Goal: Check status: Check status

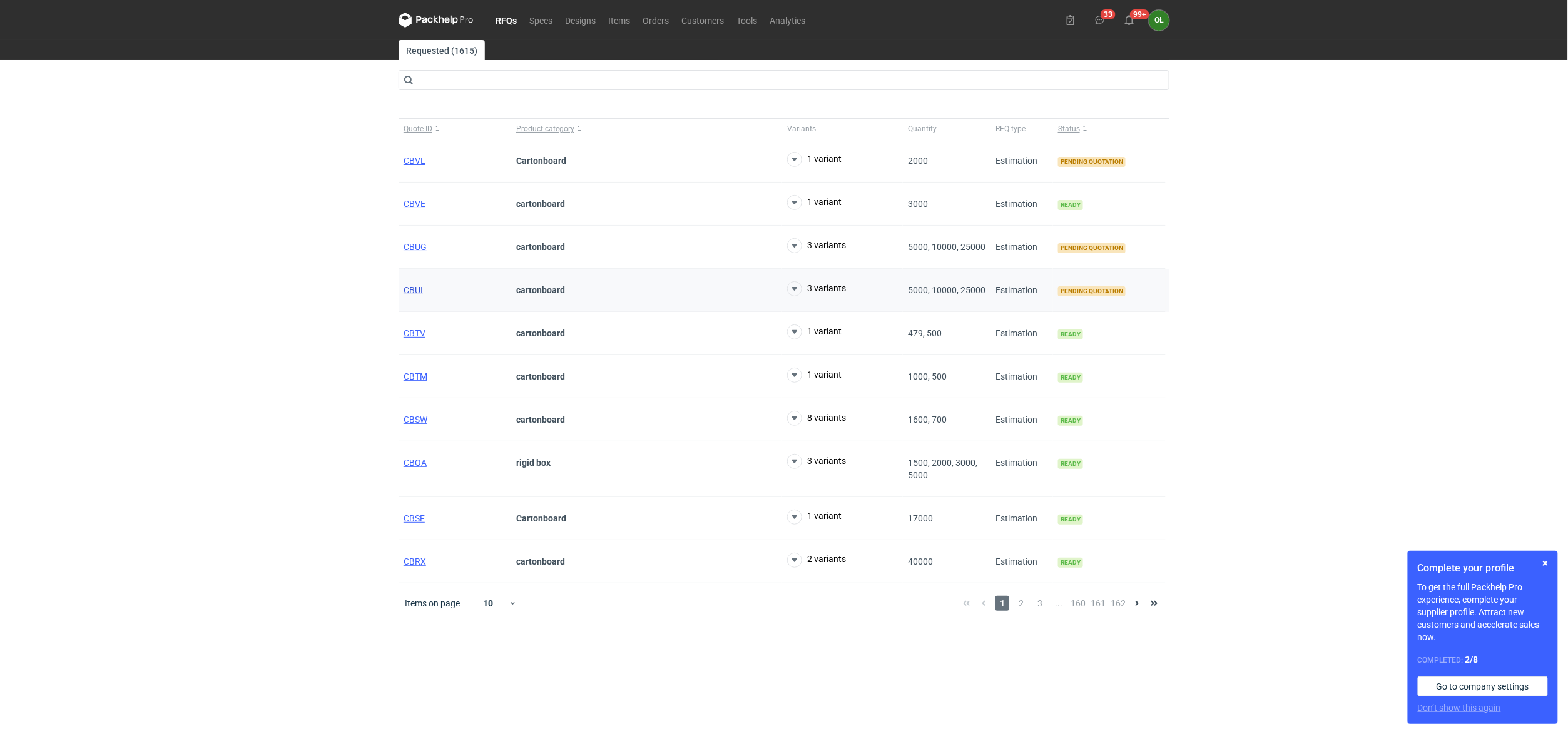
click at [412, 293] on span "CBUI" at bounding box center [412, 290] width 19 height 10
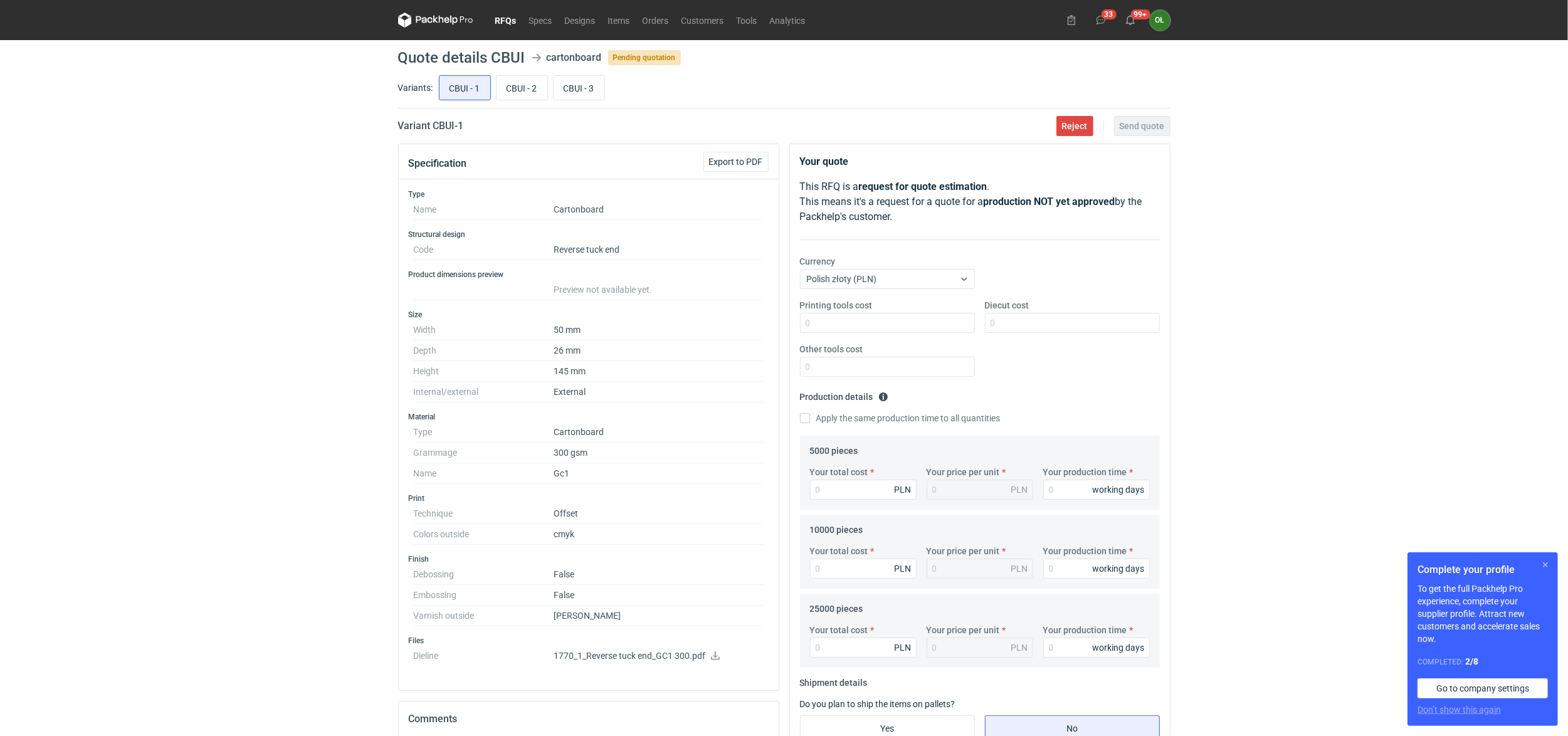
click at [1545, 563] on button "button" at bounding box center [1546, 566] width 15 height 15
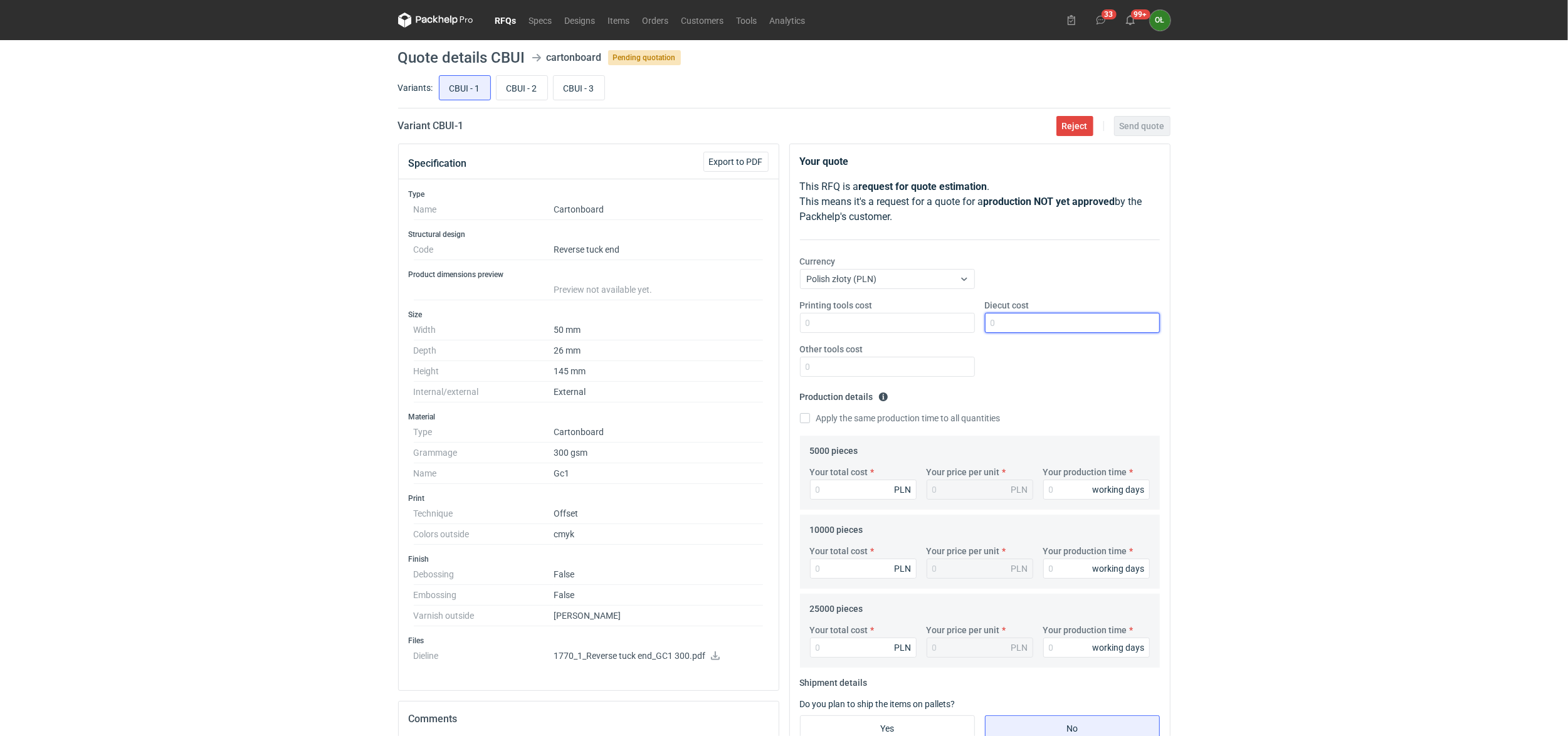
click at [1022, 317] on input "Diecut cost" at bounding box center [1072, 323] width 175 height 20
type input "1000"
click at [851, 487] on input "Your total cost" at bounding box center [863, 490] width 107 height 20
click at [856, 641] on input "Your total cost" at bounding box center [863, 648] width 107 height 20
click at [866, 656] on input "Your total cost" at bounding box center [863, 648] width 107 height 20
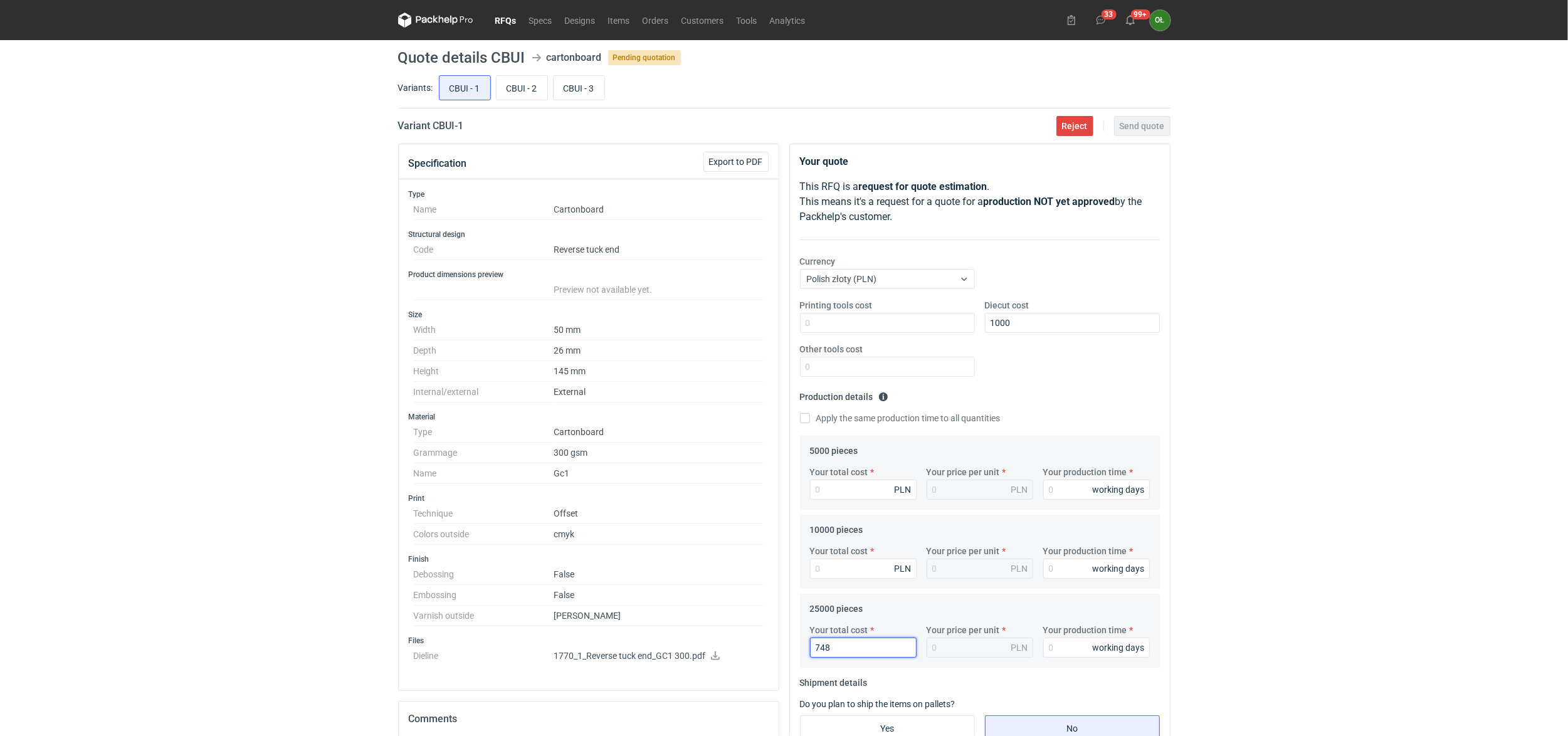
type input "7480"
type input "0.3"
type input "7480"
click at [1081, 652] on input "Your production time" at bounding box center [1097, 648] width 107 height 20
type input "14"
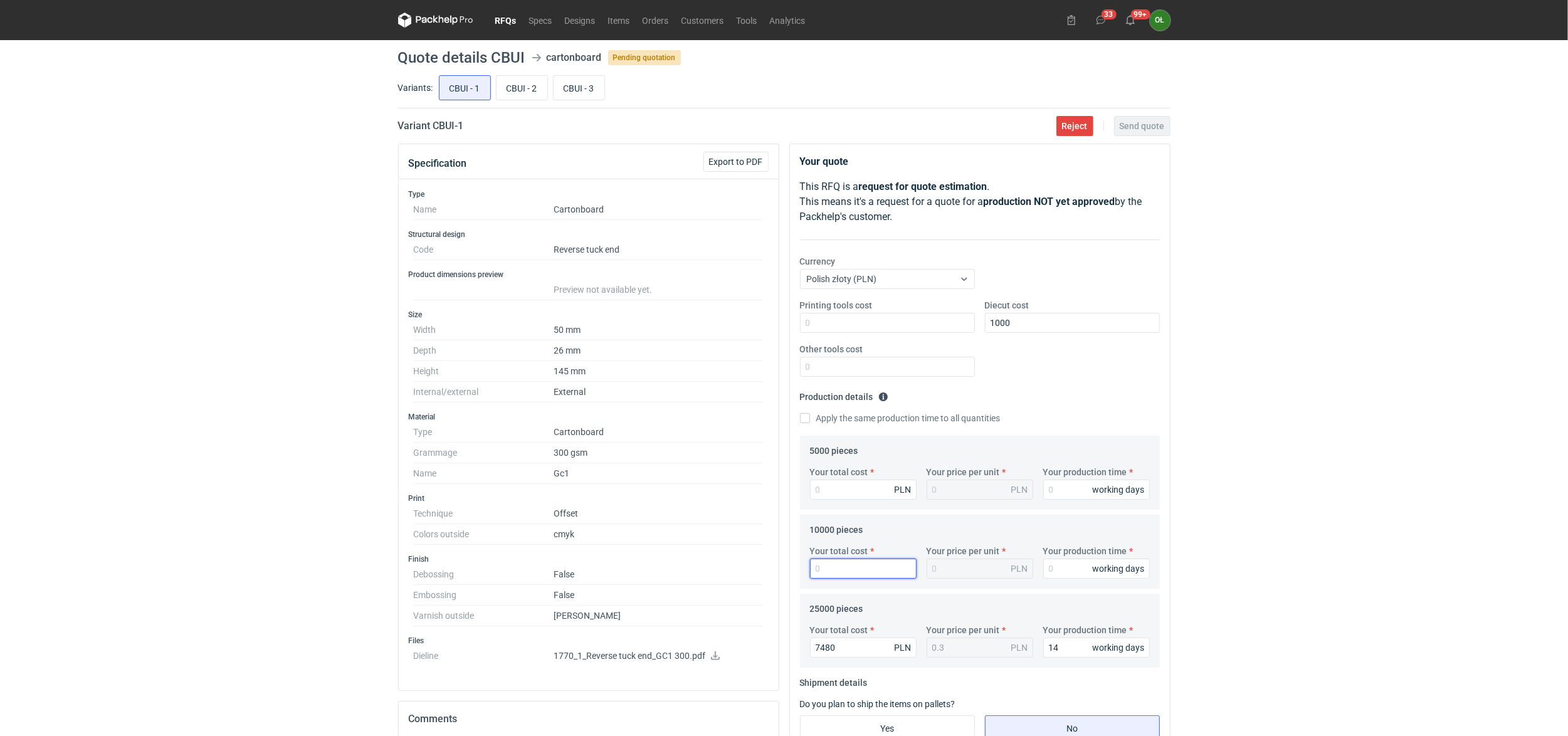
click at [841, 563] on input "Your total cost" at bounding box center [863, 569] width 107 height 20
type input "3760"
type input "0.38"
type input "3760"
click at [981, 526] on fieldset "10000 pieces Your total cost 3760 PLN Your price per unit 0.38 PLN Your product…" at bounding box center [980, 554] width 340 height 69
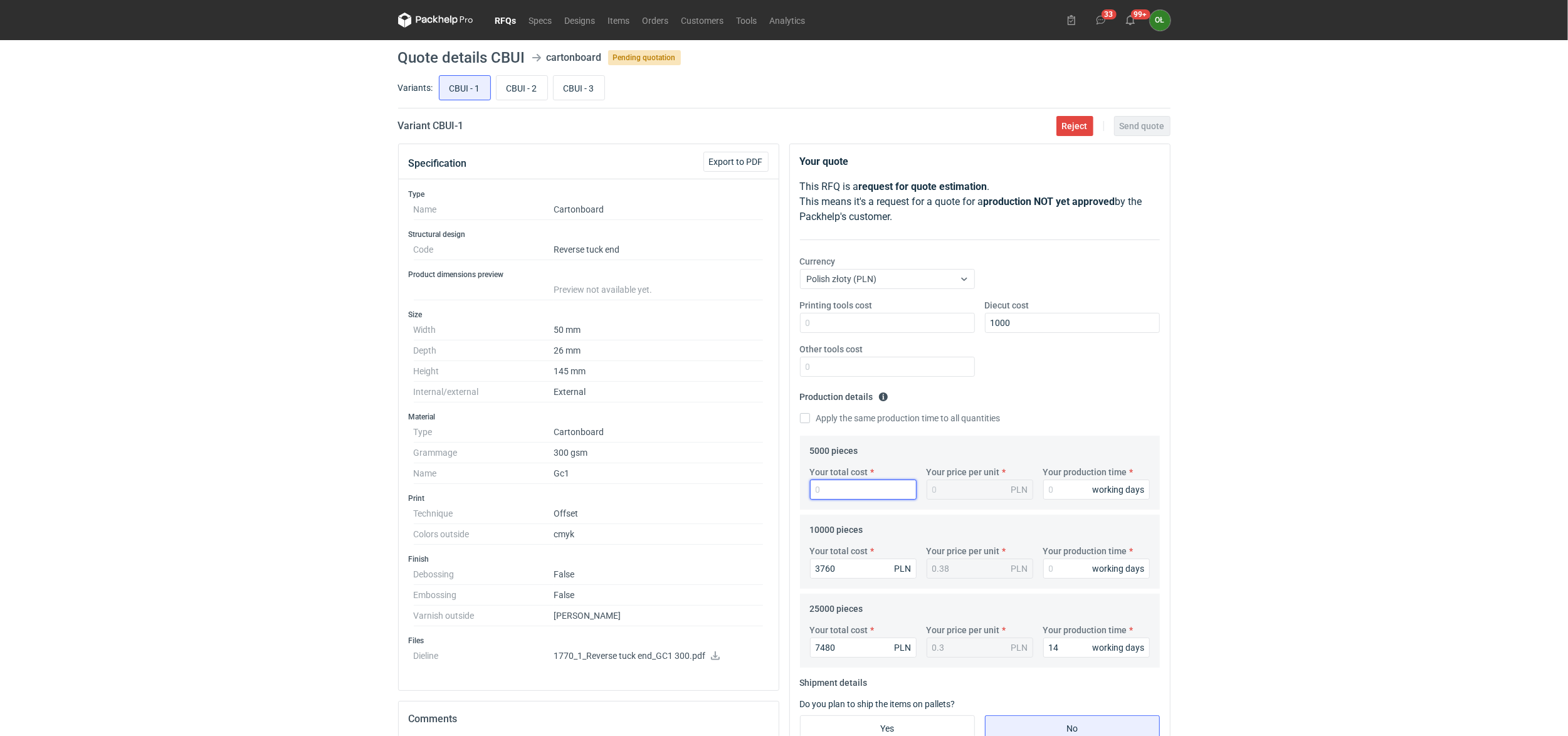
click at [861, 494] on input "Your total cost" at bounding box center [863, 490] width 107 height 20
type input "25"
type input "0.01"
type input "2520"
type input "0.5"
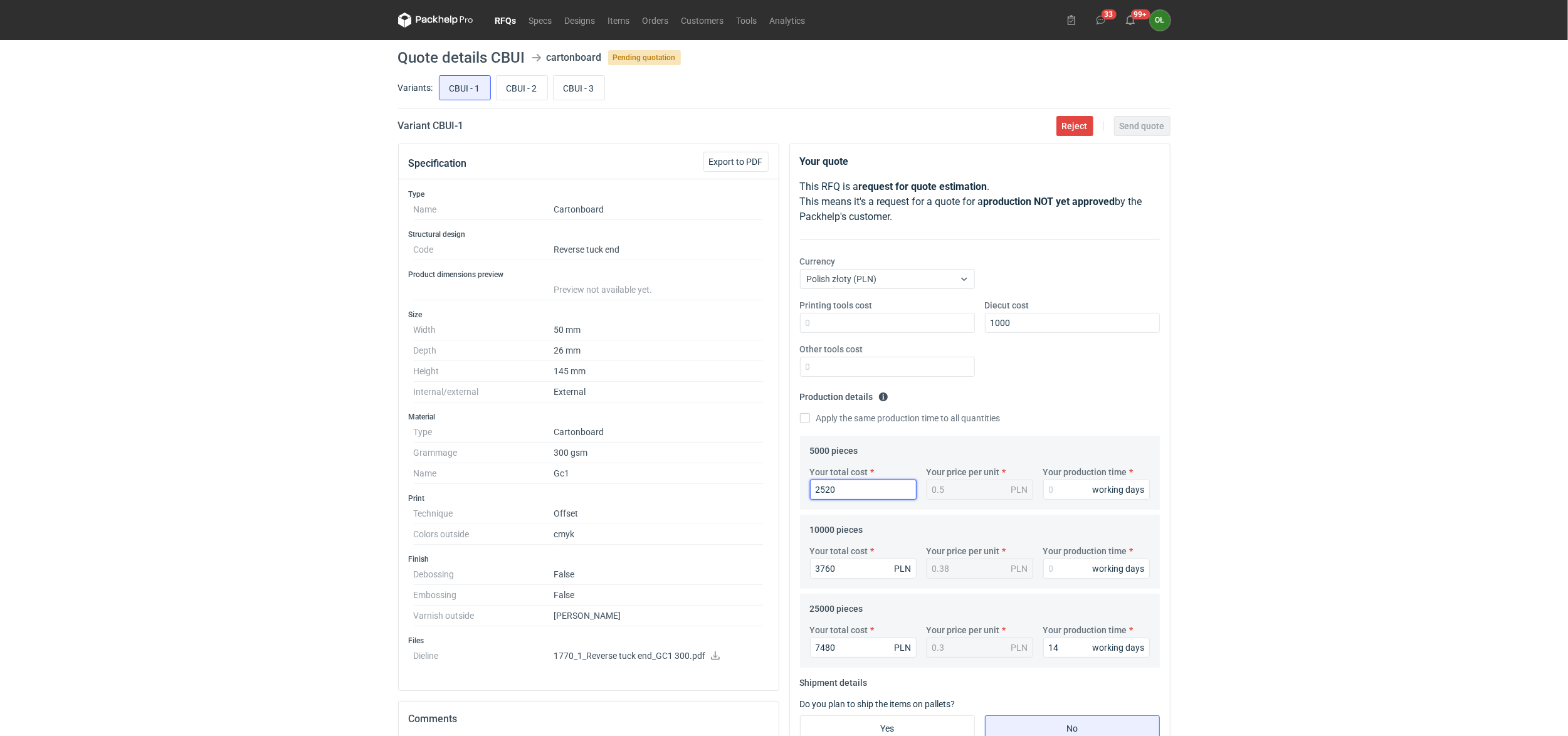
type input "2520"
click at [1080, 417] on div "Apply the same production time to all quantities" at bounding box center [980, 419] width 360 height 14
click at [1061, 487] on input "Your production time" at bounding box center [1097, 490] width 107 height 20
type input "14"
click at [1055, 567] on input "Your production time" at bounding box center [1097, 569] width 107 height 20
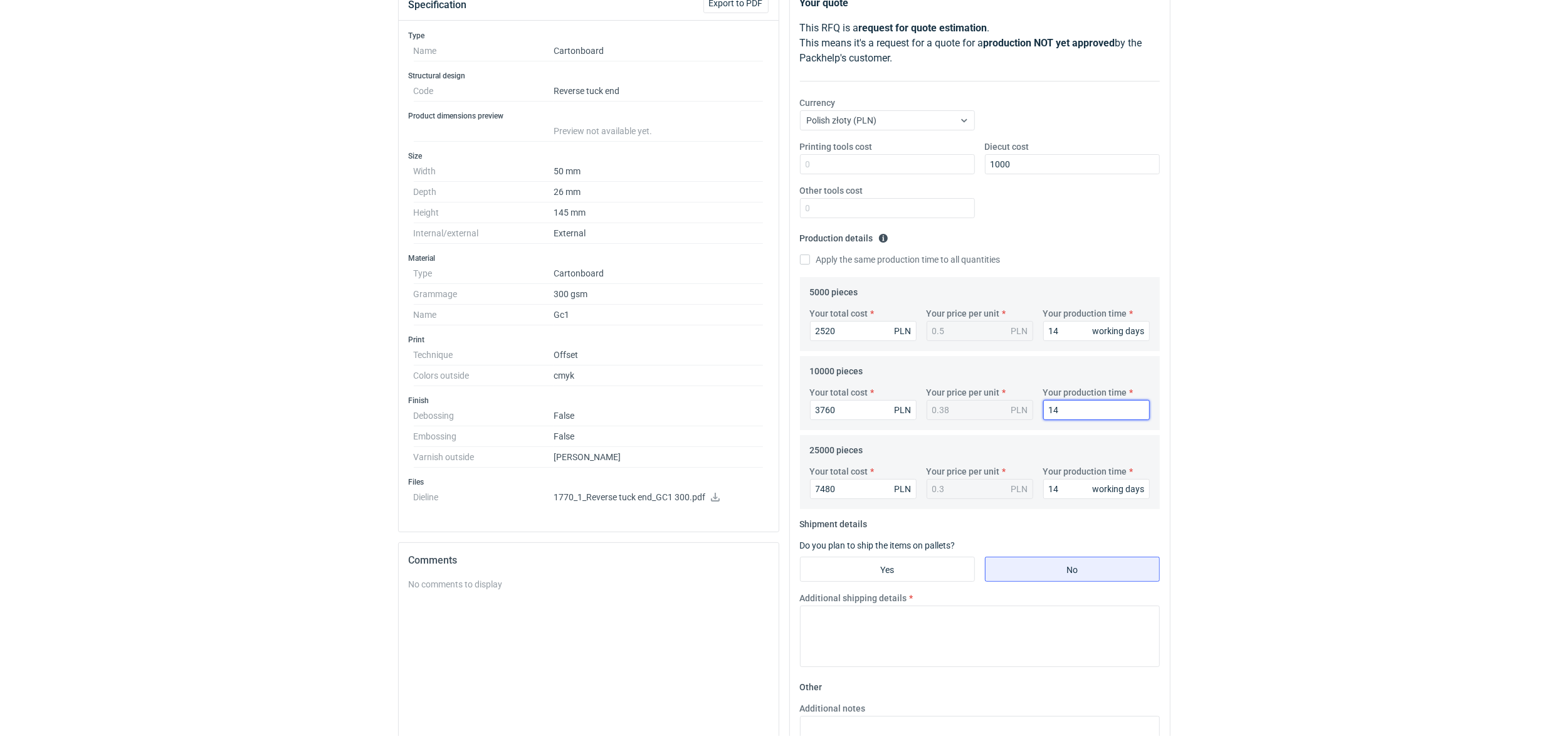
scroll to position [167, 0]
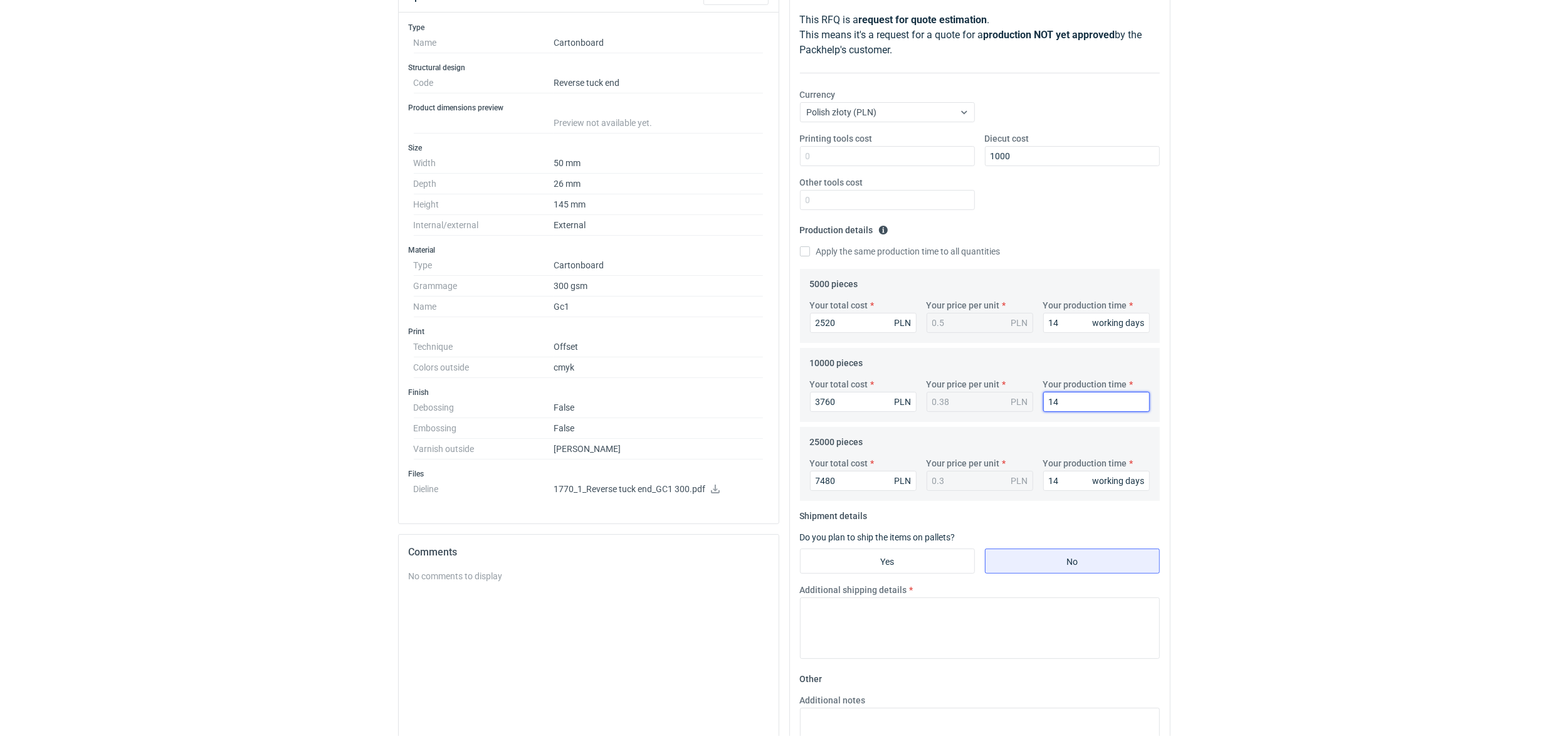
type input "14"
click at [841, 558] on input "Yes" at bounding box center [887, 561] width 173 height 24
radio input "true"
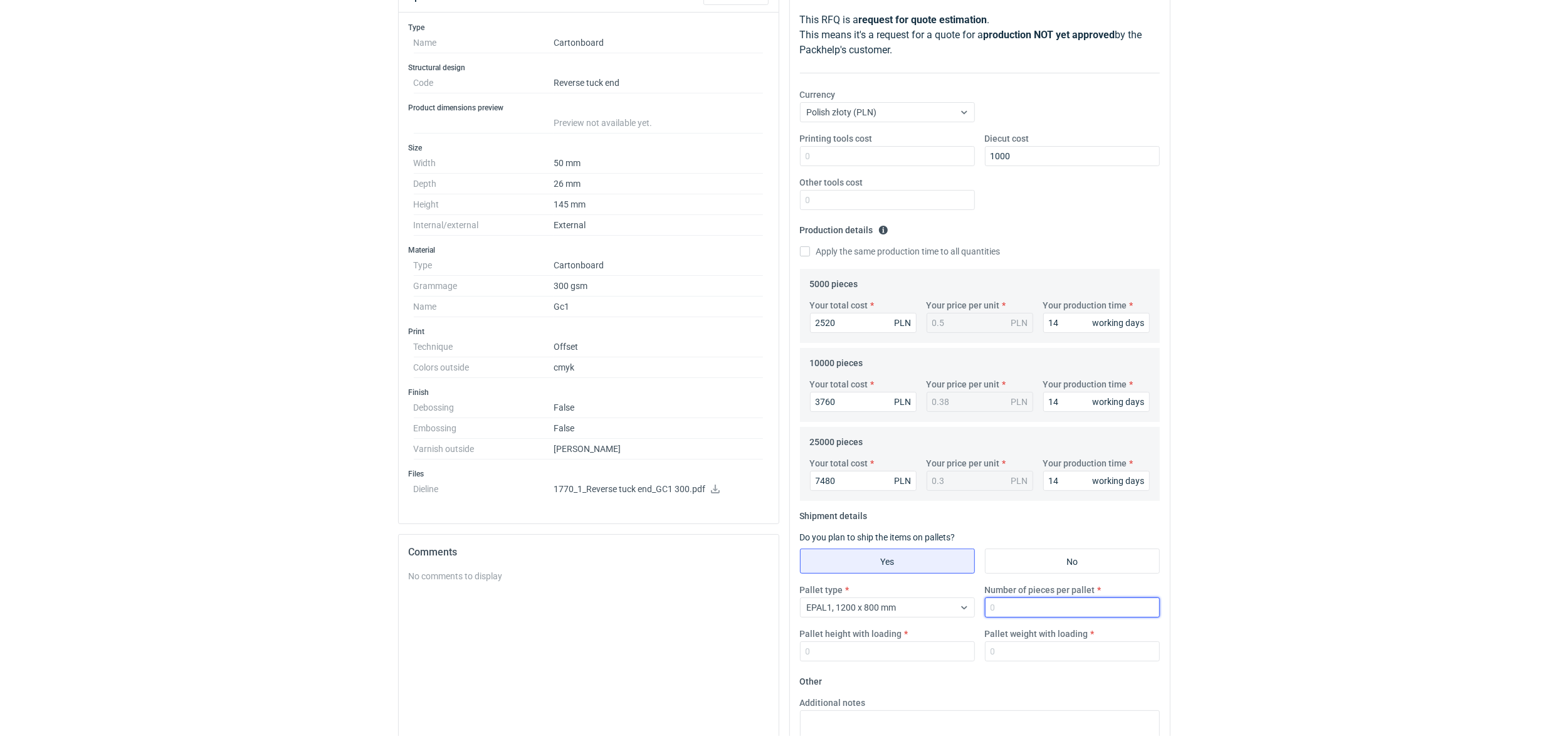
click at [999, 607] on input "Number of pieces per pallet" at bounding box center [1072, 608] width 175 height 20
type input "25000"
type input "1600"
type input "400"
click at [1019, 517] on fieldset "Shipment details Do you plan to ship the items on pallets? Yes No Pallet type E…" at bounding box center [980, 588] width 360 height 166
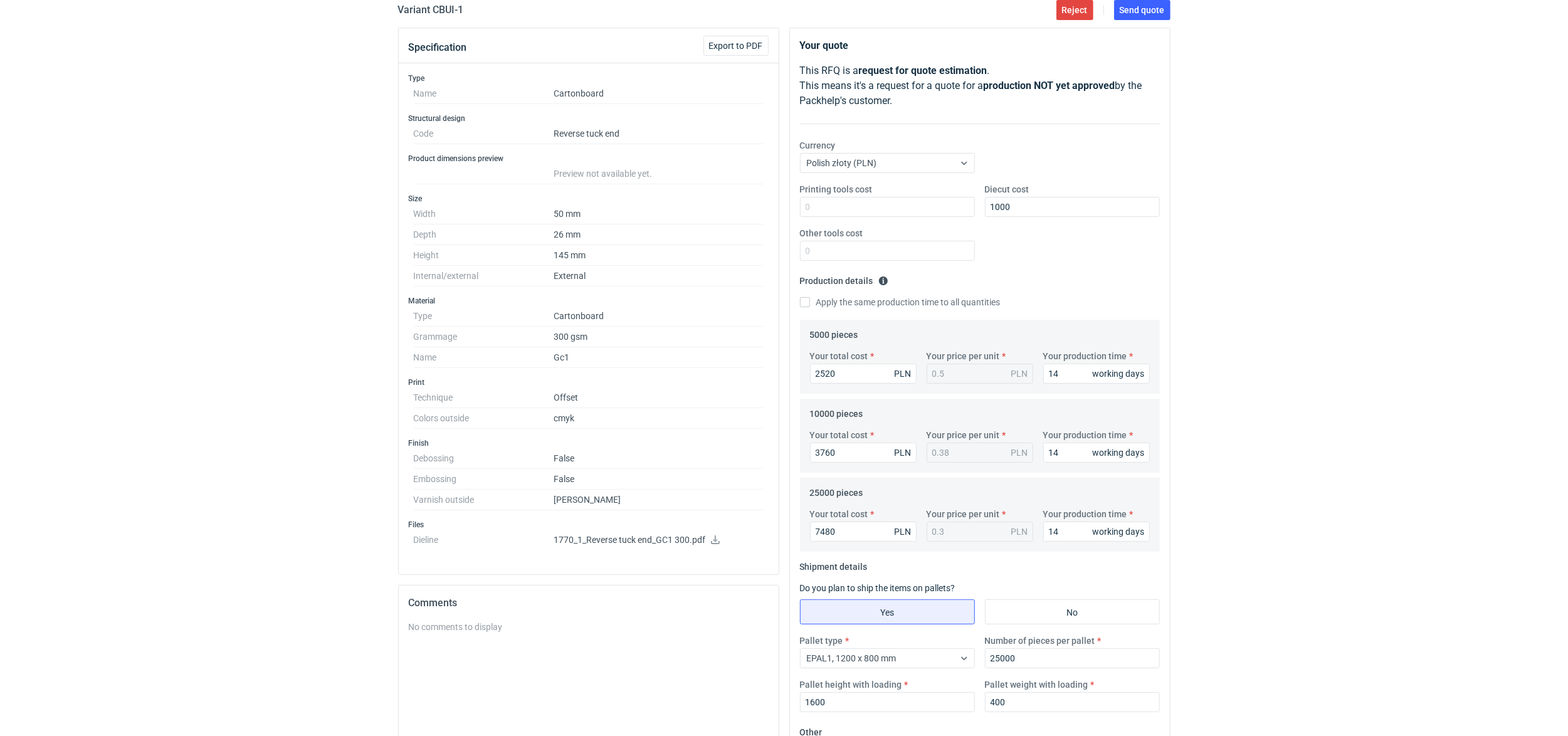
scroll to position [0, 0]
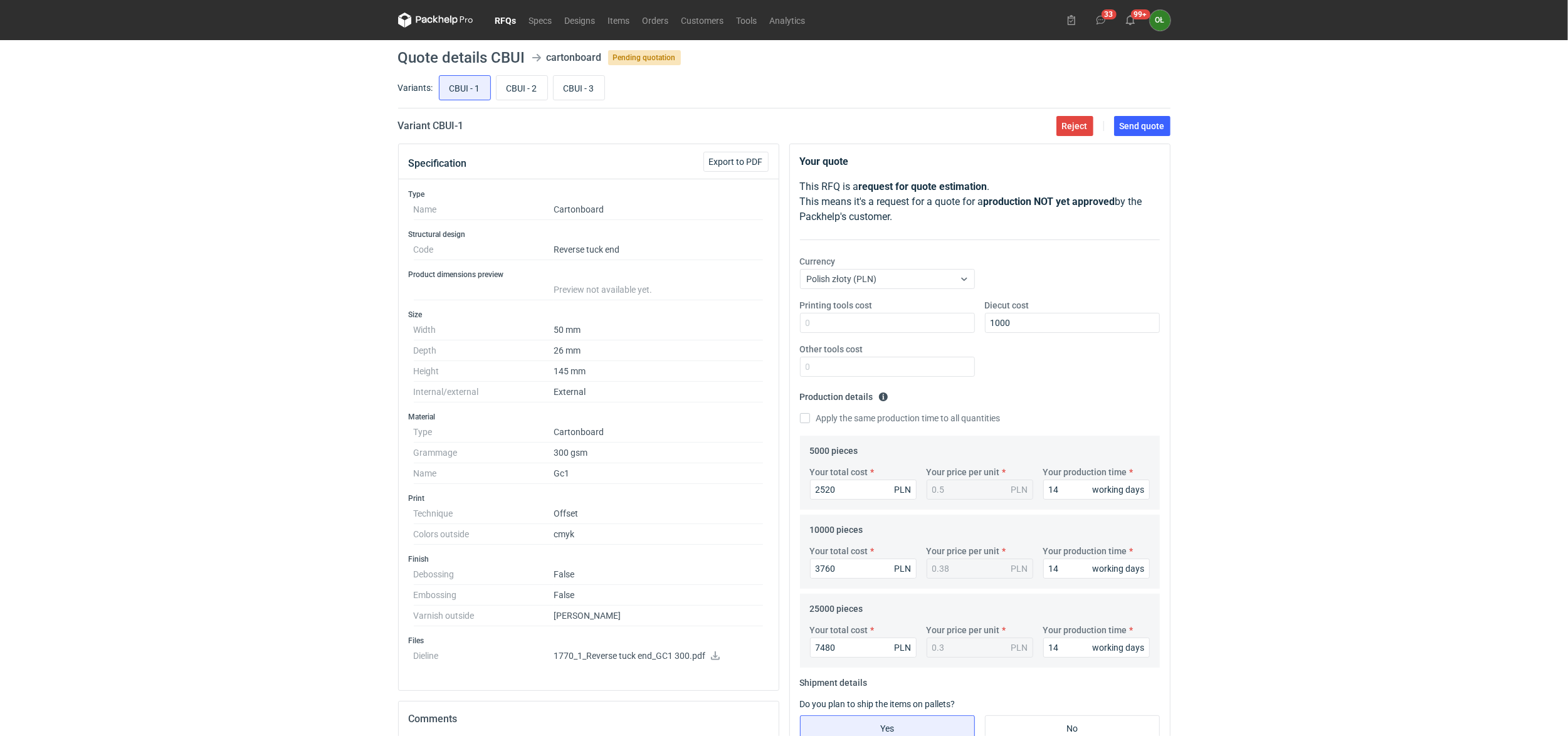
click at [1100, 368] on div "Printing tools cost Diecut cost 1000 Other tools cost" at bounding box center [980, 342] width 370 height 88
click at [1135, 134] on button "Send quote" at bounding box center [1142, 126] width 57 height 20
click at [523, 92] on input "CBUI - 2" at bounding box center [522, 87] width 50 height 24
radio input "true"
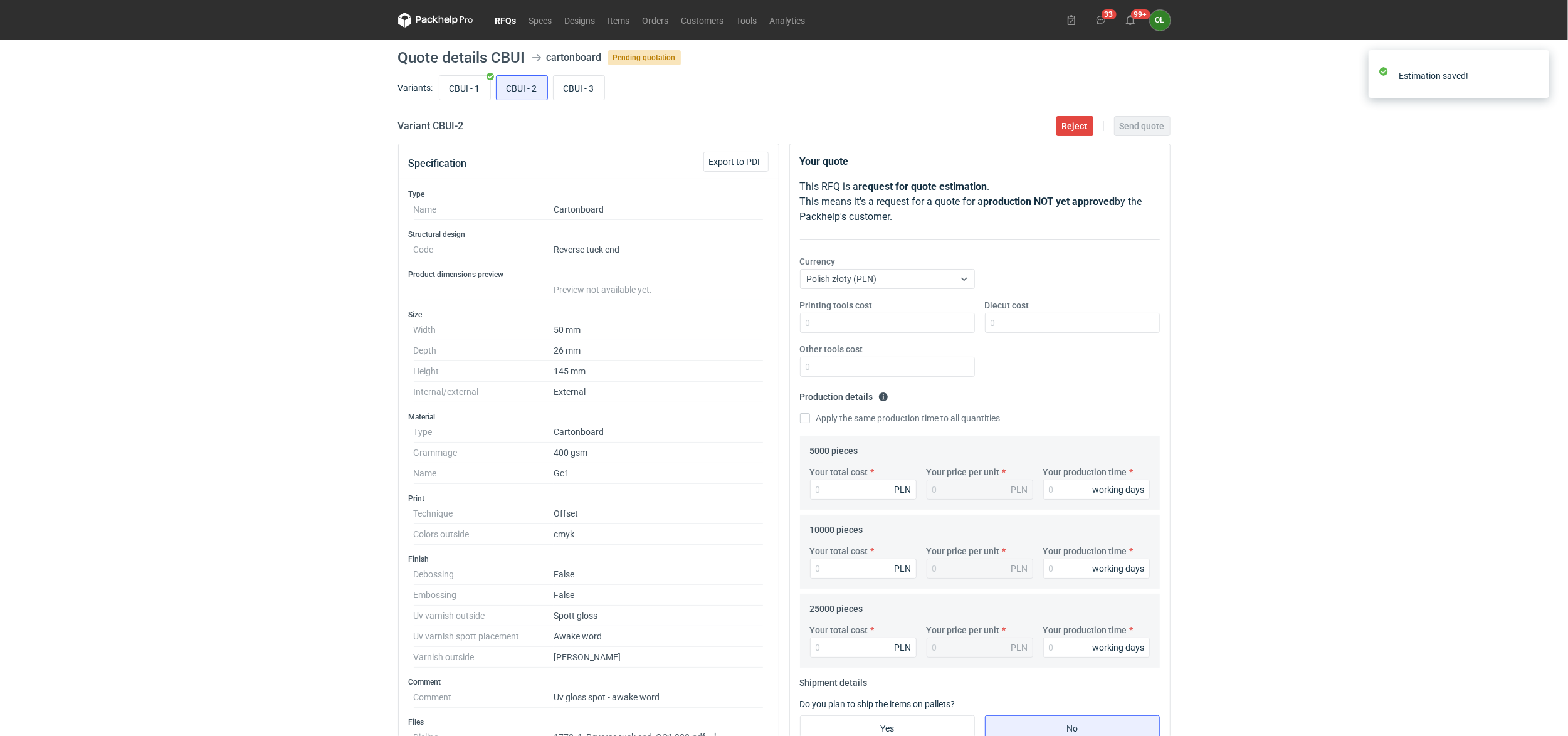
click at [575, 102] on div "CBUI - 1 CBUI - 2 CBUI - 3" at bounding box center [803, 87] width 734 height 30
click at [579, 96] on input "CBUI - 3" at bounding box center [579, 87] width 50 height 24
radio input "true"
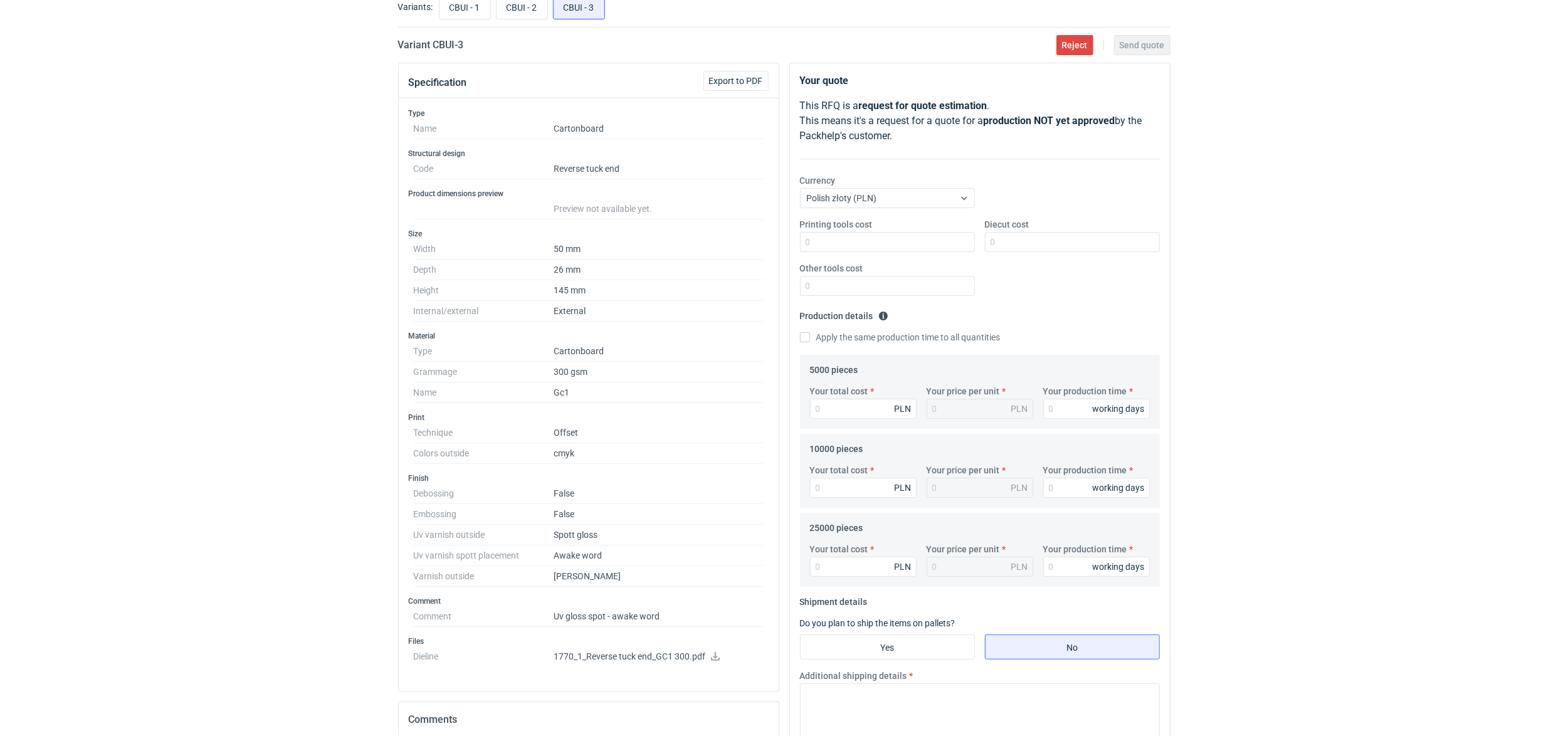
scroll to position [83, 0]
click at [841, 410] on input "Your total cost" at bounding box center [863, 407] width 107 height 20
click at [869, 558] on input "Your total cost" at bounding box center [863, 564] width 107 height 20
type input "10120"
type input "0.4"
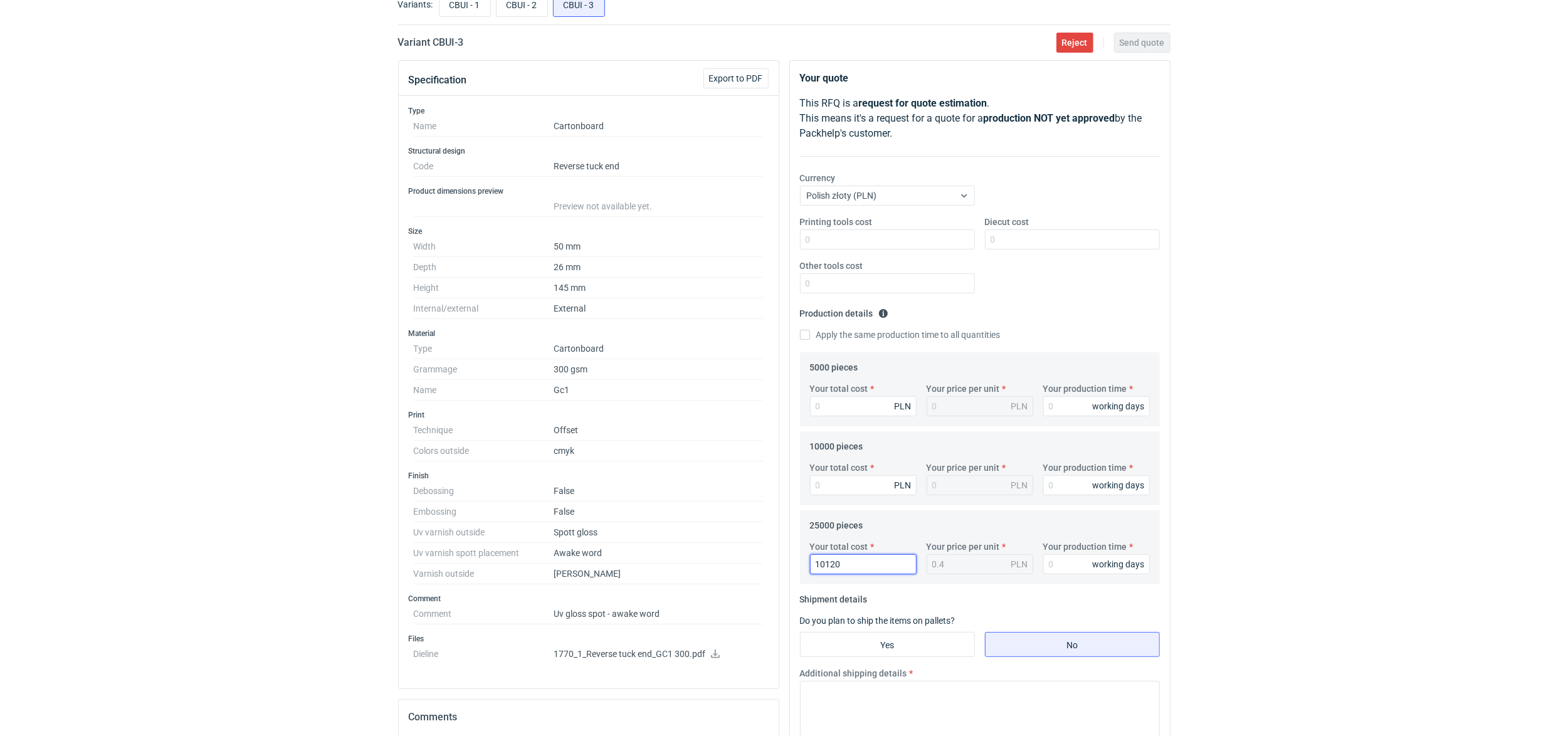
type input "10120"
type input "14"
click at [1012, 236] on input "Diecut cost" at bounding box center [1072, 239] width 175 height 20
type input "1000"
click at [846, 488] on input "Your total cost" at bounding box center [863, 485] width 107 height 20
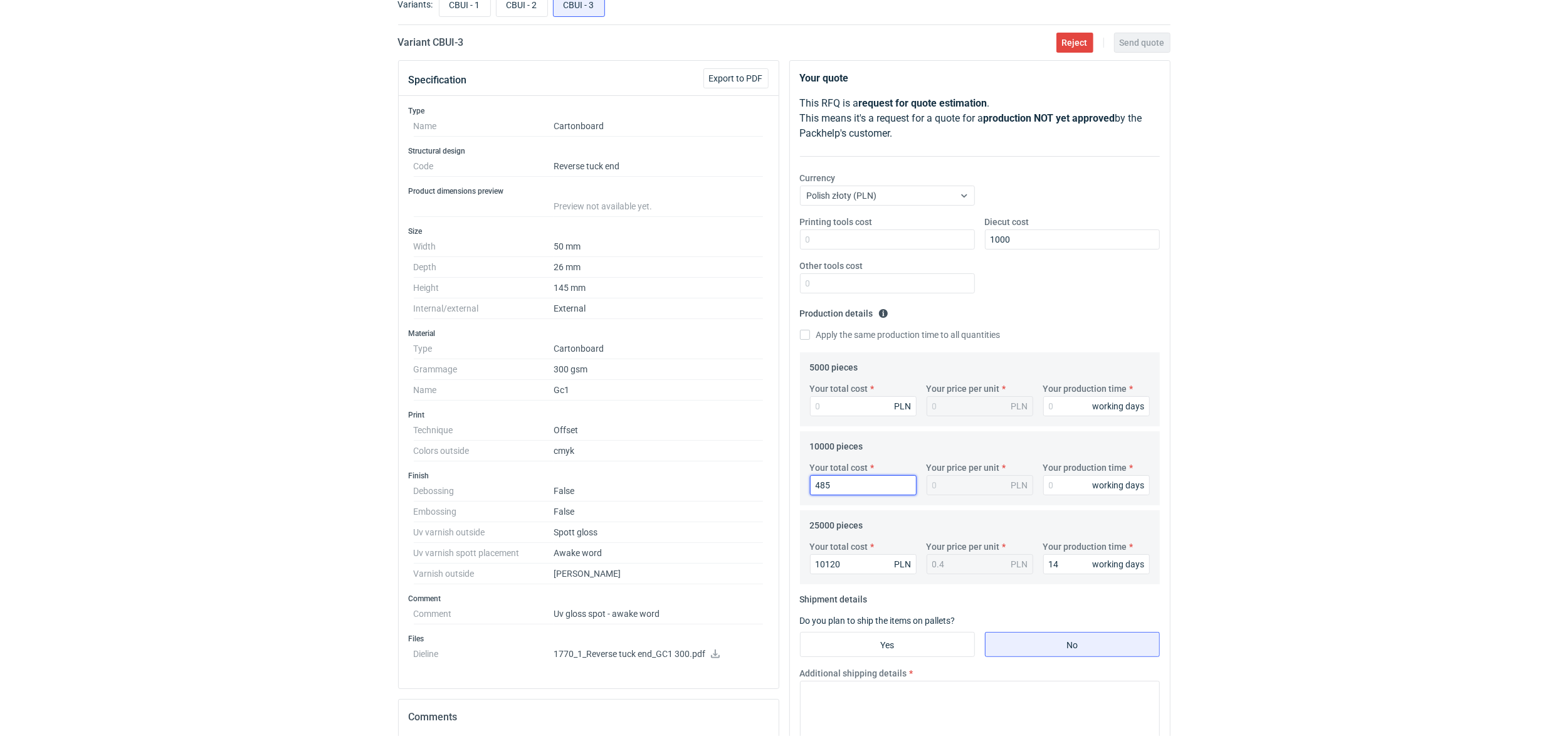
type input "4850"
type input "0.49"
type input "4850"
click at [841, 403] on input "Your total cost" at bounding box center [863, 407] width 107 height 20
type input "30"
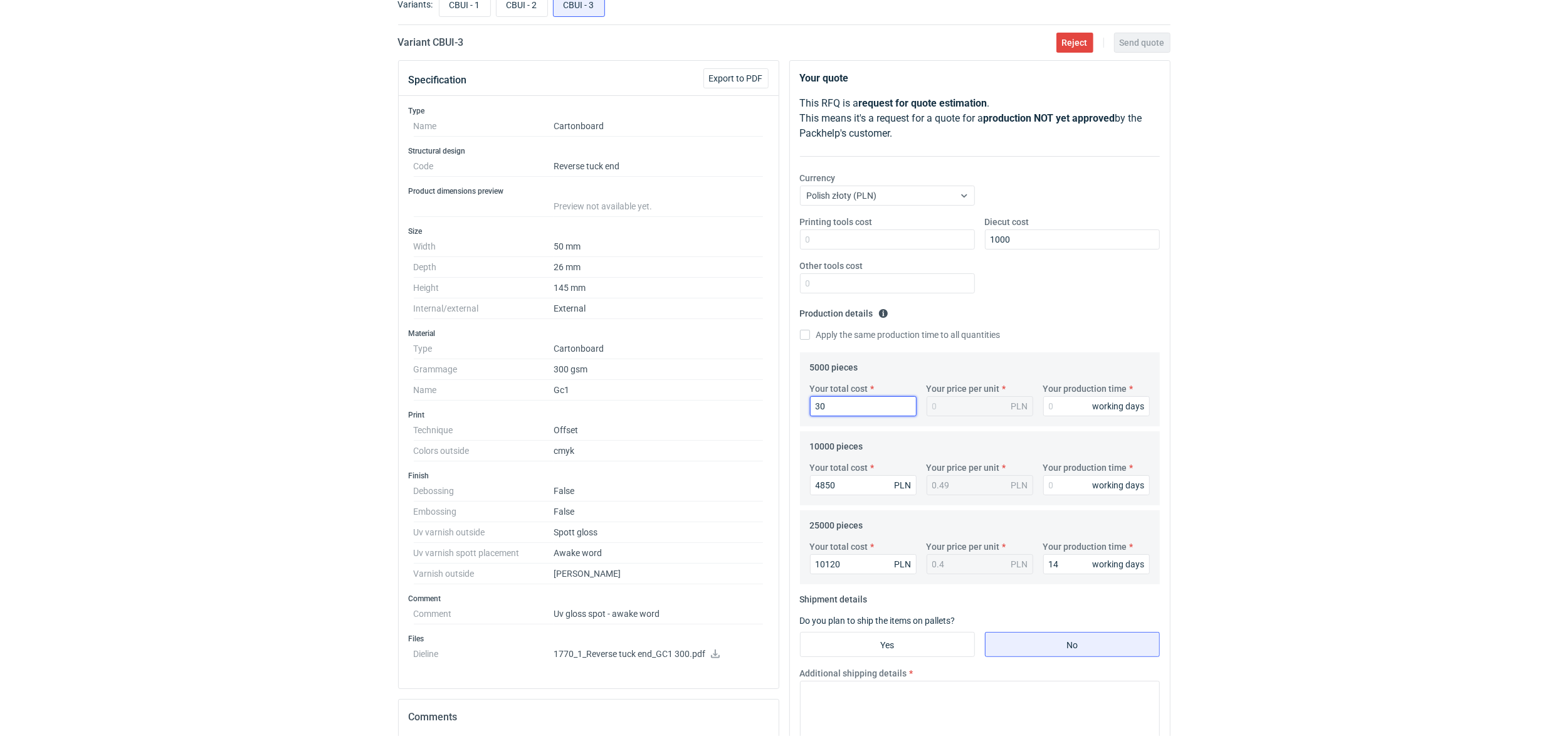
type input "0.01"
type input "3090"
type input "0.62"
type input "3090"
click at [1049, 342] on div "Apply the same production time to all quantities" at bounding box center [980, 336] width 360 height 14
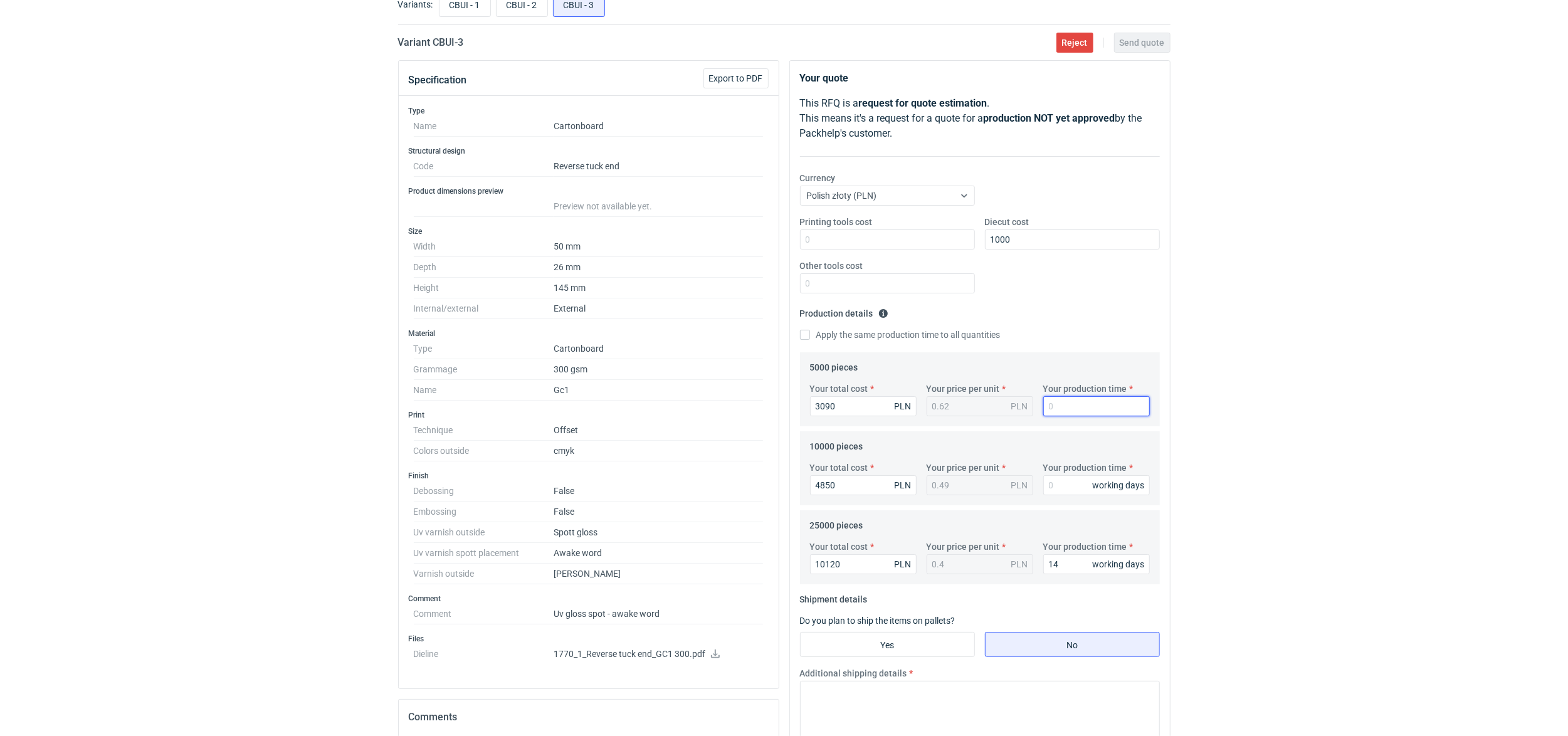
click at [1057, 407] on input "Your production time" at bounding box center [1097, 407] width 107 height 20
type input "14"
click at [1064, 481] on input "Your production time" at bounding box center [1097, 485] width 107 height 20
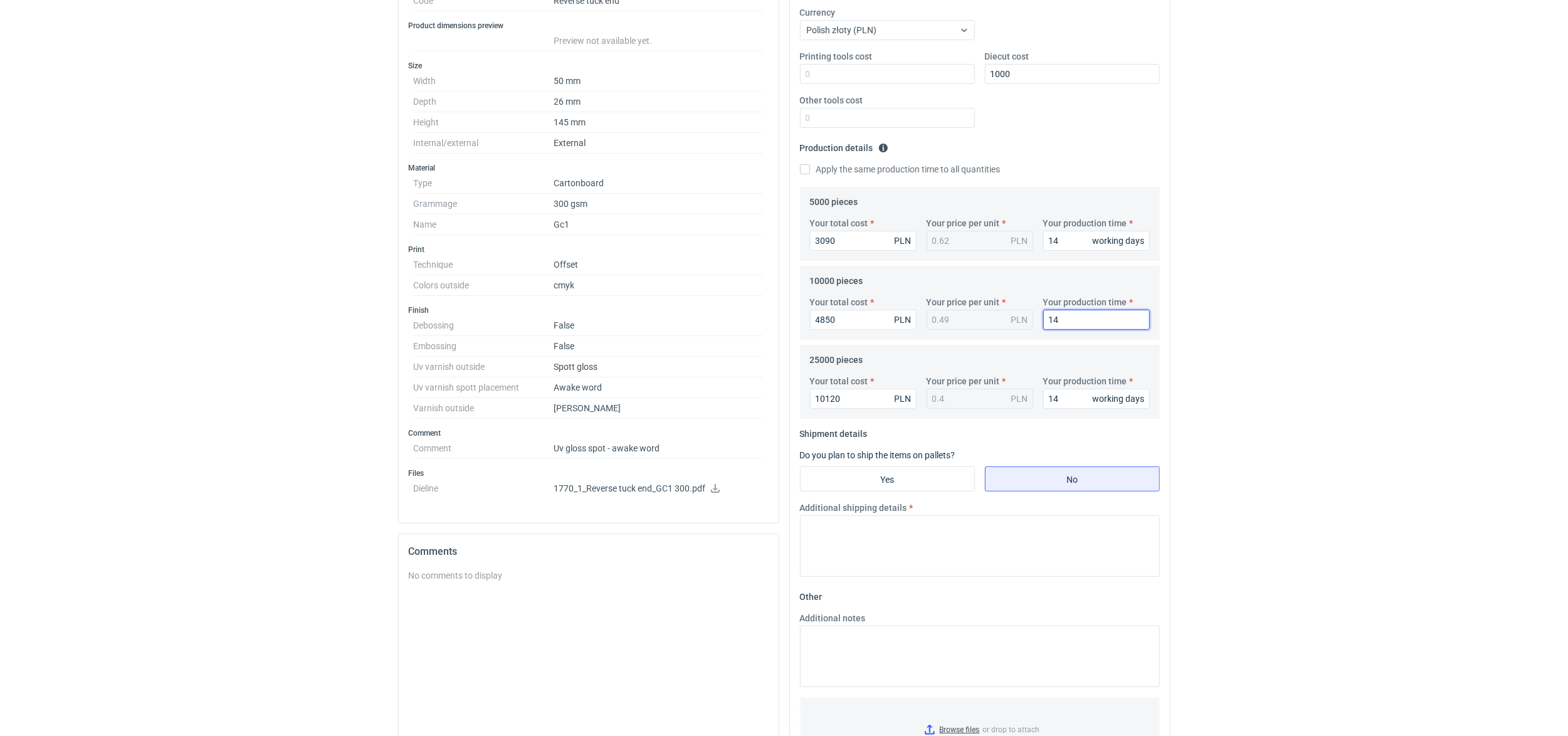
scroll to position [251, 0]
type input "14"
click at [865, 482] on input "Yes" at bounding box center [887, 477] width 173 height 24
radio input "true"
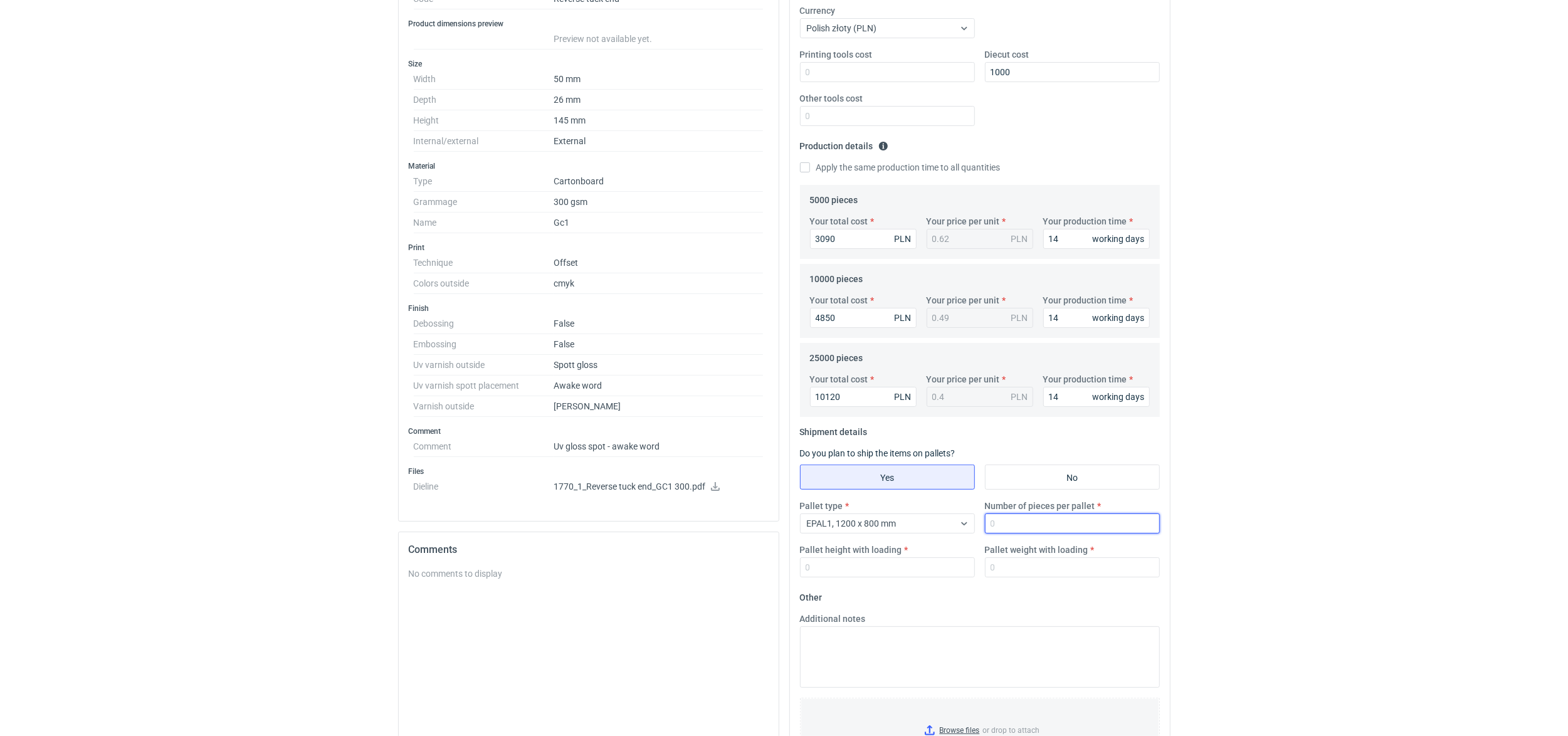
click at [1012, 524] on input "Number of pieces per pallet" at bounding box center [1072, 524] width 175 height 20
type input "25000"
type input "1600"
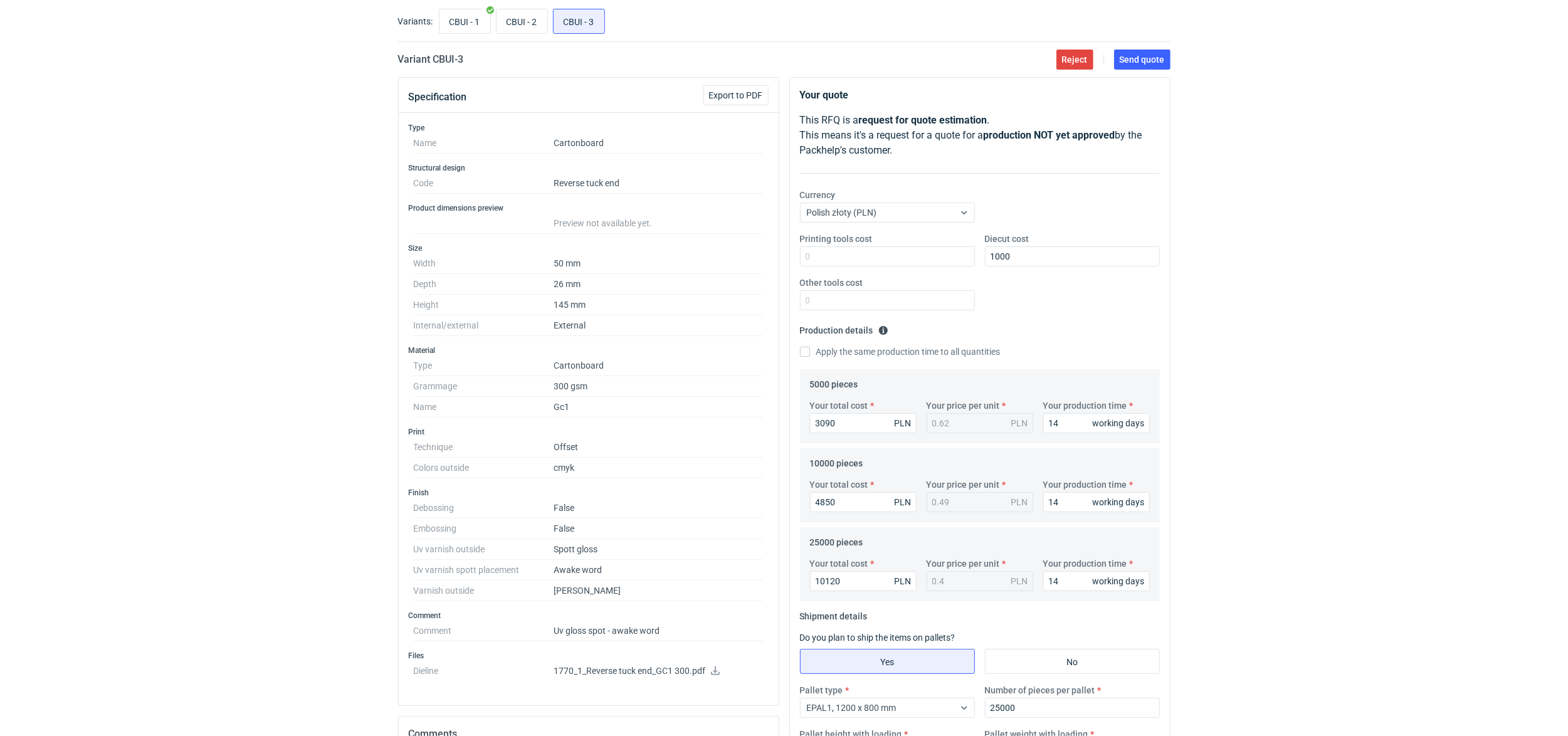
scroll to position [0, 0]
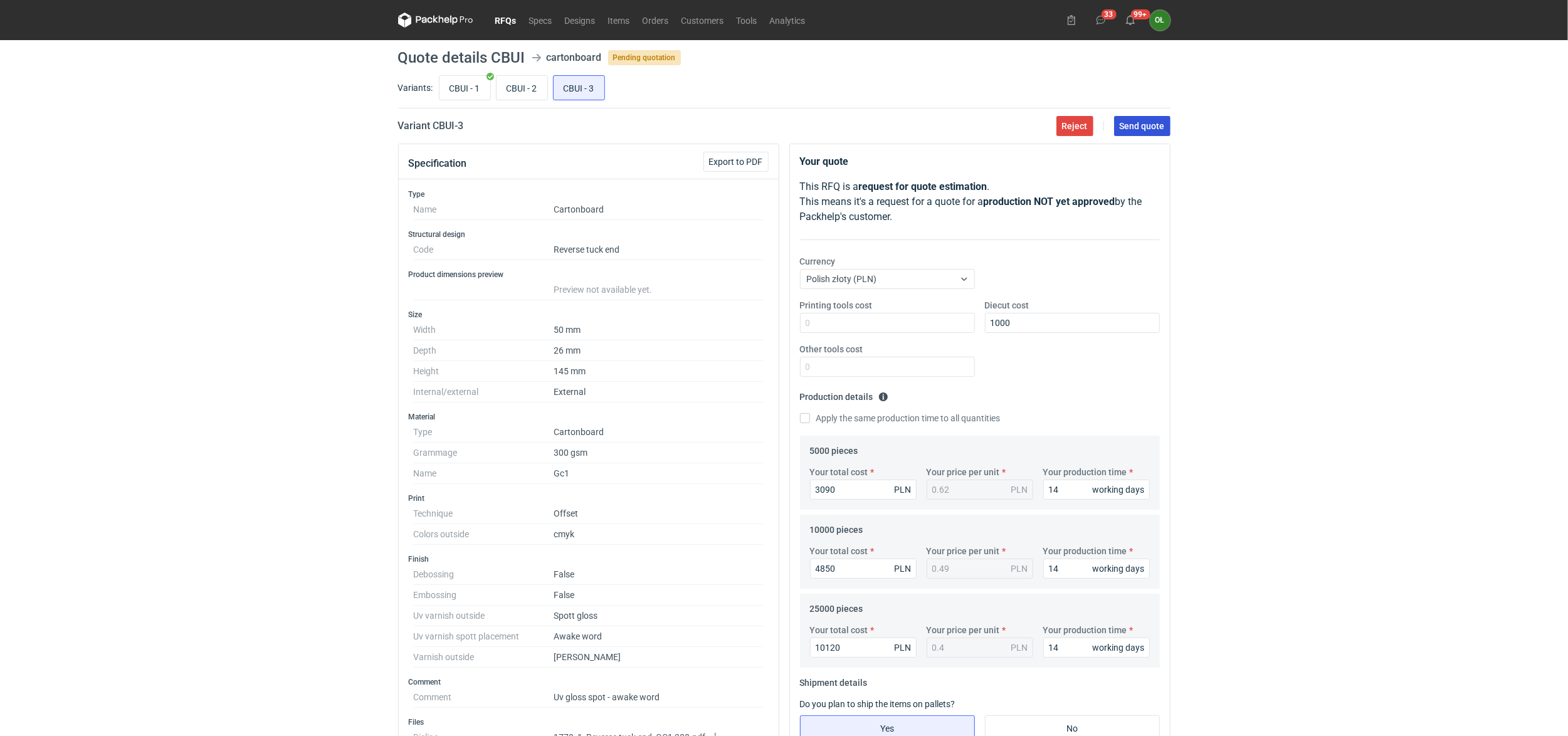
type input "400"
click at [1150, 122] on span "Send quote" at bounding box center [1142, 125] width 45 height 8
click at [527, 89] on input "CBUI - 2" at bounding box center [522, 87] width 50 height 24
radio input "true"
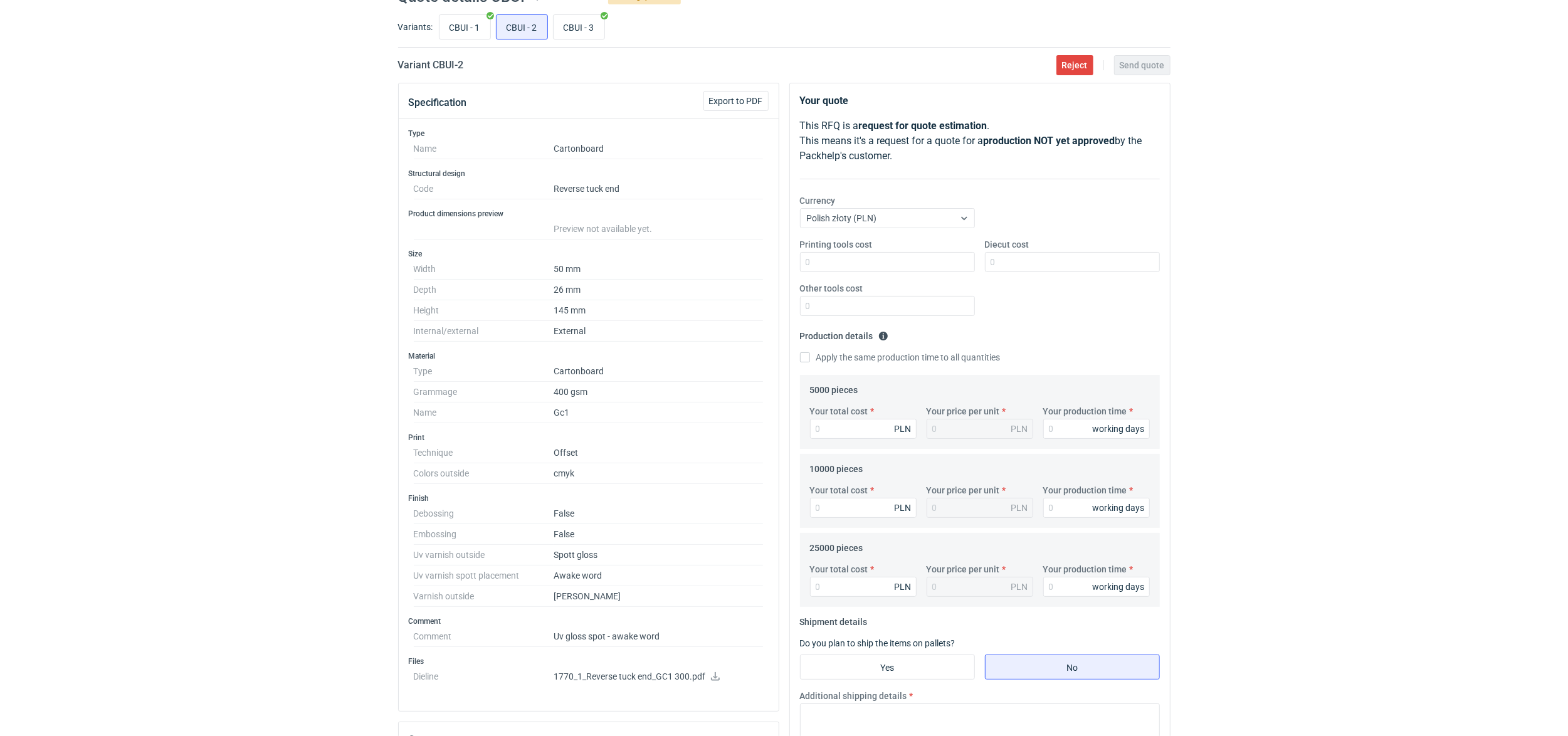
scroll to position [56, 0]
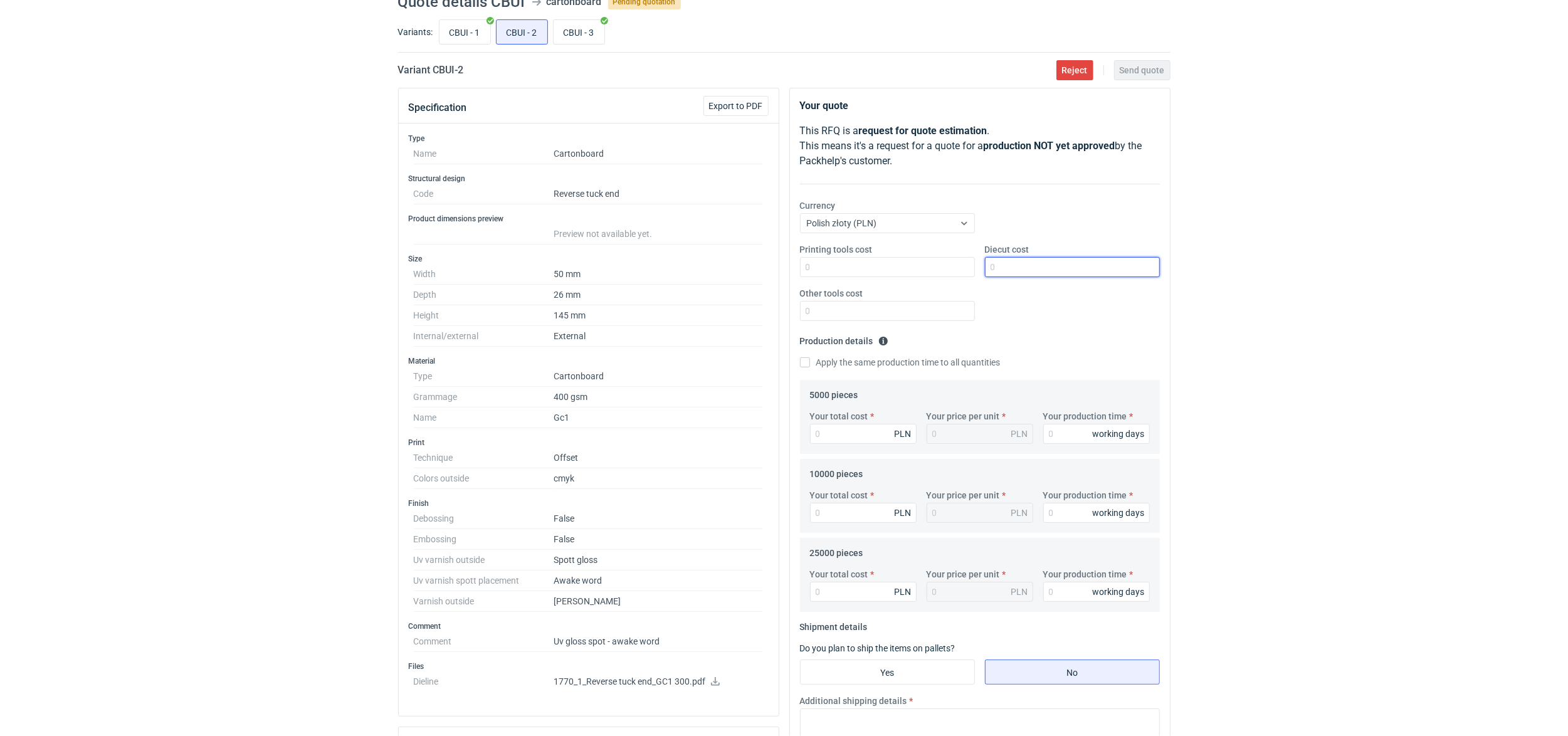
click at [1012, 274] on input "Diecut cost" at bounding box center [1072, 267] width 175 height 20
type input "1000"
click at [860, 589] on input "Your total cost" at bounding box center [863, 592] width 107 height 20
type input "10550"
type input "0.42"
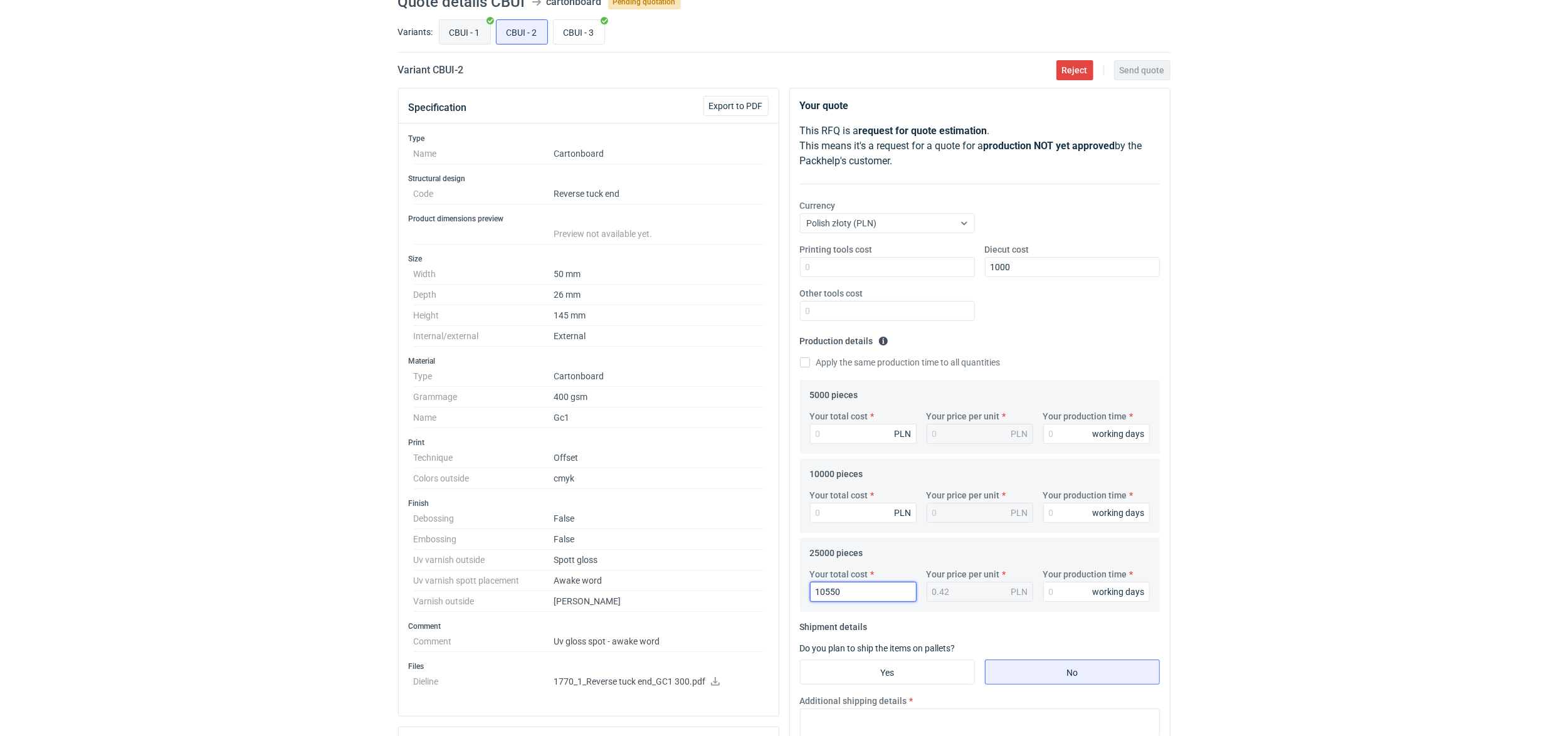
type input "10550"
click at [453, 37] on input "CBUI - 1" at bounding box center [465, 31] width 50 height 24
radio input "true"
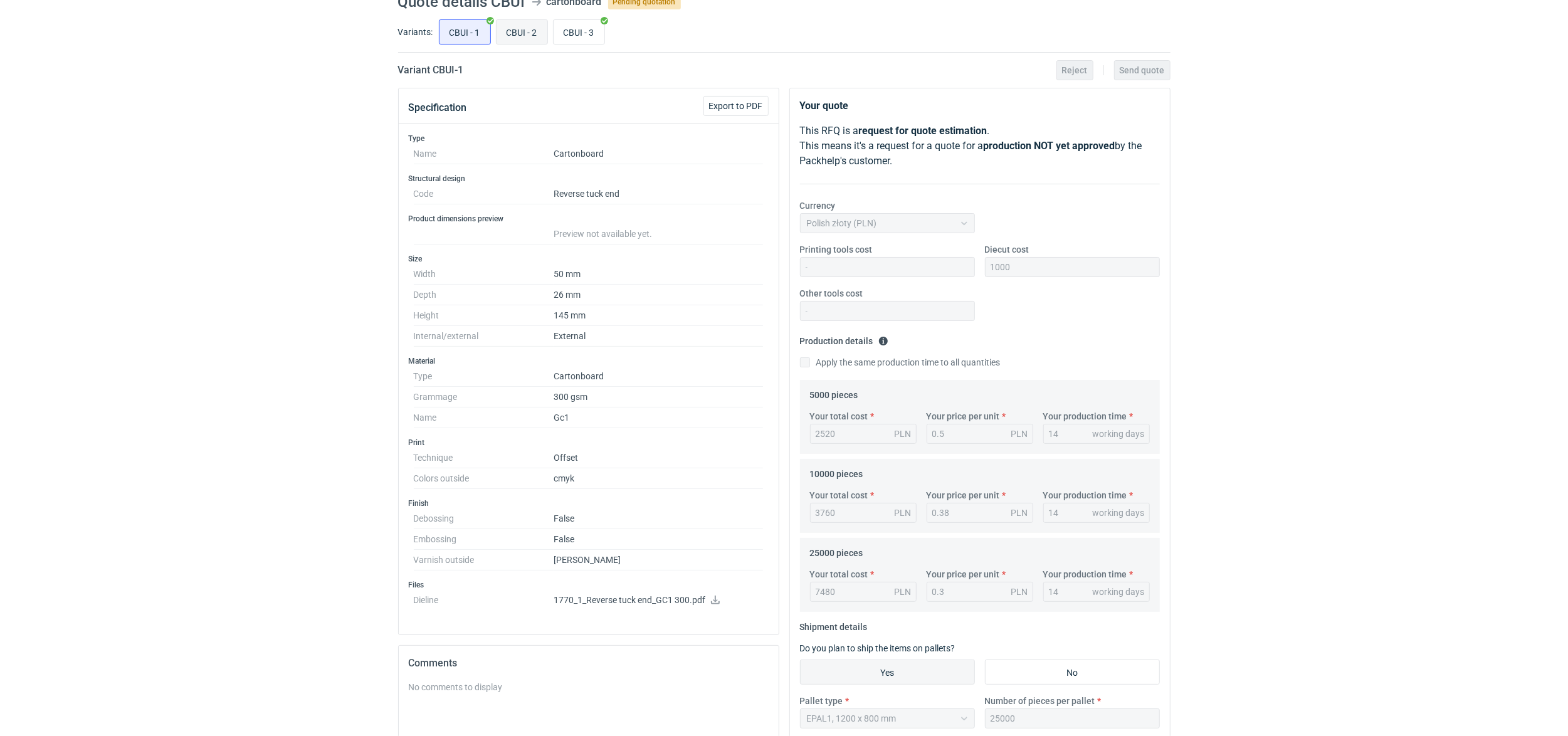
click at [540, 33] on input "CBUI - 2" at bounding box center [522, 31] width 50 height 24
radio input "true"
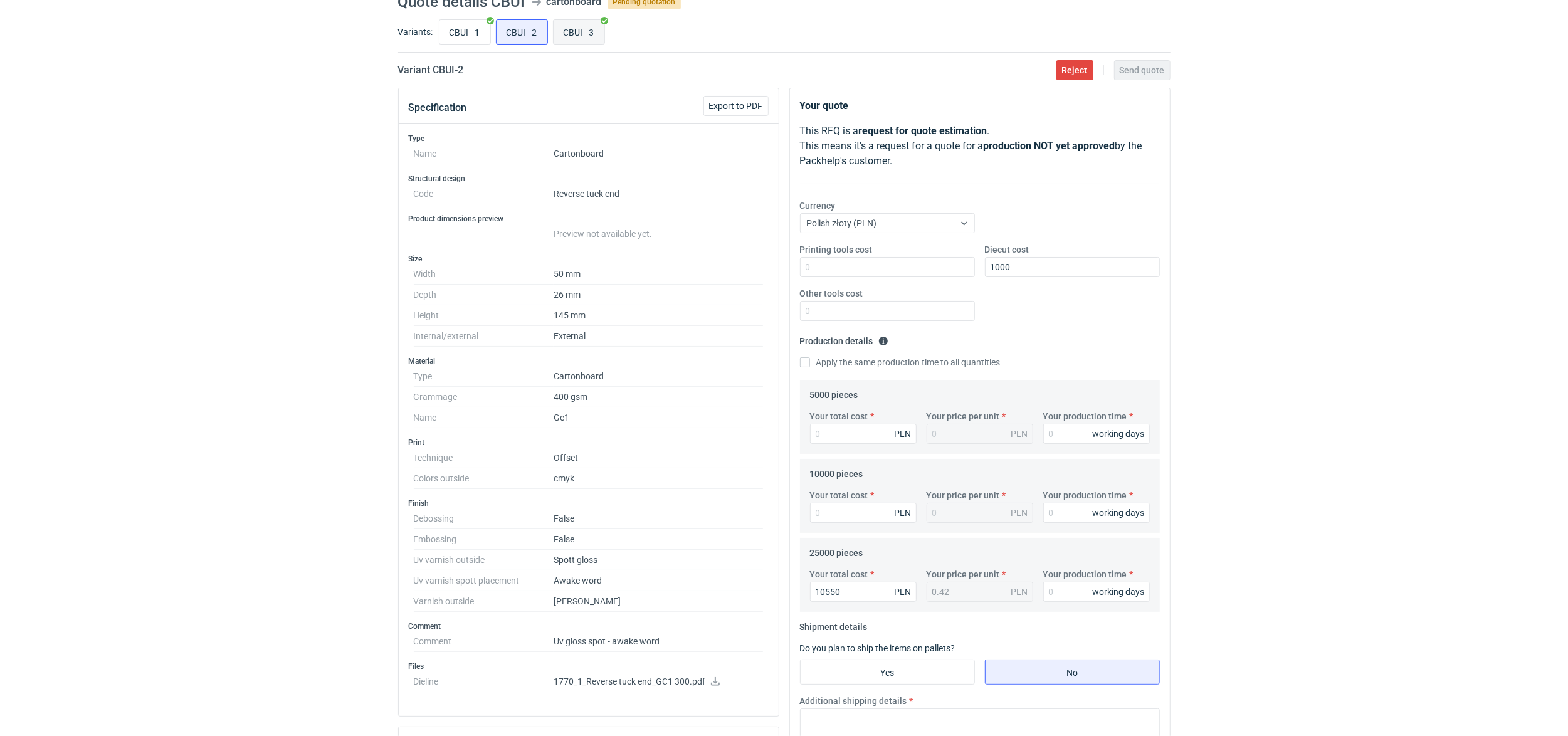
click at [592, 36] on input "CBUI - 3" at bounding box center [579, 31] width 50 height 24
radio input "true"
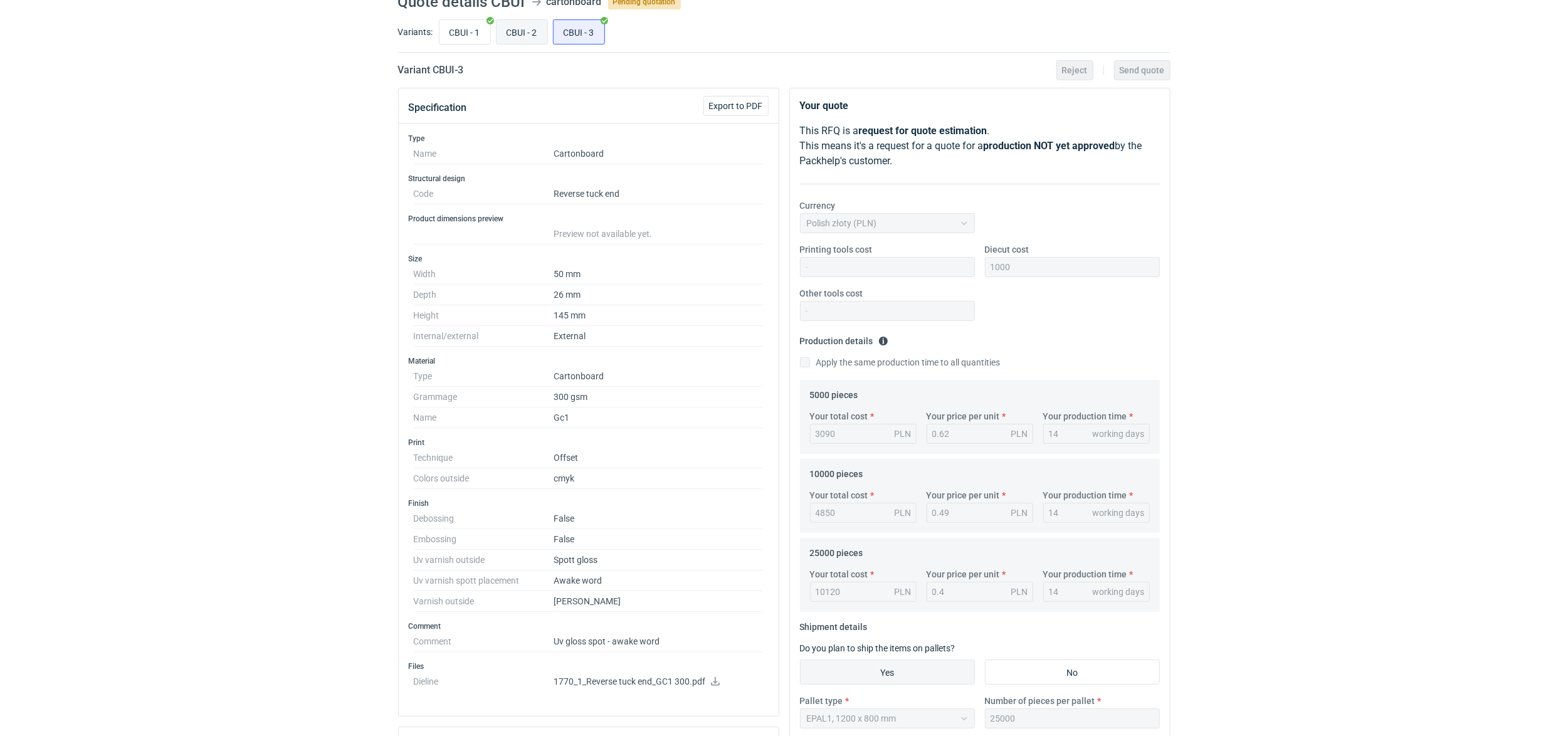
click at [537, 35] on input "CBUI - 2" at bounding box center [522, 31] width 50 height 24
radio input "true"
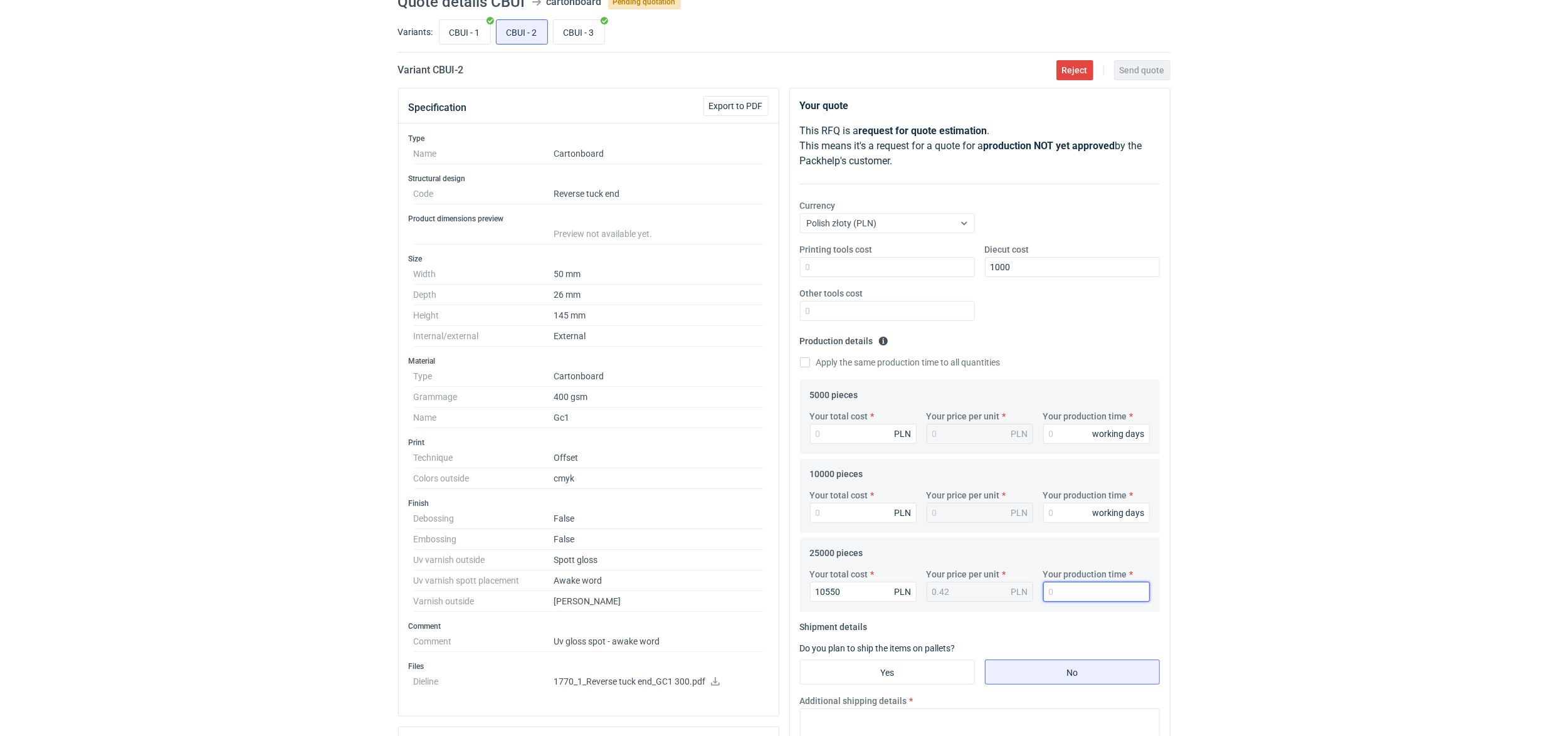
click at [1077, 593] on input "Your production time" at bounding box center [1097, 592] width 107 height 20
type input "14"
click at [1077, 505] on input "Your production time" at bounding box center [1097, 513] width 107 height 20
type input "14"
click at [1067, 437] on input "Your production time" at bounding box center [1097, 434] width 107 height 20
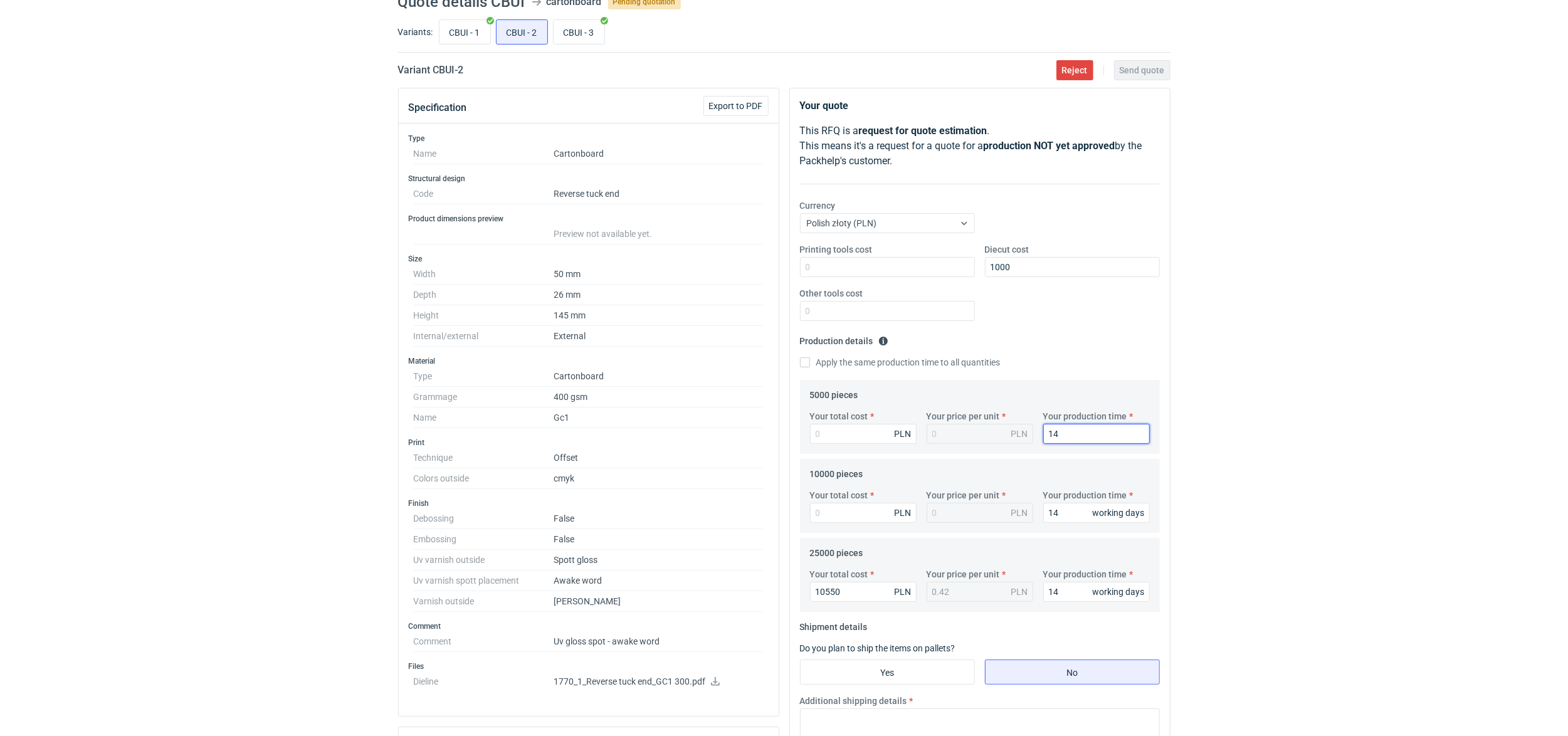
type input "14"
click at [828, 517] on input "Your total cost" at bounding box center [863, 513] width 107 height 20
type input "50"
type input "0.01"
type input "5033"
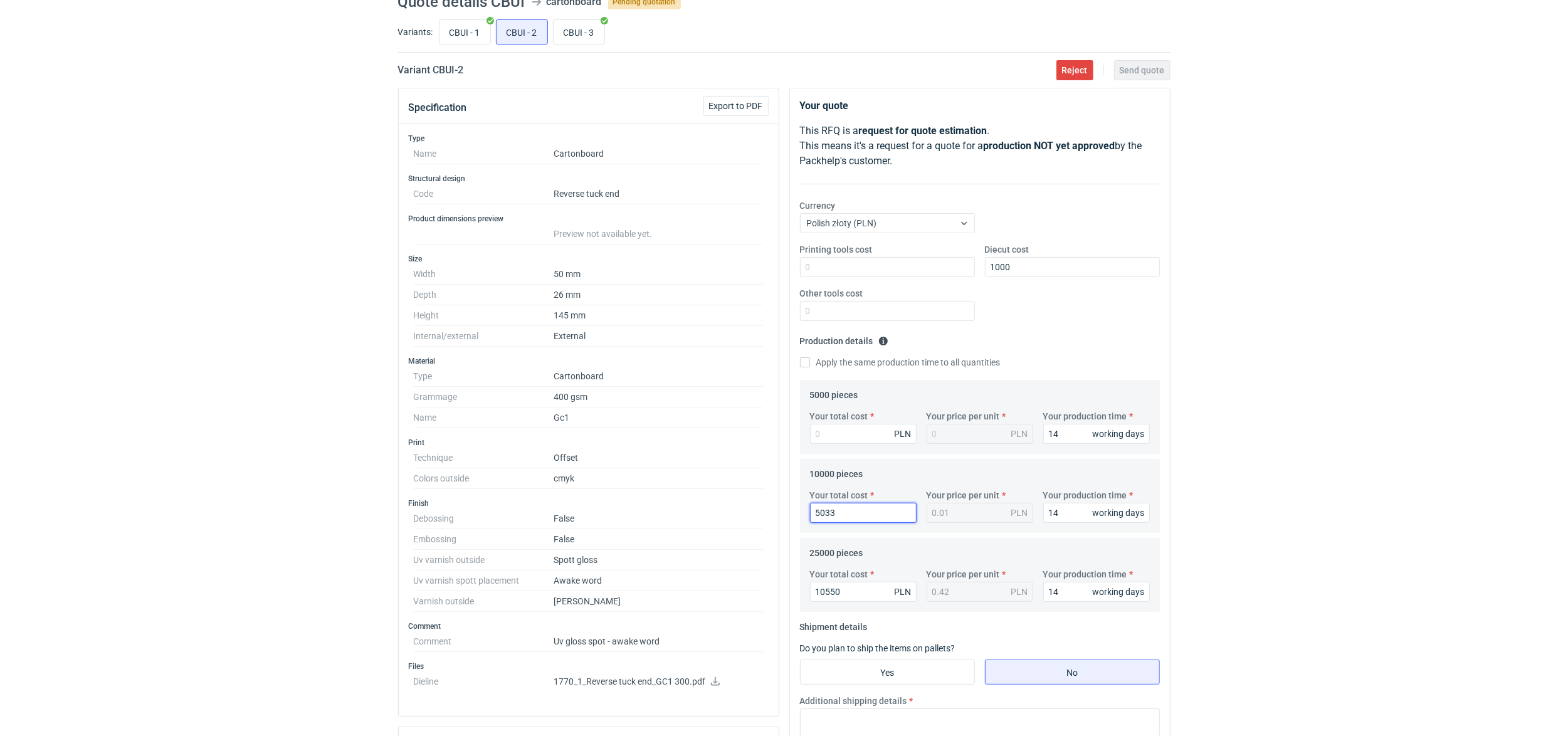
type input "0.5"
type input "5033"
click at [886, 470] on fieldset "10000 pieces Your total cost 5033 PLN Your price per unit 0.5 PLN Your producti…" at bounding box center [980, 498] width 340 height 69
click at [836, 432] on input "Your total cost" at bounding box center [863, 434] width 107 height 20
type input "31"
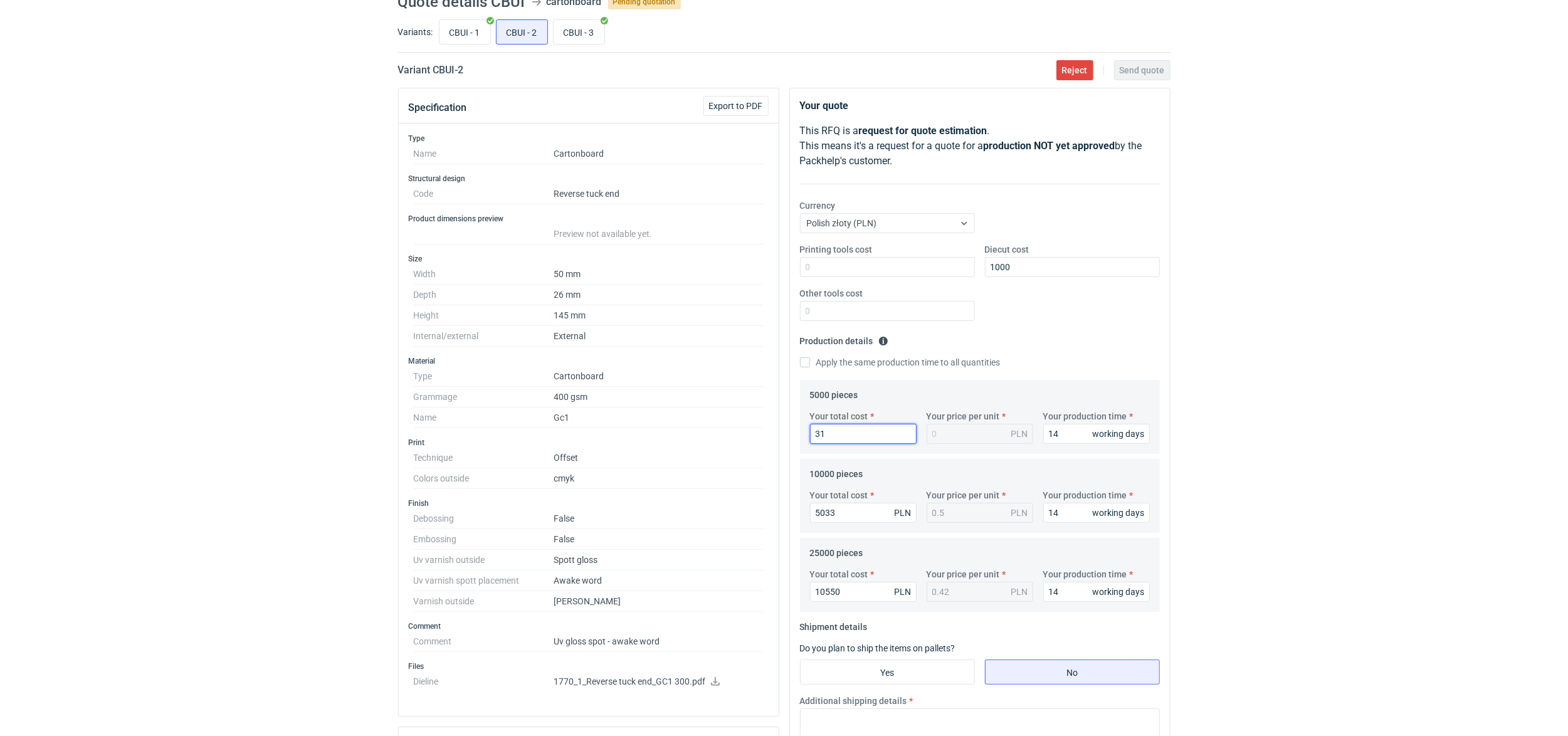
type input "0.01"
type input "3195"
type input "0.64"
type input "3195"
click at [1039, 377] on fieldset "Production details Please provide the expected time of production in working da…" at bounding box center [980, 355] width 360 height 49
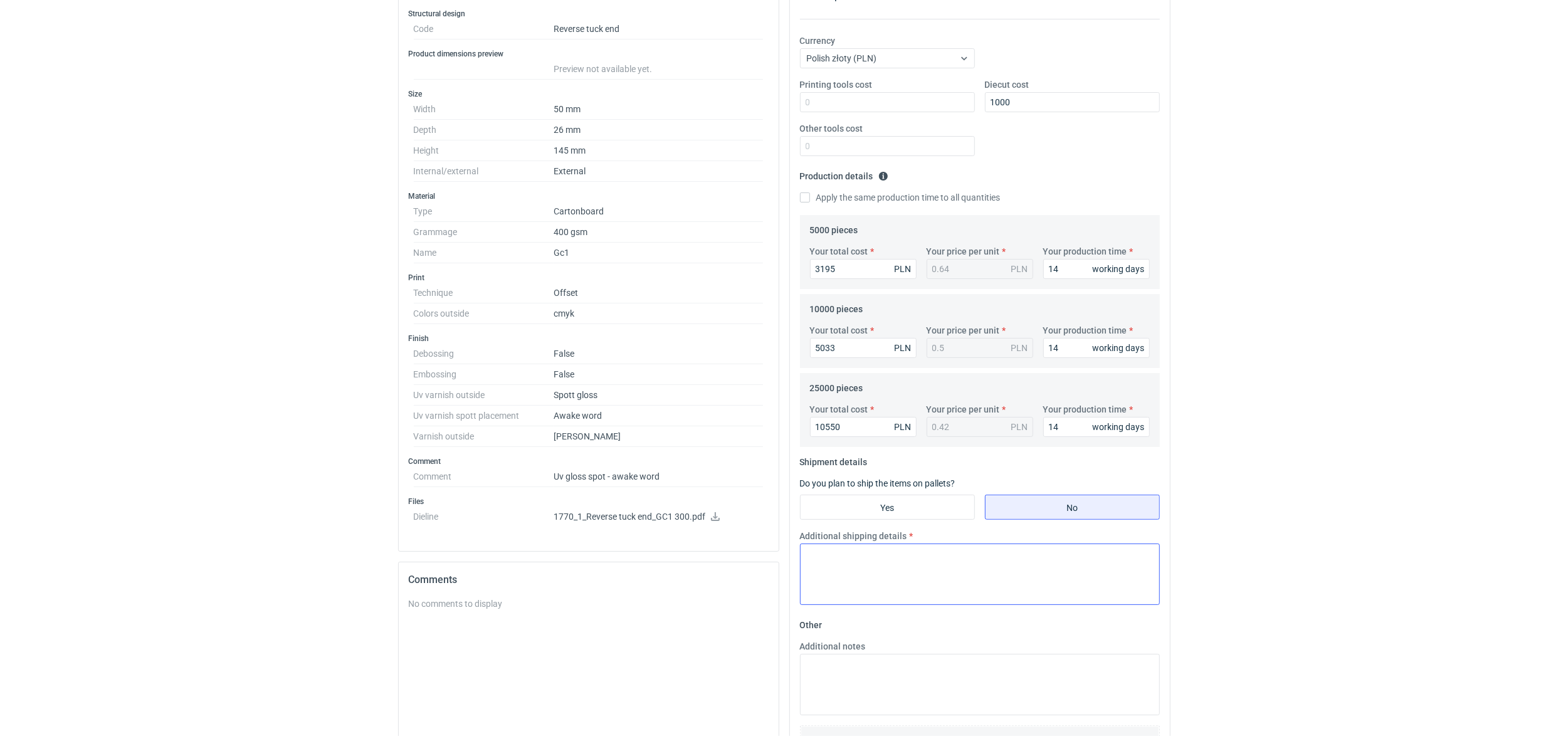
scroll to position [223, 0]
click at [876, 503] on input "Yes" at bounding box center [887, 504] width 173 height 24
radio input "true"
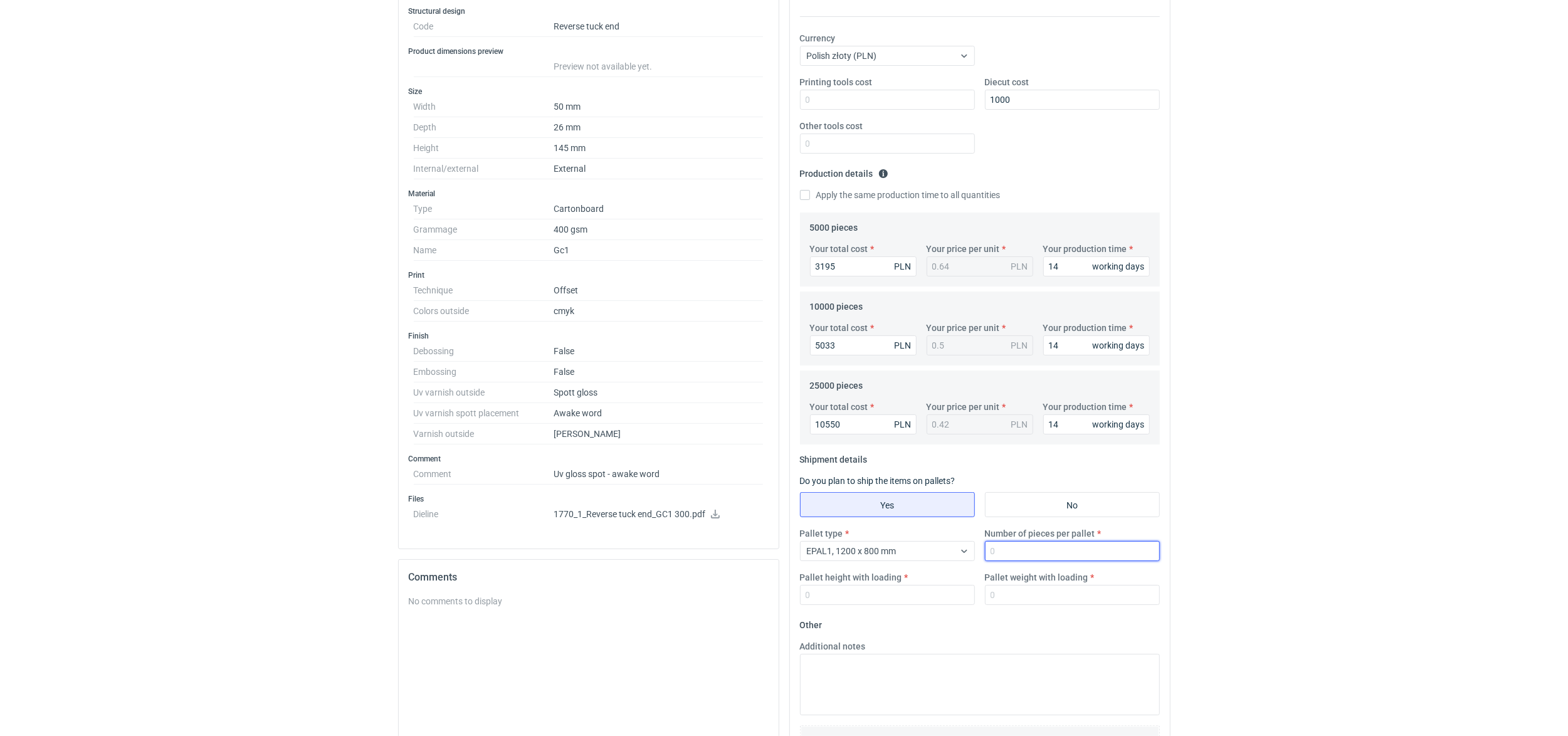
click at [1017, 554] on input "Number of pieces per pallet" at bounding box center [1072, 551] width 175 height 20
type input "25000"
type input "1600"
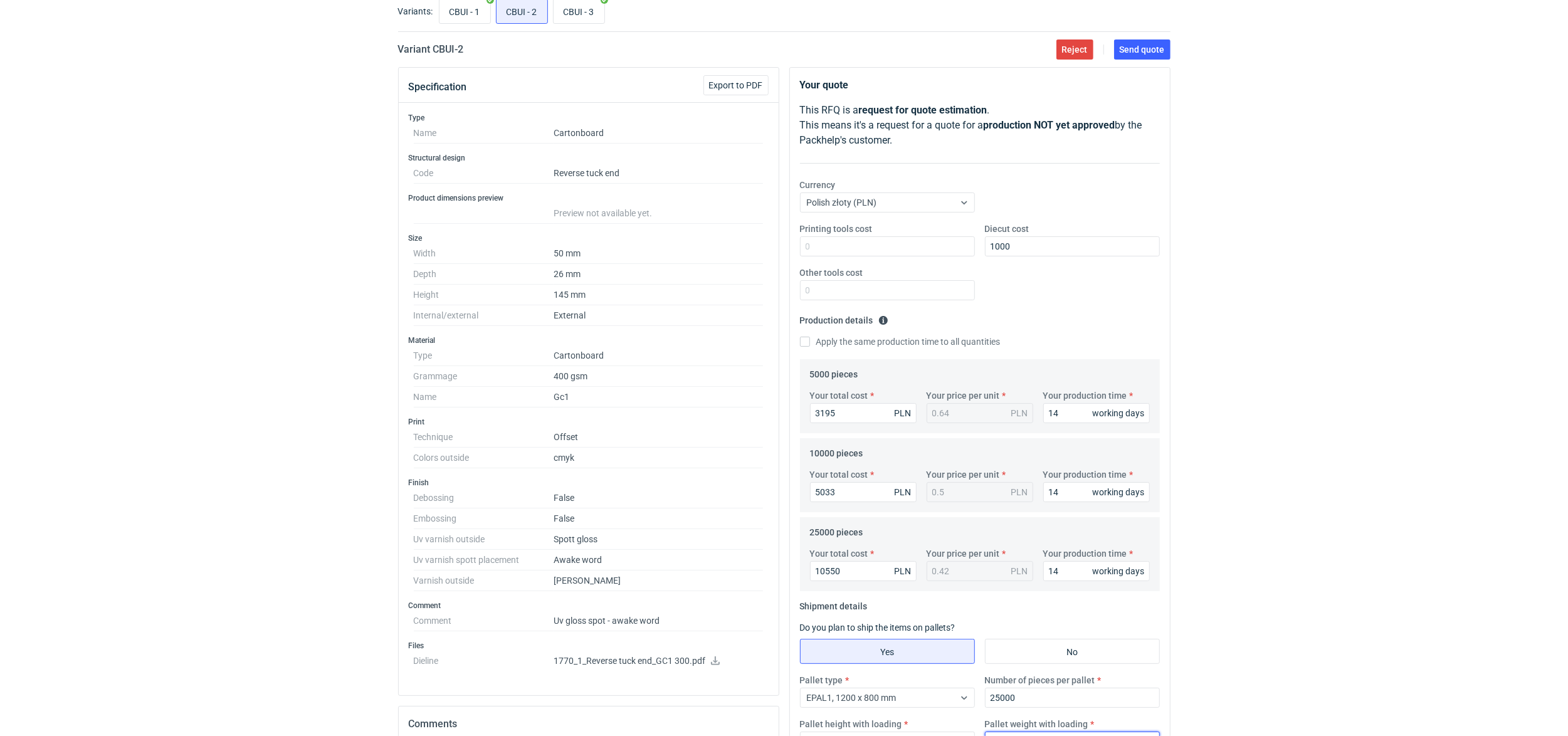
scroll to position [56, 0]
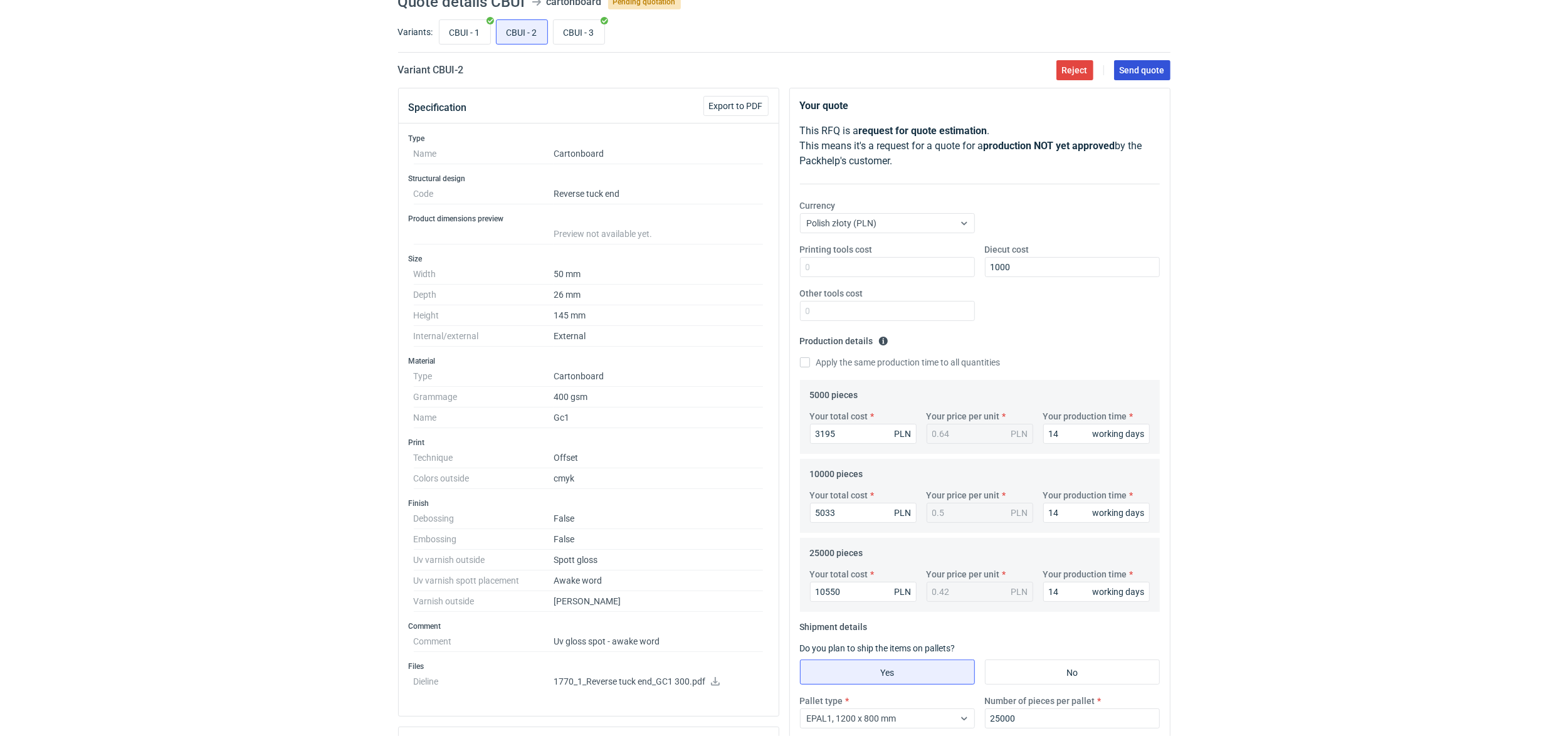
type input "400"
click at [1158, 69] on span "Send quote" at bounding box center [1142, 70] width 45 height 8
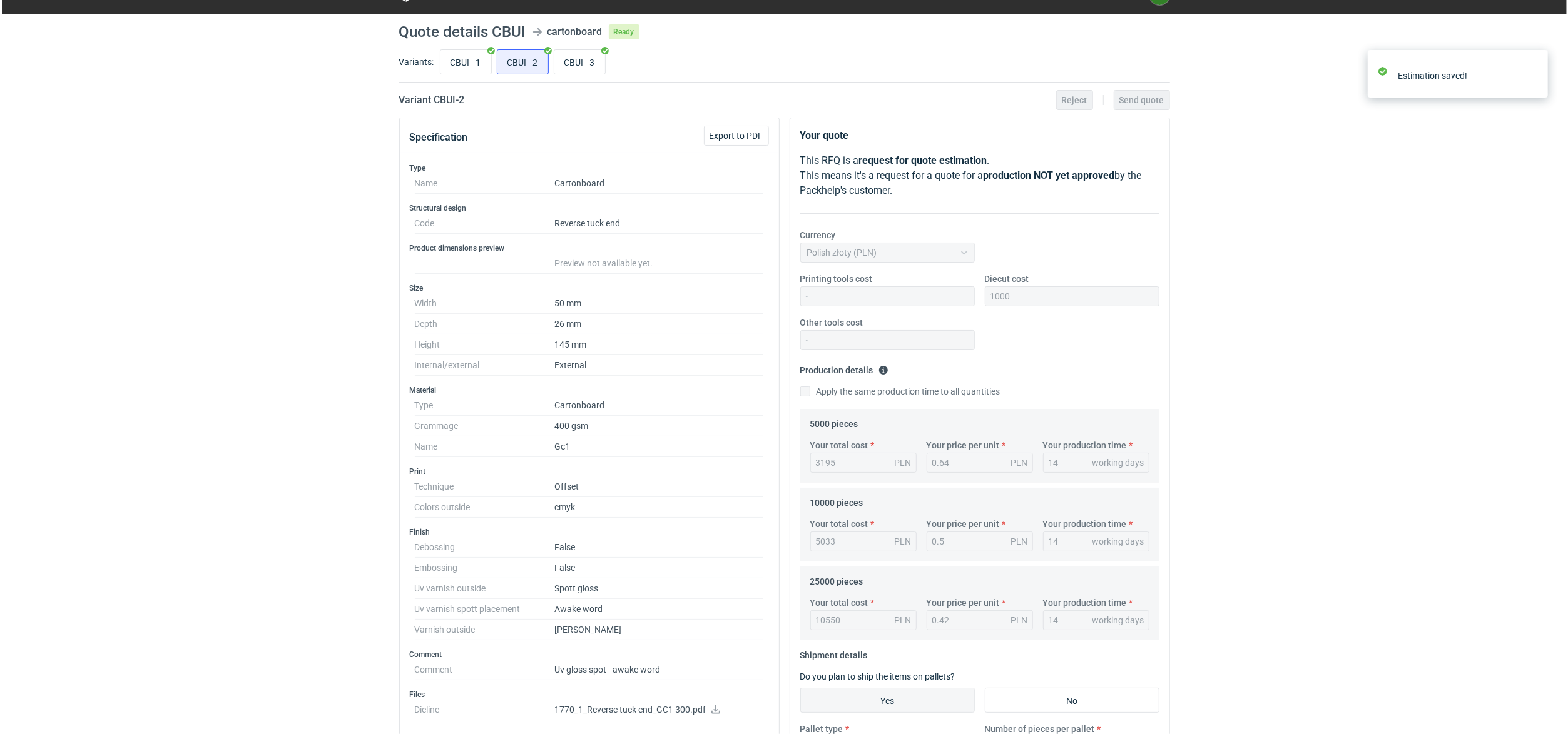
scroll to position [0, 0]
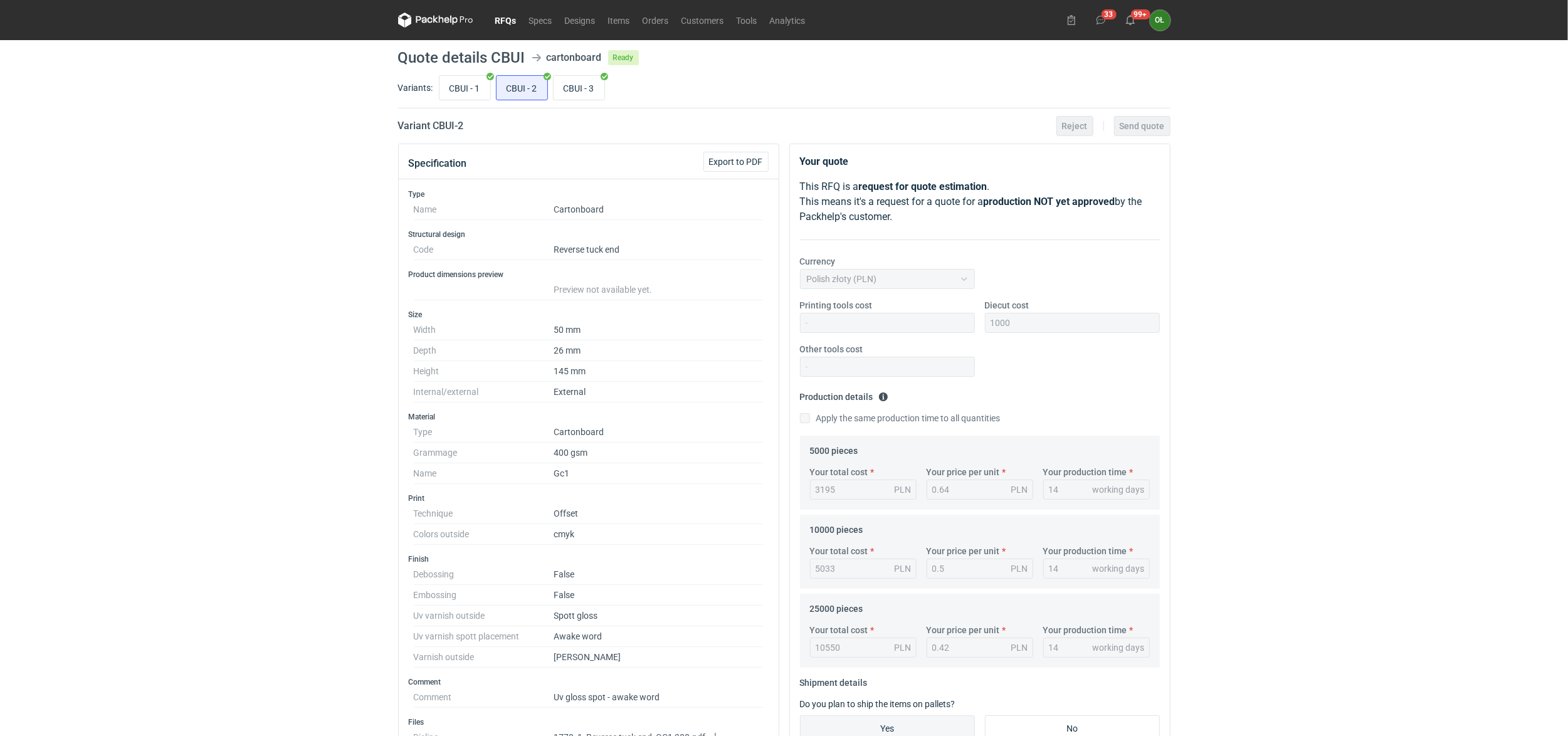
click at [501, 21] on link "RFQs" at bounding box center [506, 20] width 34 height 15
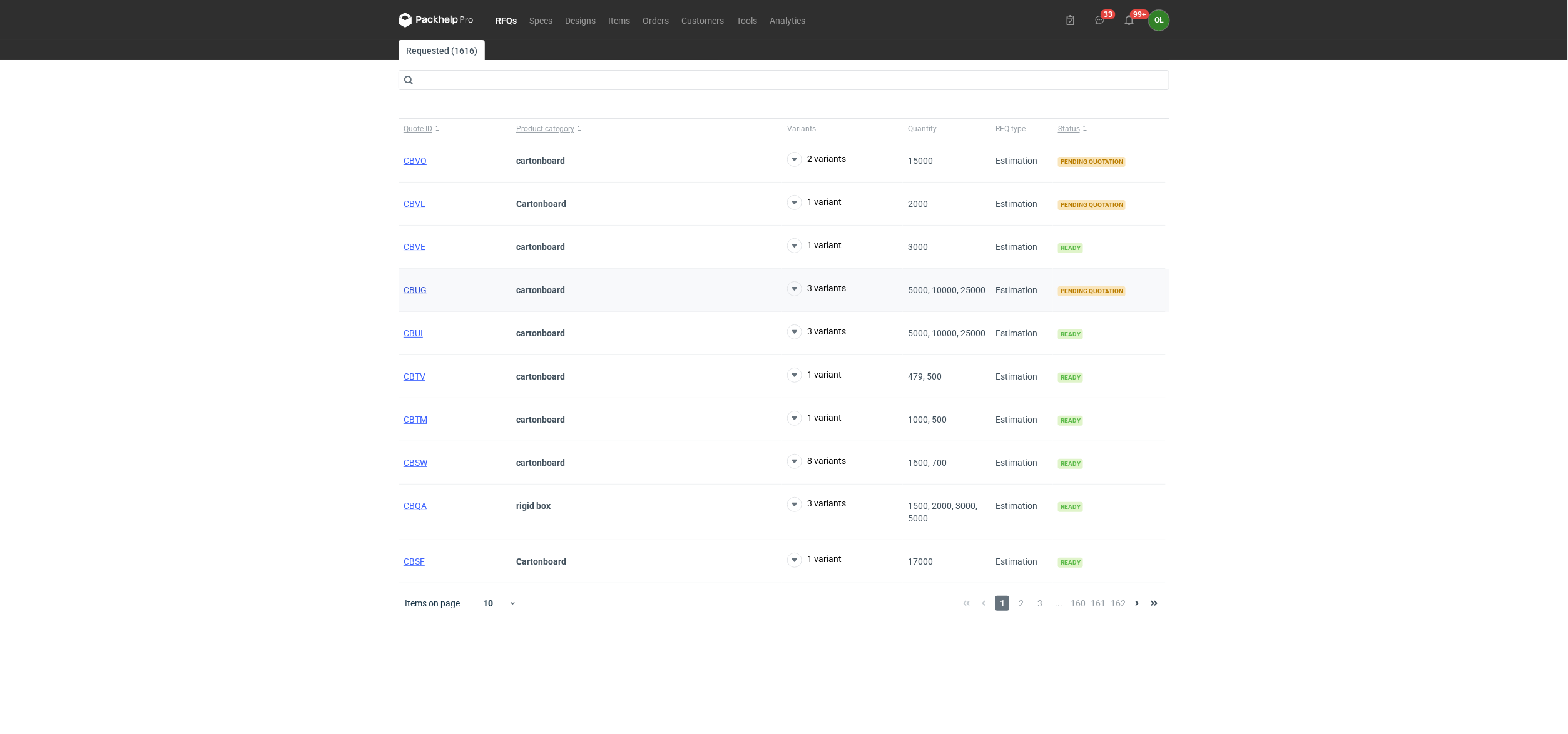
click at [417, 293] on span "CBUG" at bounding box center [415, 290] width 23 height 10
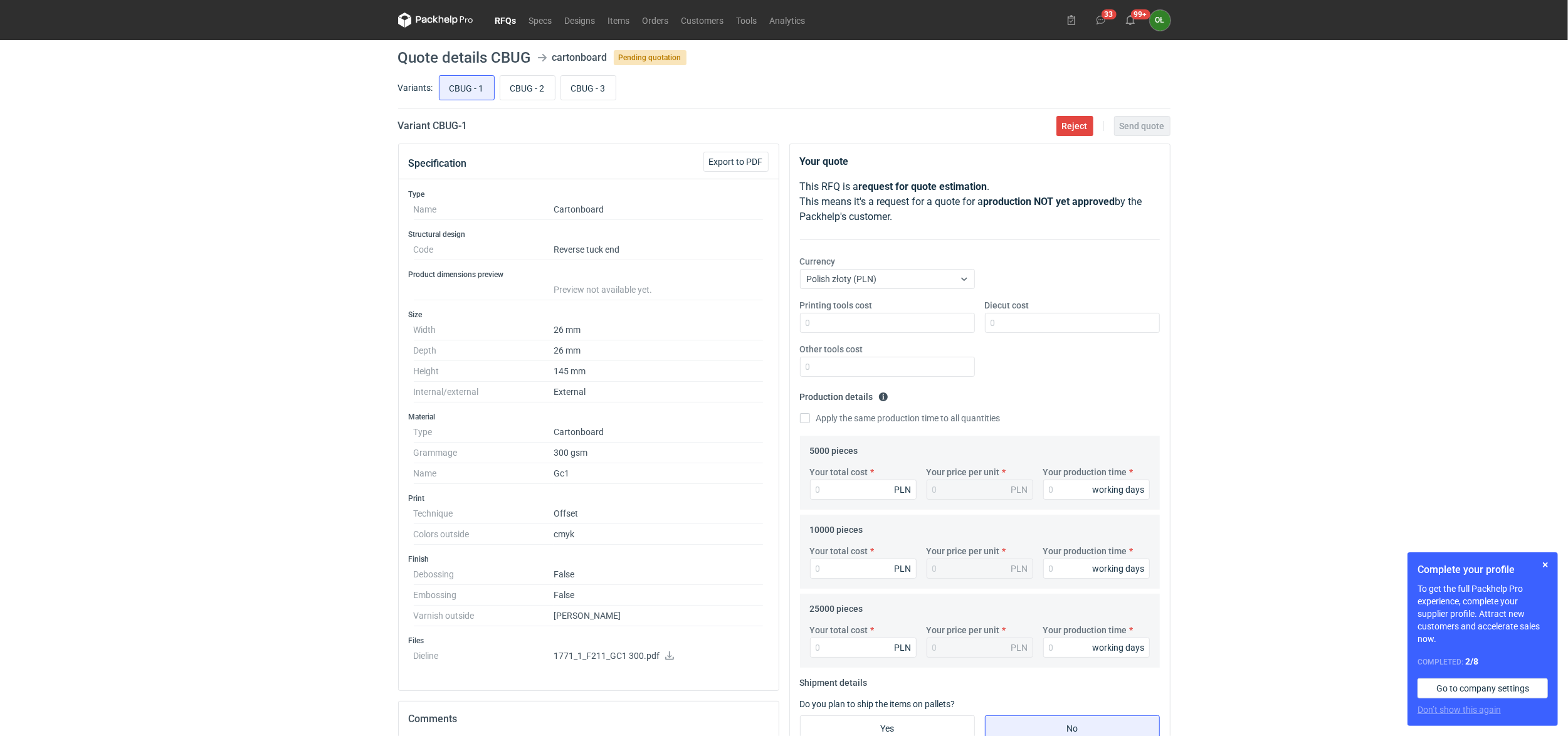
click at [512, 19] on link "RFQs" at bounding box center [506, 20] width 34 height 15
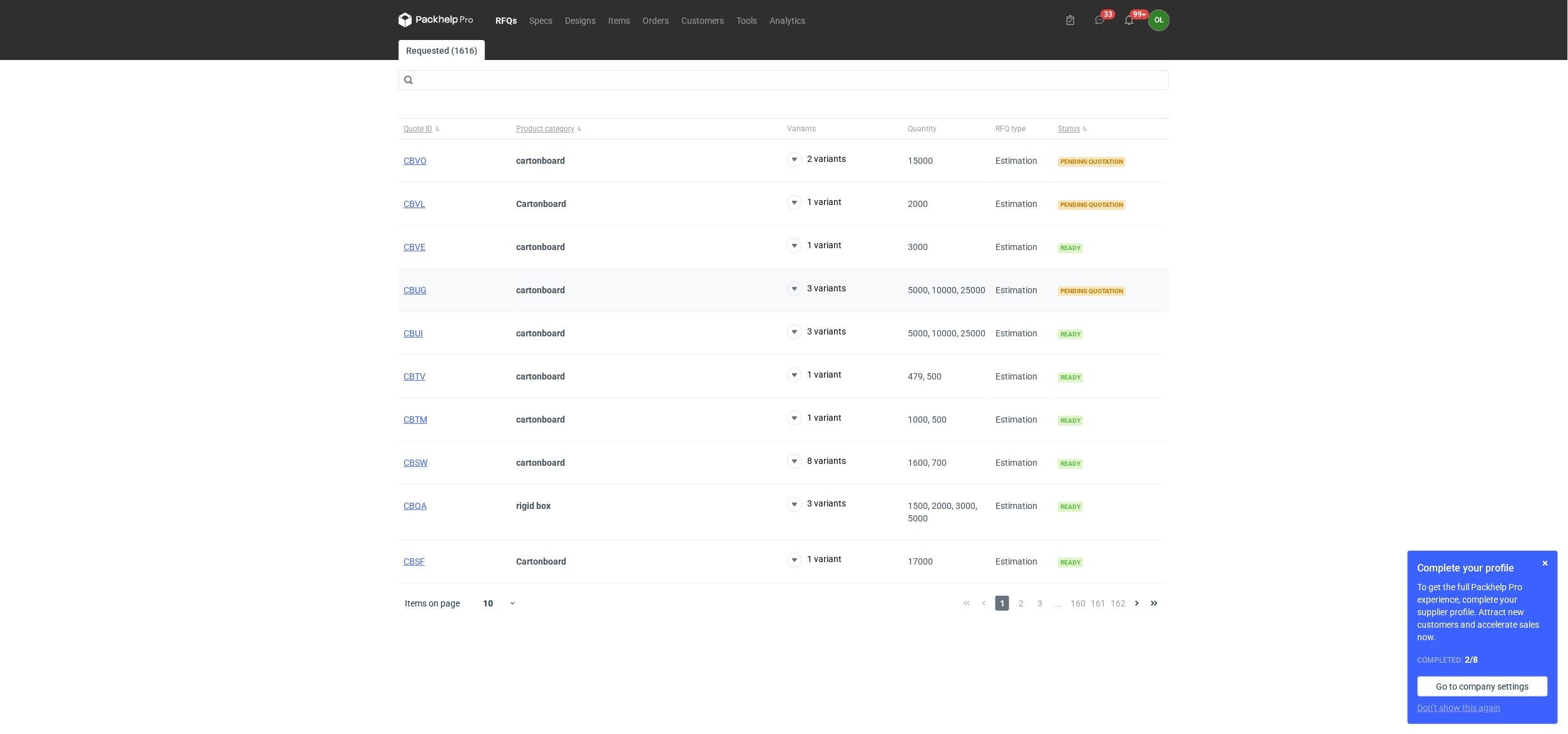
click at [416, 284] on div "CBUG" at bounding box center [455, 290] width 113 height 43
click at [418, 291] on span "CBUG" at bounding box center [415, 290] width 23 height 10
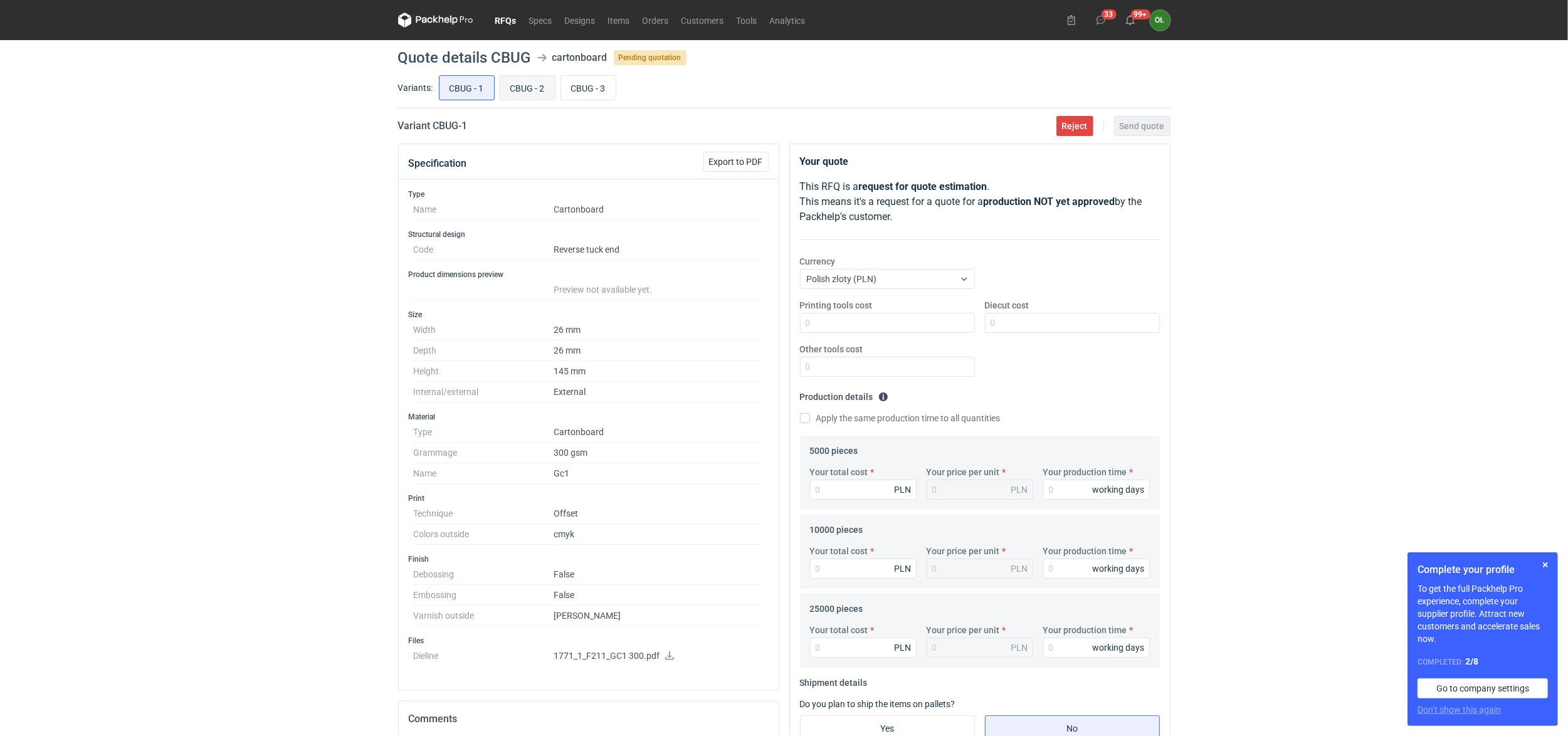
click at [534, 84] on input "CBUG - 2" at bounding box center [527, 87] width 54 height 24
radio input "true"
click at [594, 83] on input "CBUG - 3" at bounding box center [588, 87] width 54 height 24
radio input "true"
click at [537, 108] on div "Variants: CBUG - 1 CBUG - 2 CBUG - 3" at bounding box center [784, 90] width 773 height 36
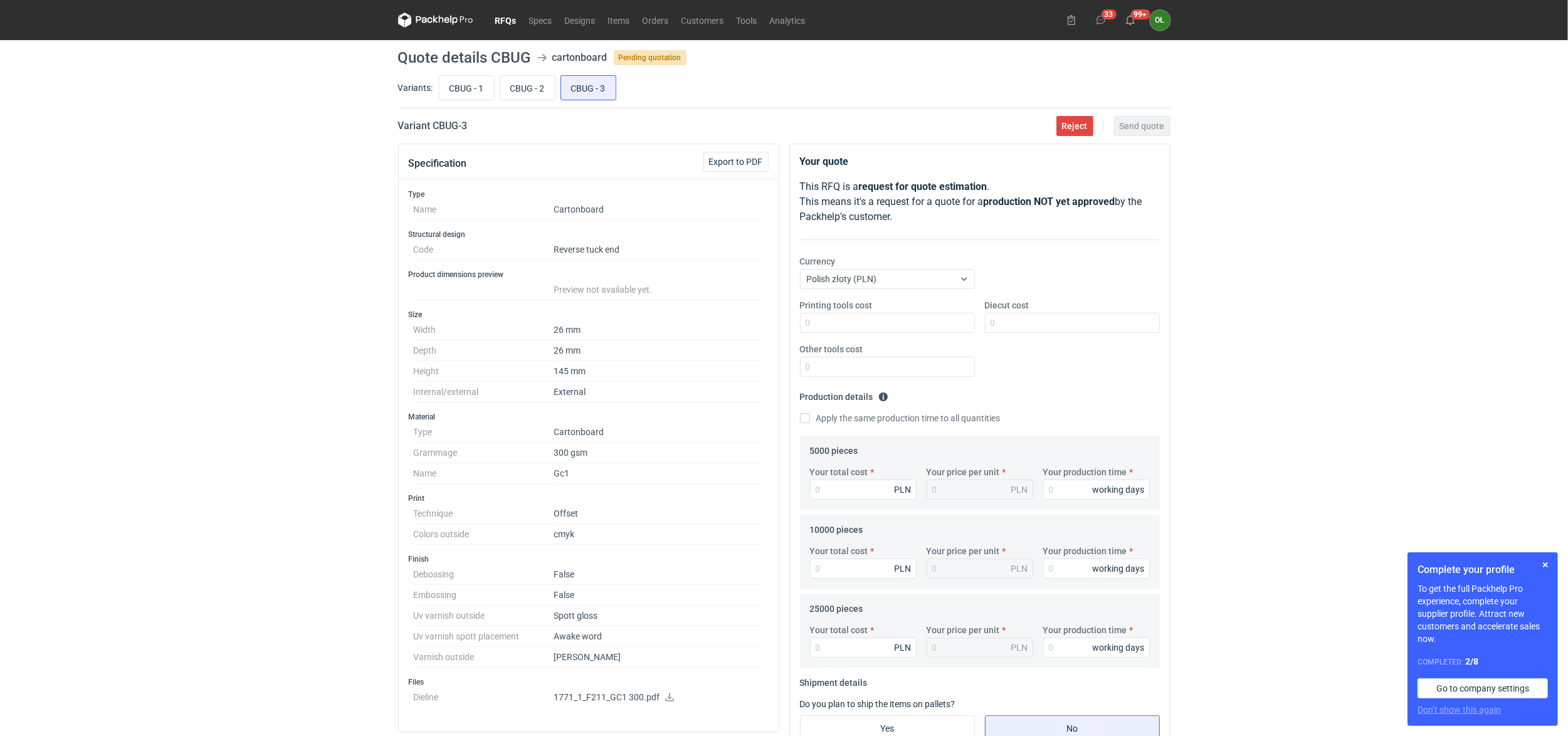
click at [425, 109] on main "Quote details CBUG cartonboard Pending quotation Variants: CBUG - 1 CBUG - 2 CB…" at bounding box center [785, 542] width 782 height 1003
drag, startPoint x: 502, startPoint y: 109, endPoint x: 546, endPoint y: 101, distance: 44.7
click at [502, 109] on main "Quote details CBUG cartonboard Pending quotation Variants: CBUG - 1 CBUG - 2 CB…" at bounding box center [785, 542] width 782 height 1003
click at [588, 89] on input "CBUG - 3" at bounding box center [588, 87] width 54 height 24
click at [533, 91] on input "CBUG - 2" at bounding box center [527, 87] width 54 height 24
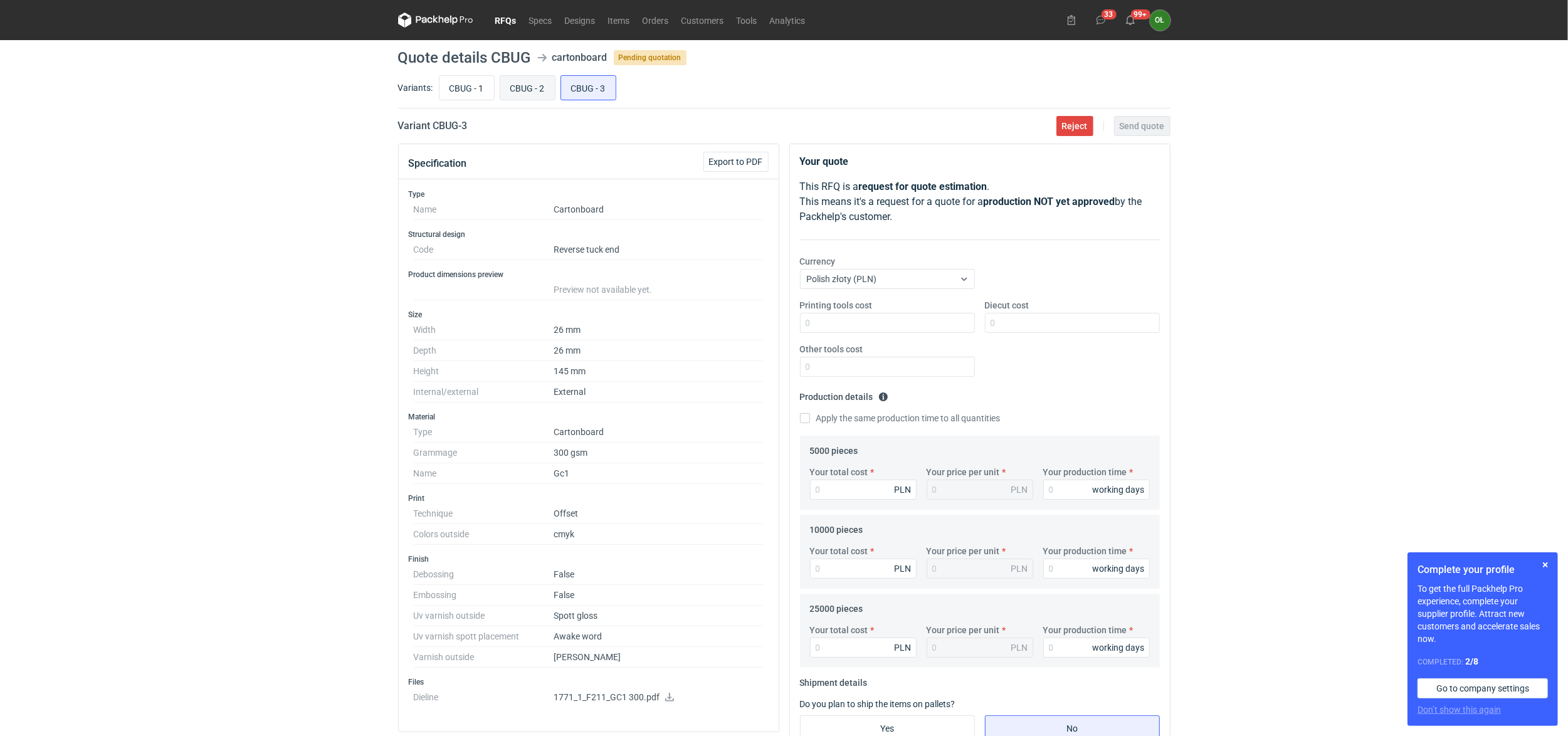
radio input "true"
click at [460, 86] on input "CBUG - 1" at bounding box center [466, 87] width 54 height 24
radio input "true"
drag, startPoint x: 533, startPoint y: 83, endPoint x: 568, endPoint y: 83, distance: 35.0
click at [534, 83] on input "CBUG - 2" at bounding box center [527, 87] width 54 height 24
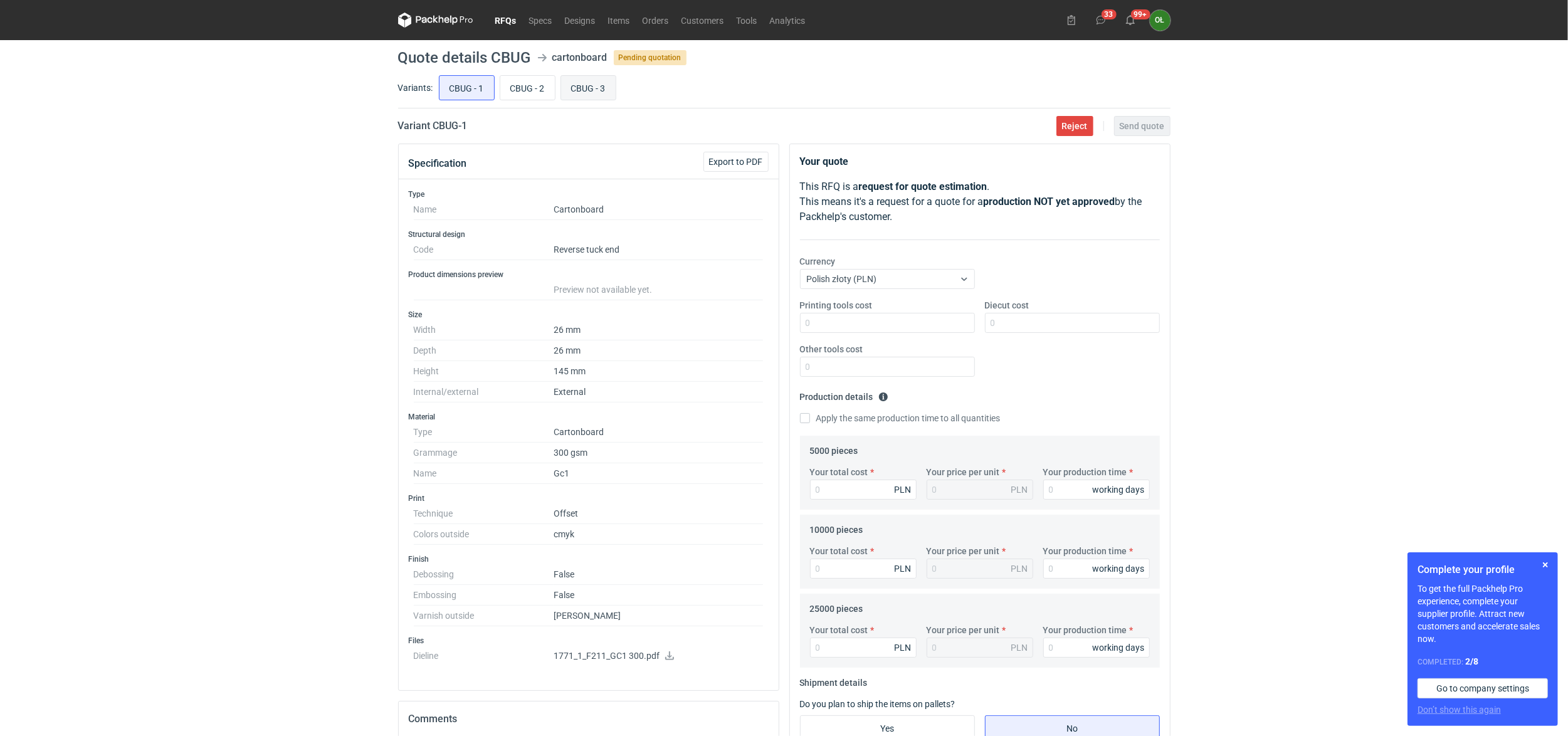
radio input "true"
click at [575, 83] on input "CBUG - 3" at bounding box center [588, 87] width 54 height 24
radio input "true"
click at [508, 18] on link "RFQs" at bounding box center [506, 20] width 34 height 15
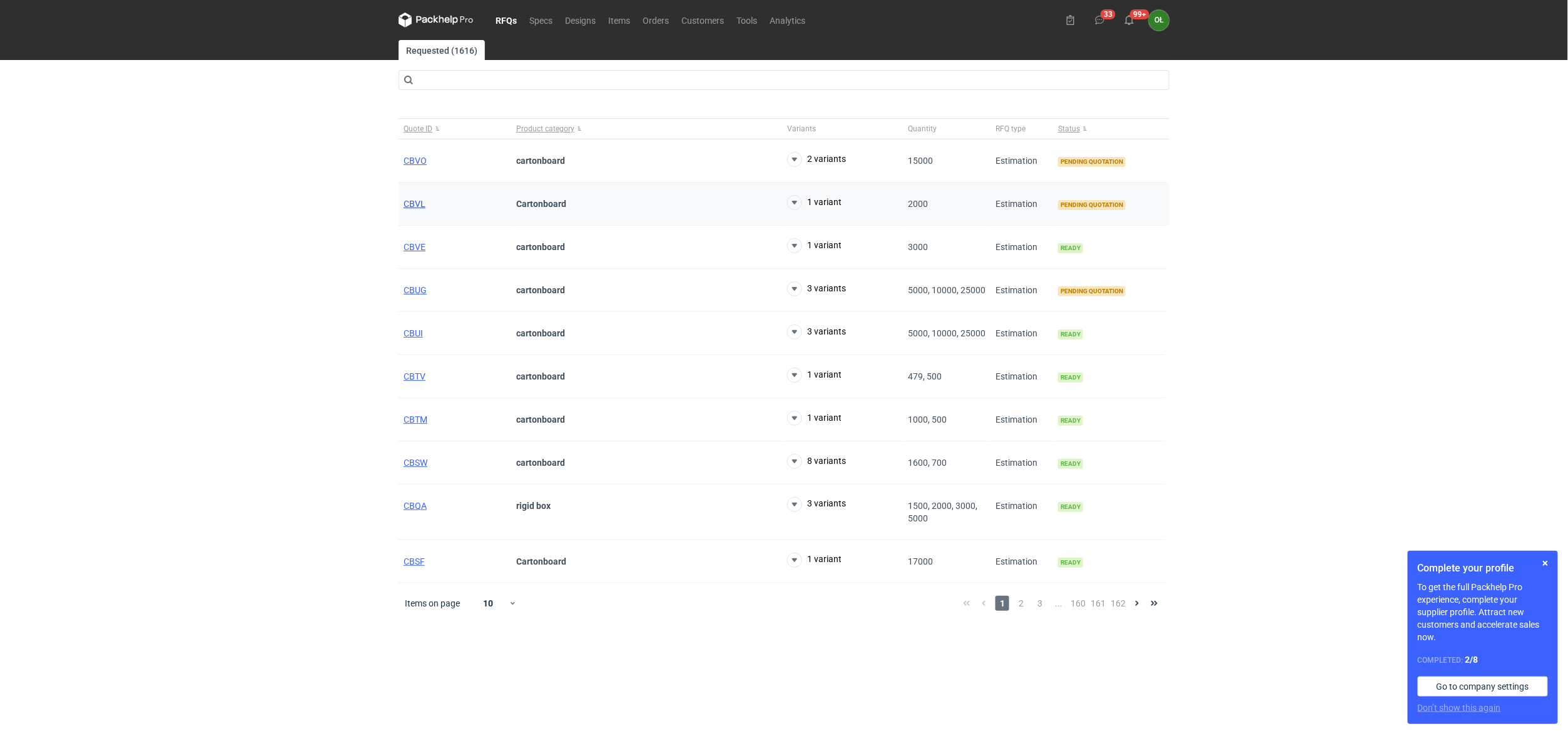
click at [422, 204] on span "CBVL" at bounding box center [414, 204] width 22 height 10
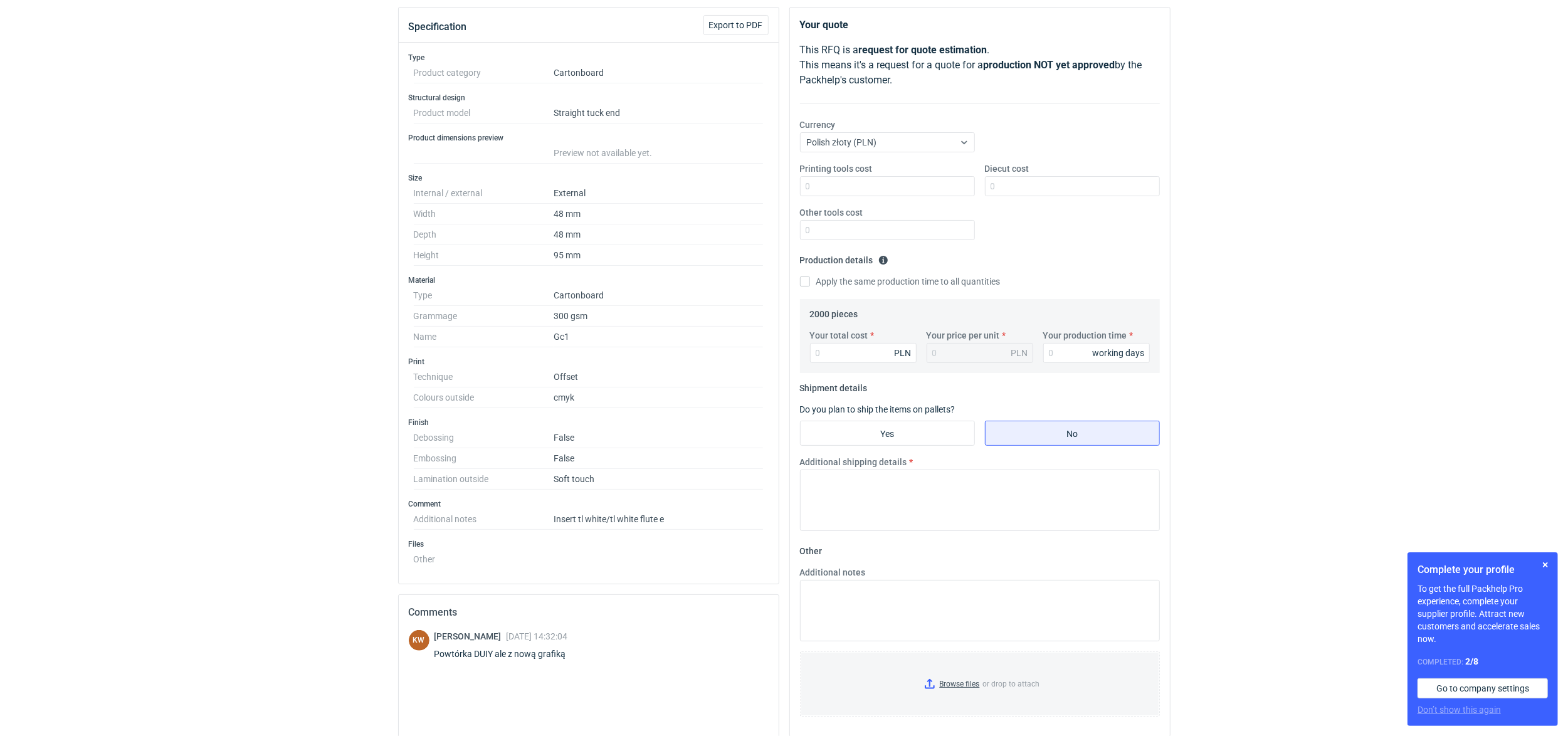
scroll to position [167, 0]
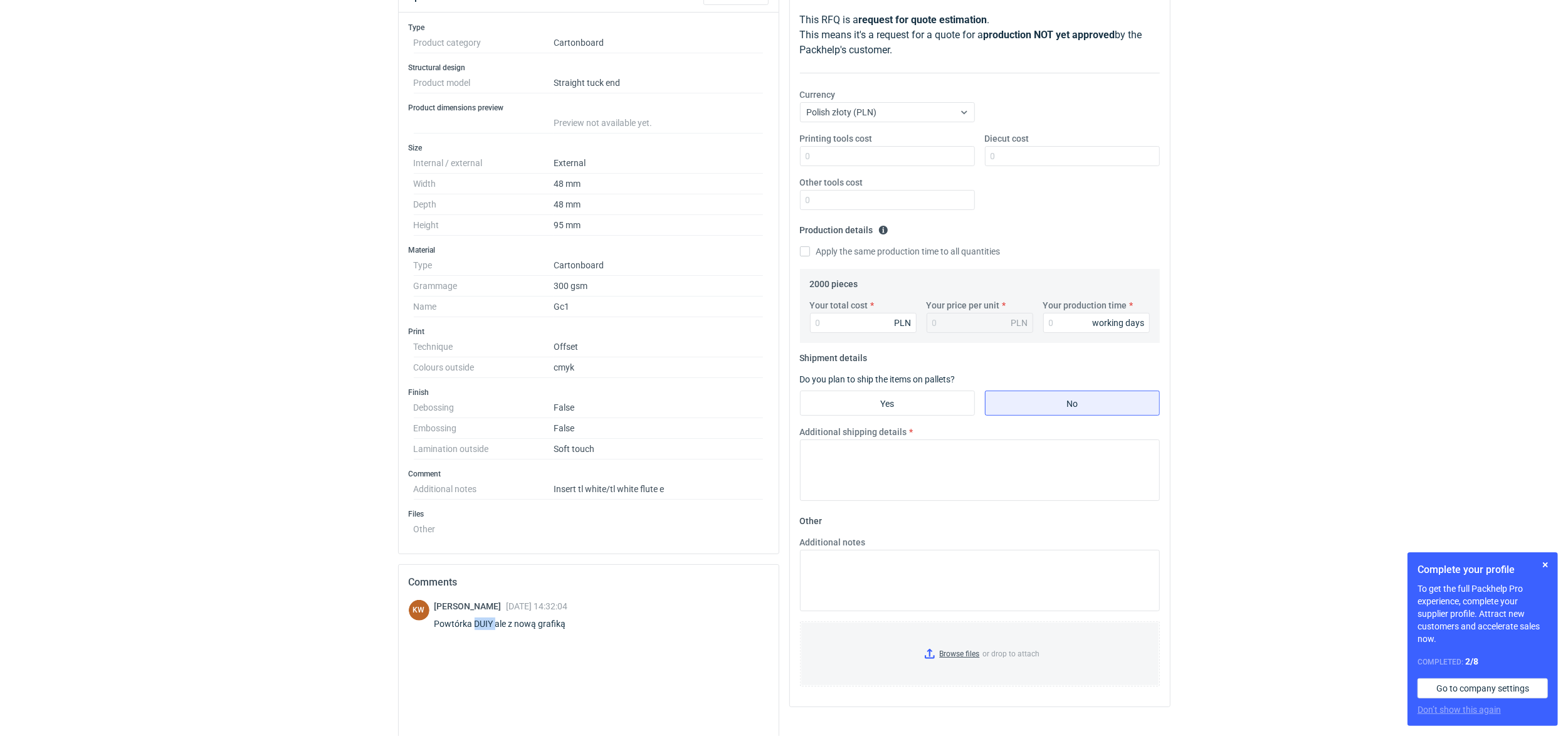
drag, startPoint x: 494, startPoint y: 627, endPoint x: 475, endPoint y: 626, distance: 19.0
click at [475, 626] on div "Powtórka DUIY ale z nową grafiką" at bounding box center [508, 624] width 147 height 12
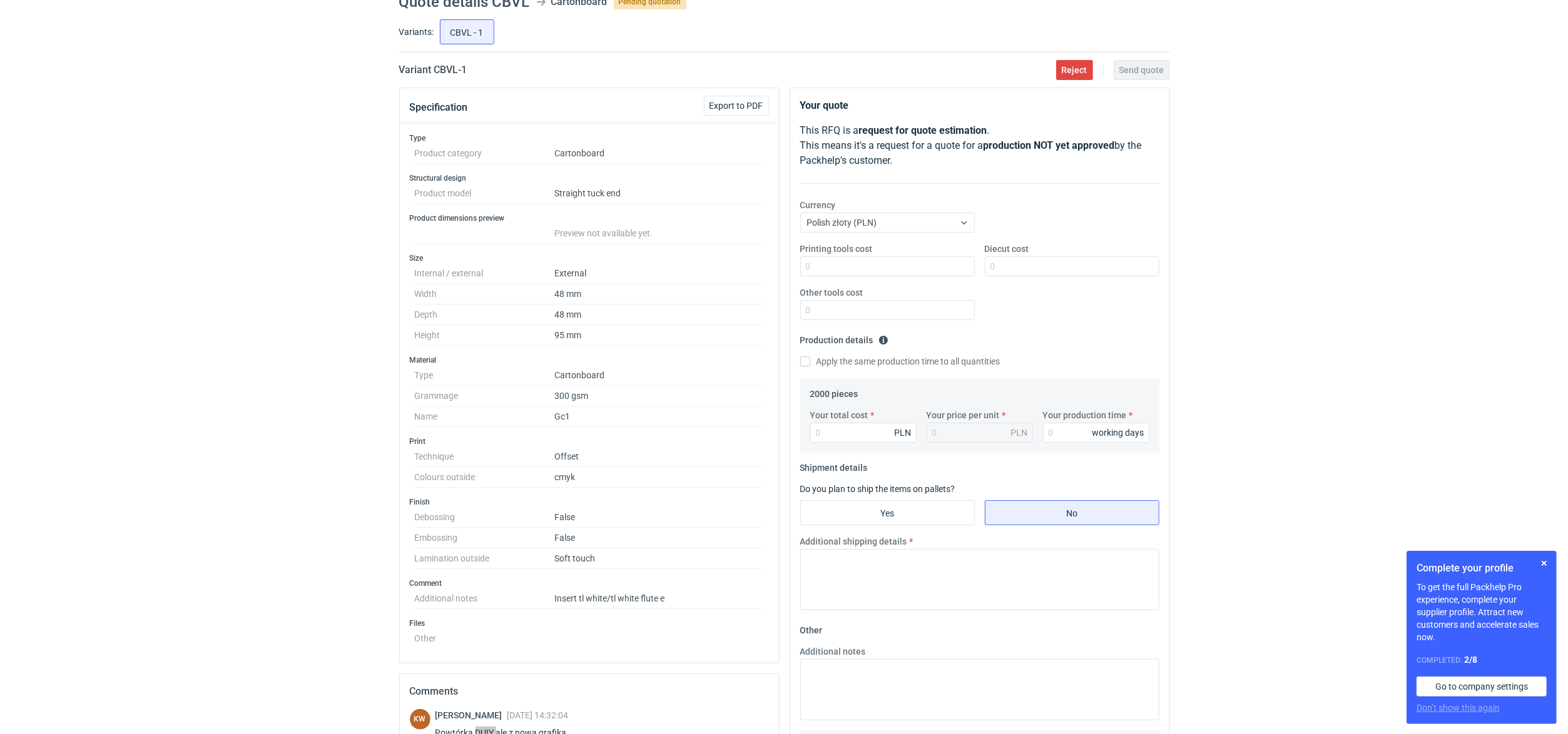
scroll to position [0, 0]
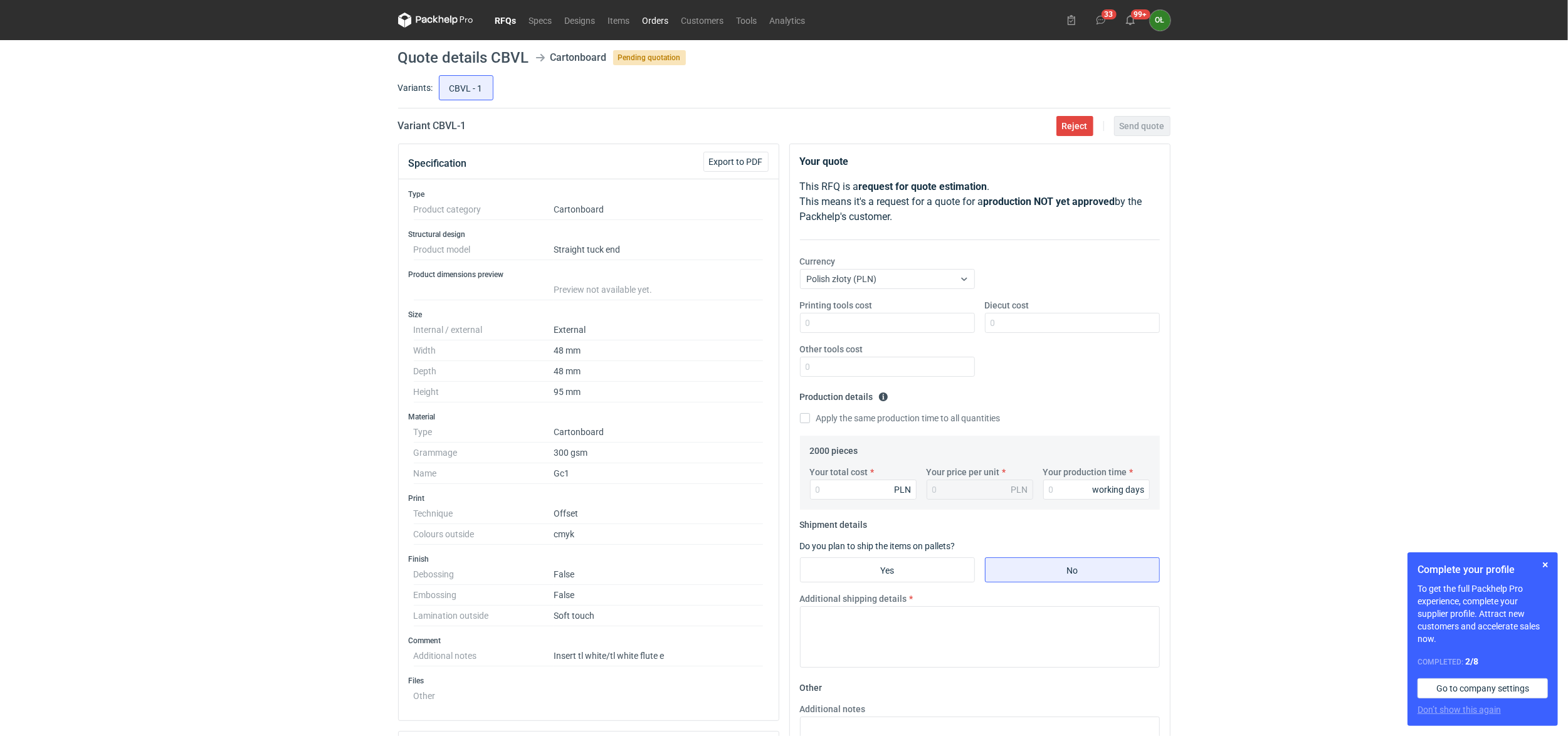
click at [649, 21] on link "Orders" at bounding box center [656, 20] width 39 height 15
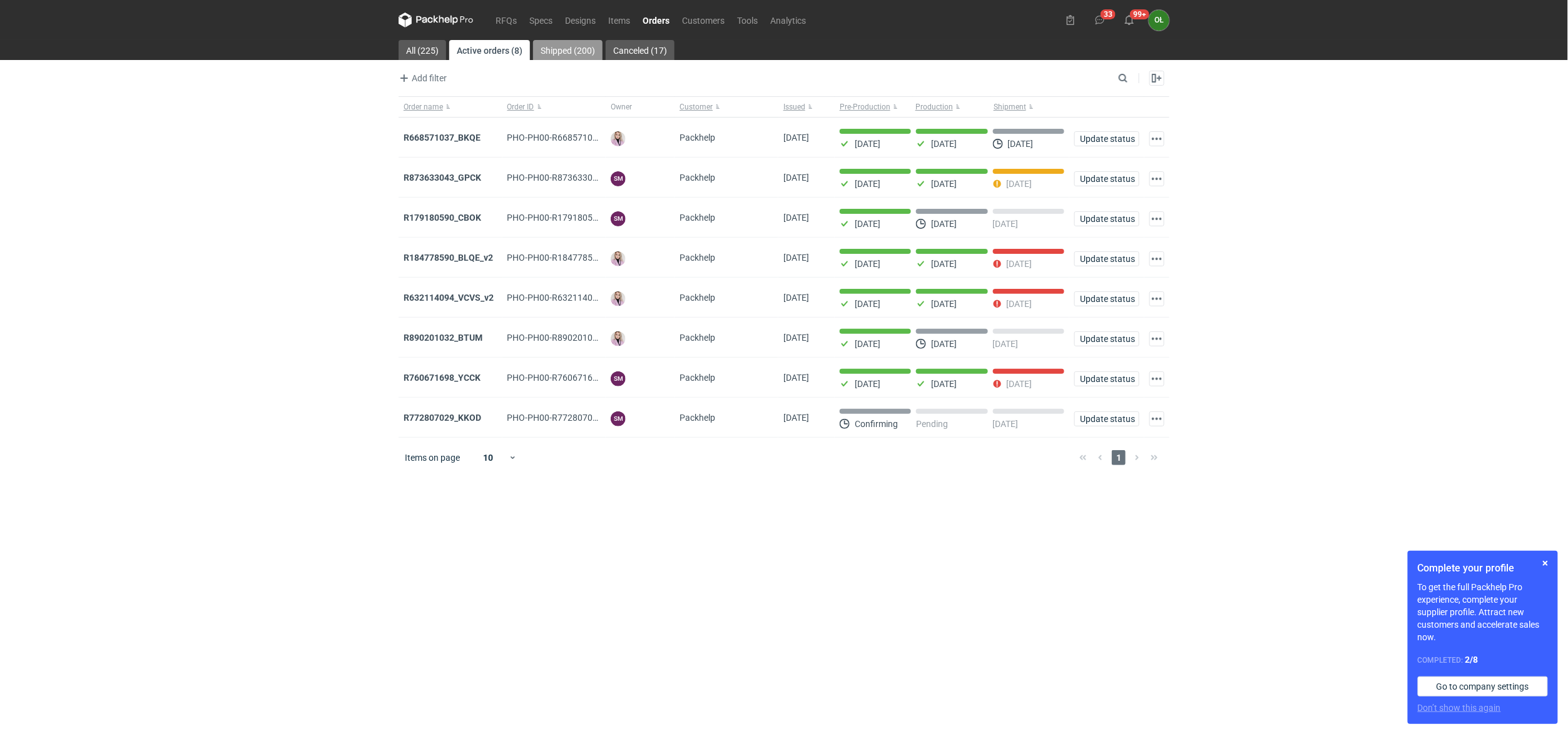
drag, startPoint x: 561, startPoint y: 45, endPoint x: 1092, endPoint y: 75, distance: 531.8
click at [563, 45] on link "Shipped (200)" at bounding box center [567, 50] width 69 height 20
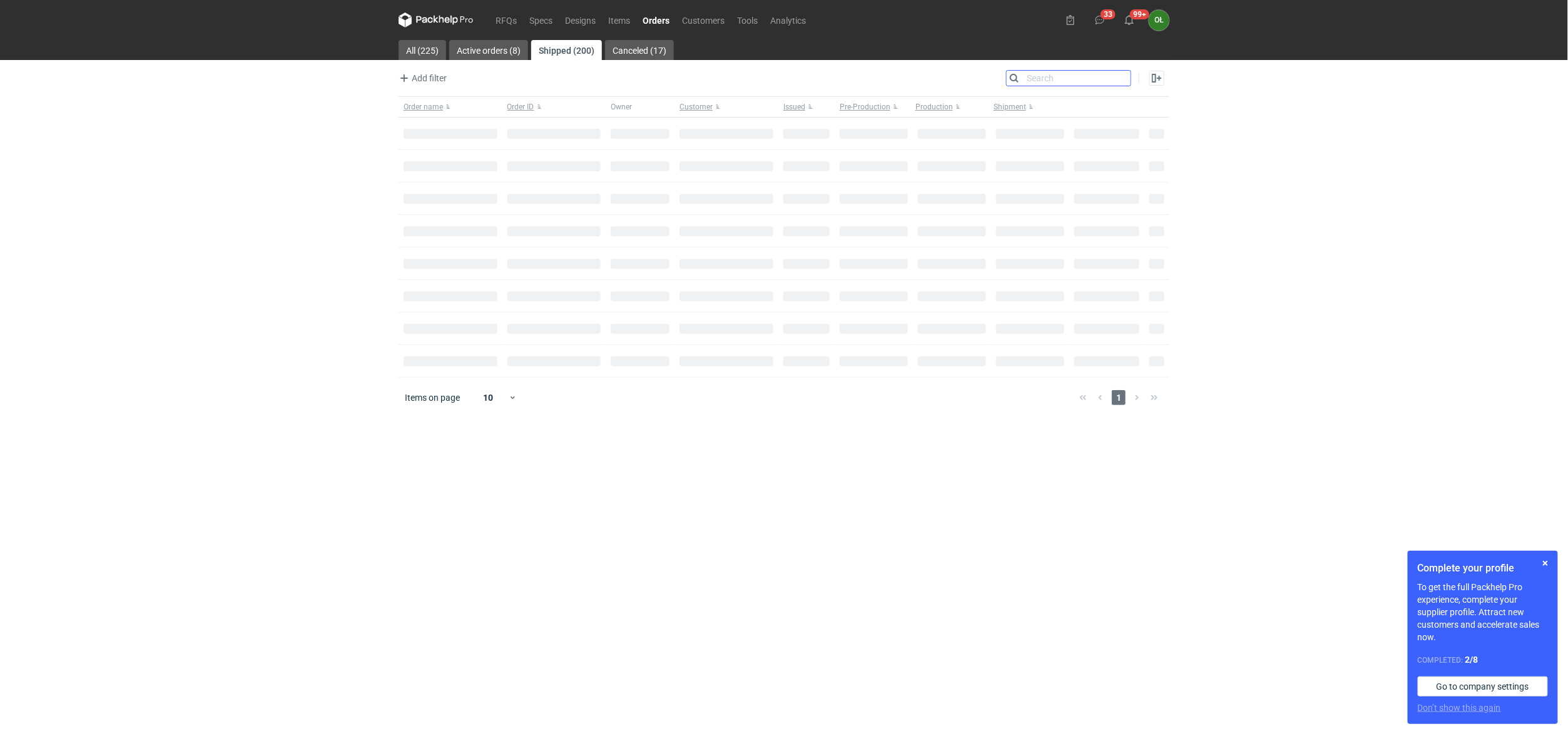
click at [1119, 73] on input "Search" at bounding box center [1068, 79] width 123 height 15
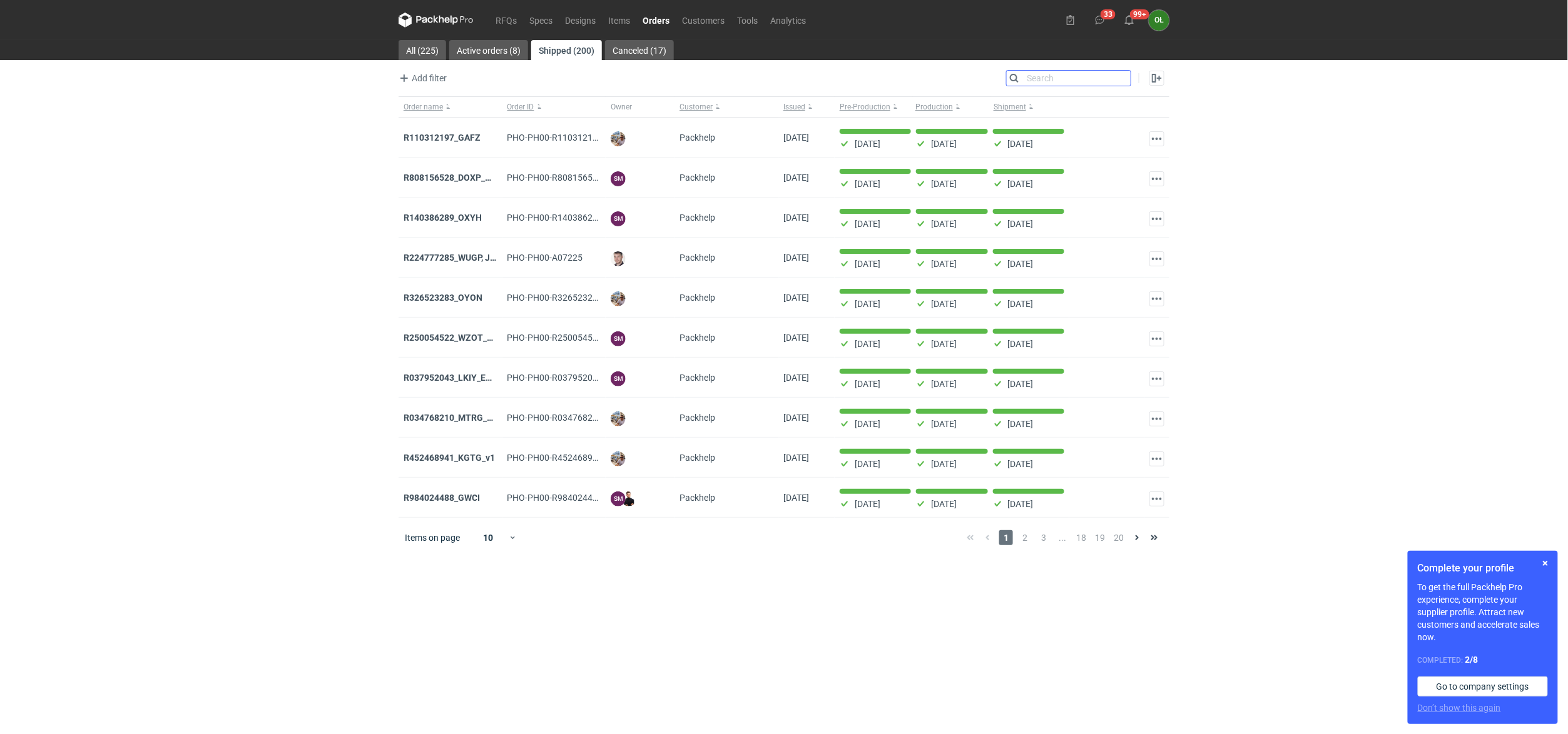
paste input "701124979_DUIY"
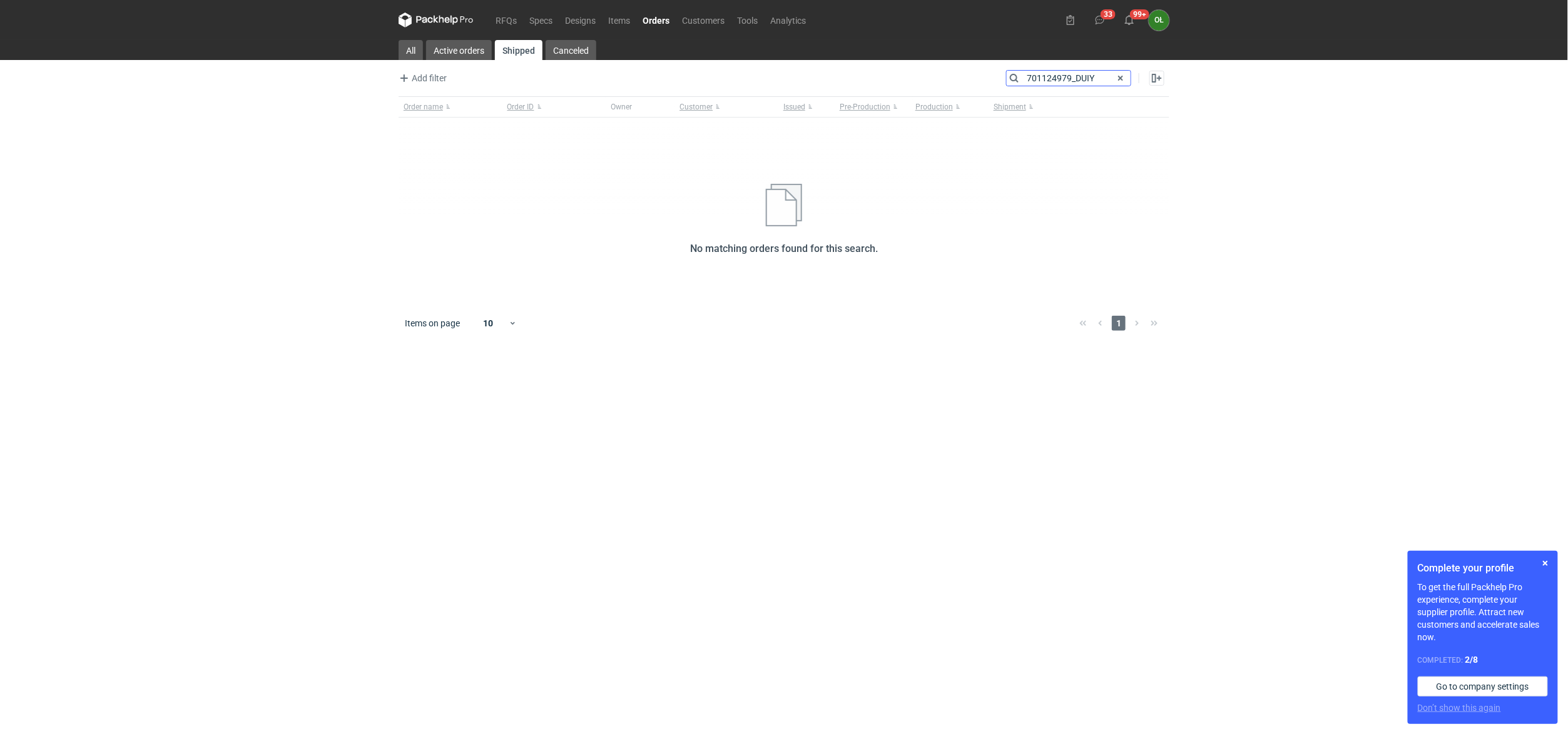
click at [1024, 79] on input "701124979_DUIY" at bounding box center [1068, 79] width 123 height 15
type input "r701124979_DUIY"
click at [1122, 79] on span at bounding box center [1121, 79] width 15 height 15
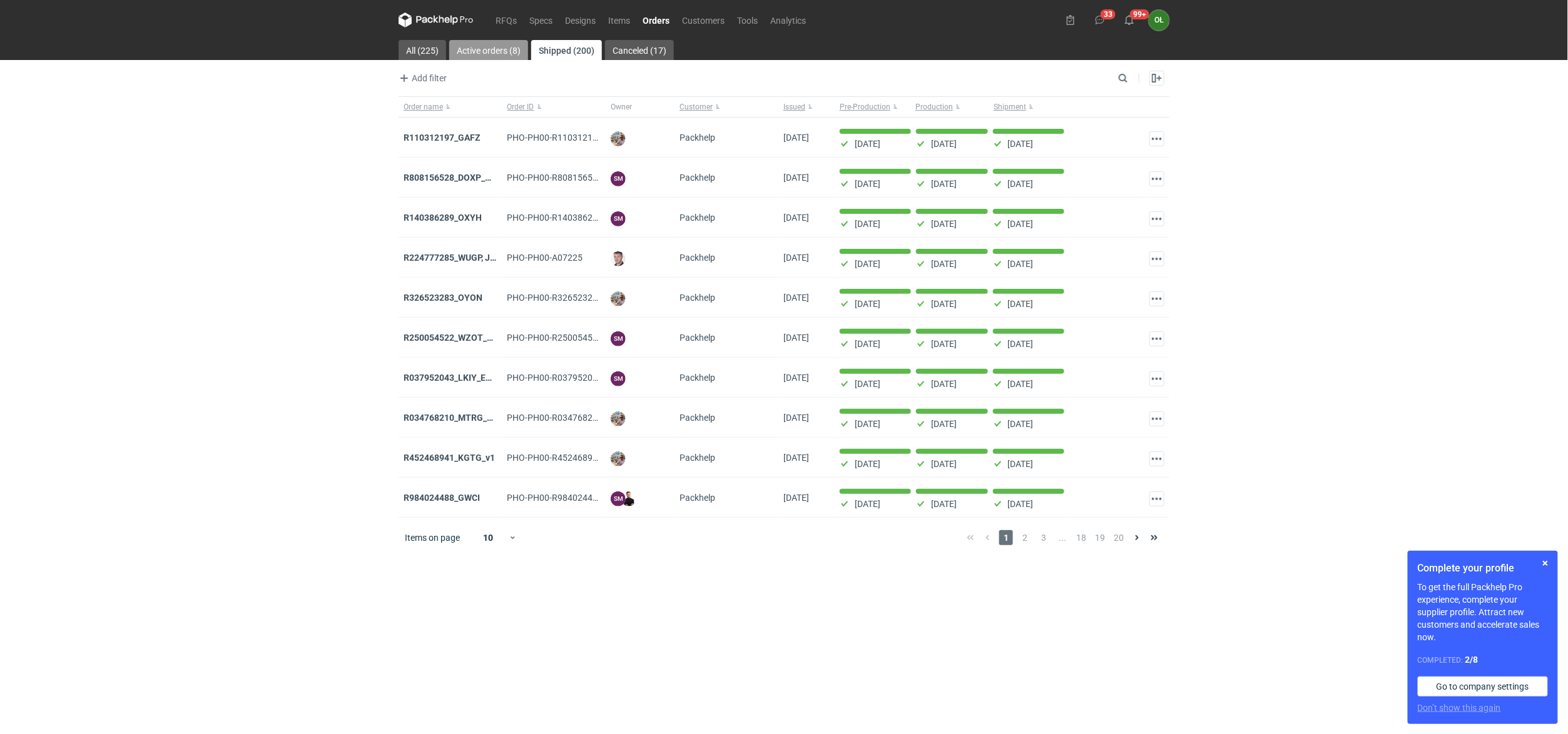
click at [473, 46] on link "Active orders (8)" at bounding box center [488, 50] width 79 height 20
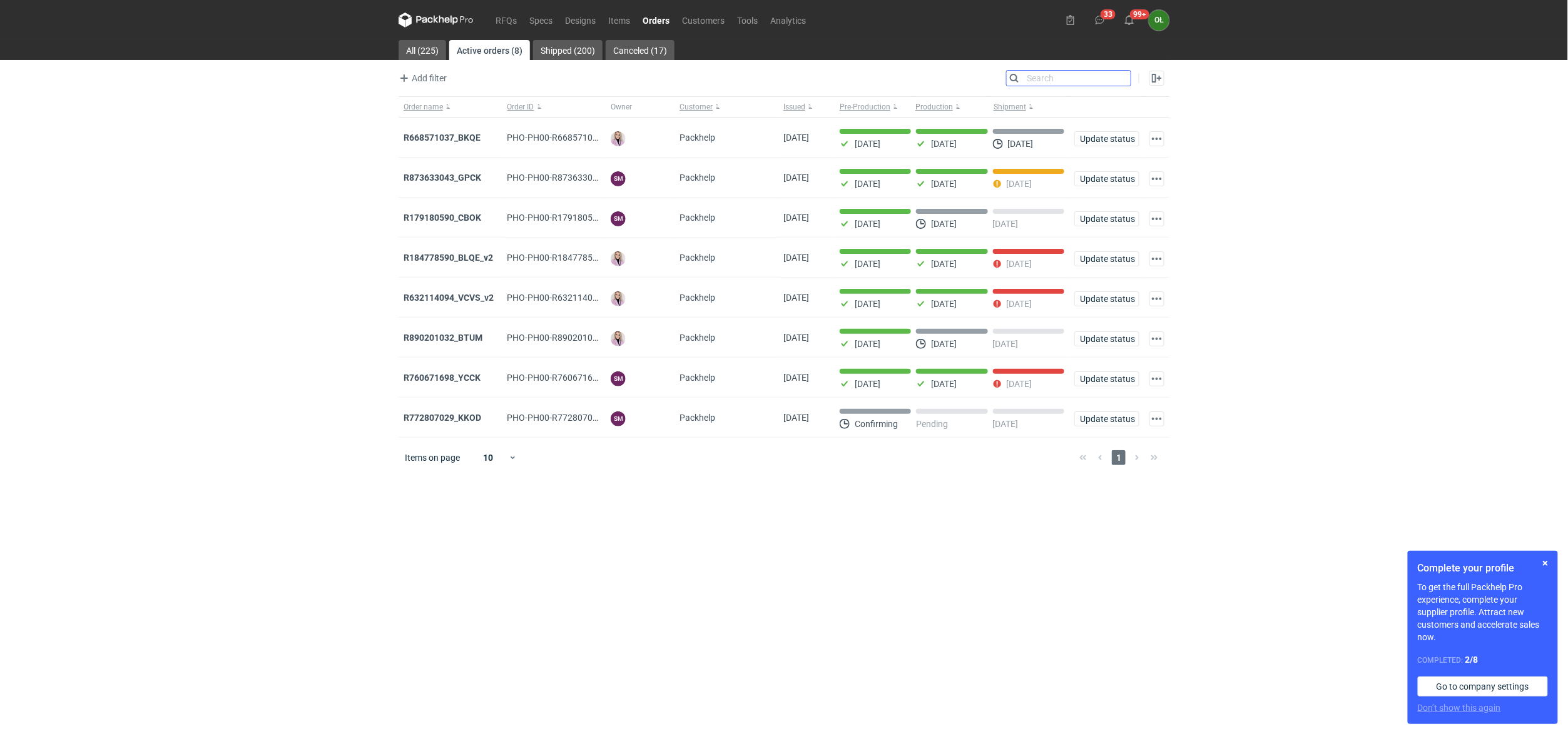
click at [1119, 79] on input "Search" at bounding box center [1068, 79] width 123 height 15
paste input "701124979_DUIY"
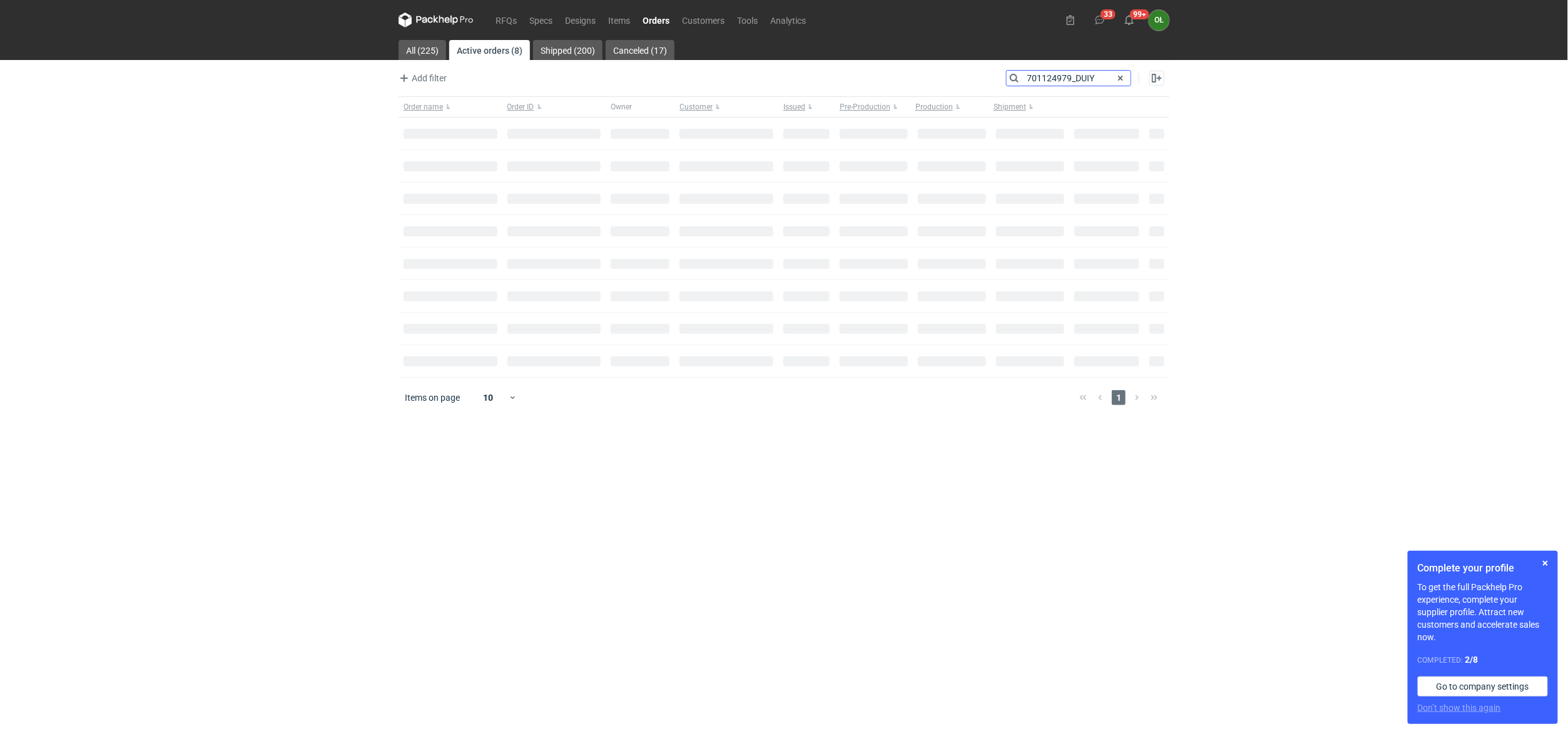
type input "701124979_DUIY"
click at [519, 51] on link "Shipped" at bounding box center [520, 50] width 46 height 20
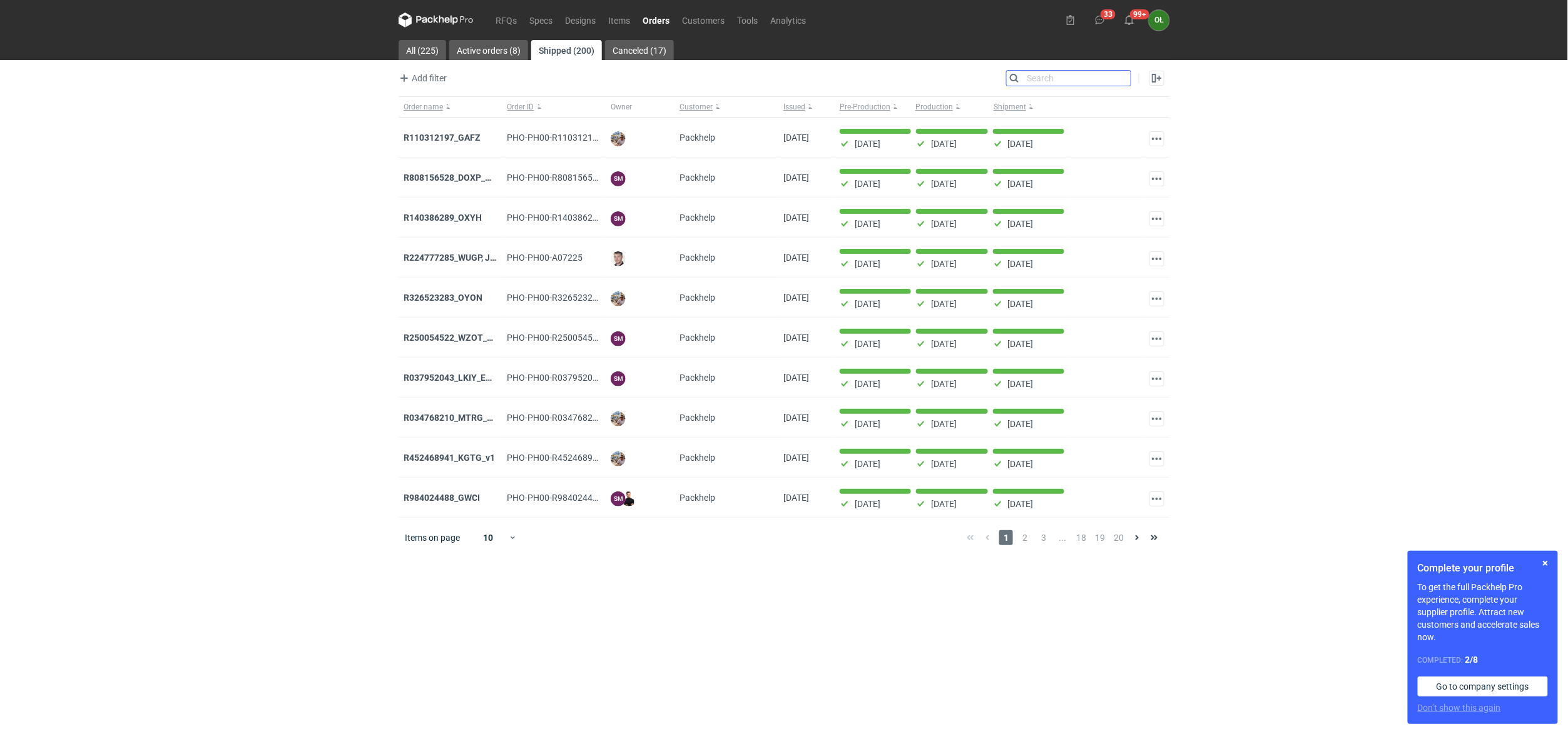
click at [1079, 81] on input "Search" at bounding box center [1068, 79] width 123 height 15
paste input "R701124979_DUIY"
type input "R701124979_DUIY"
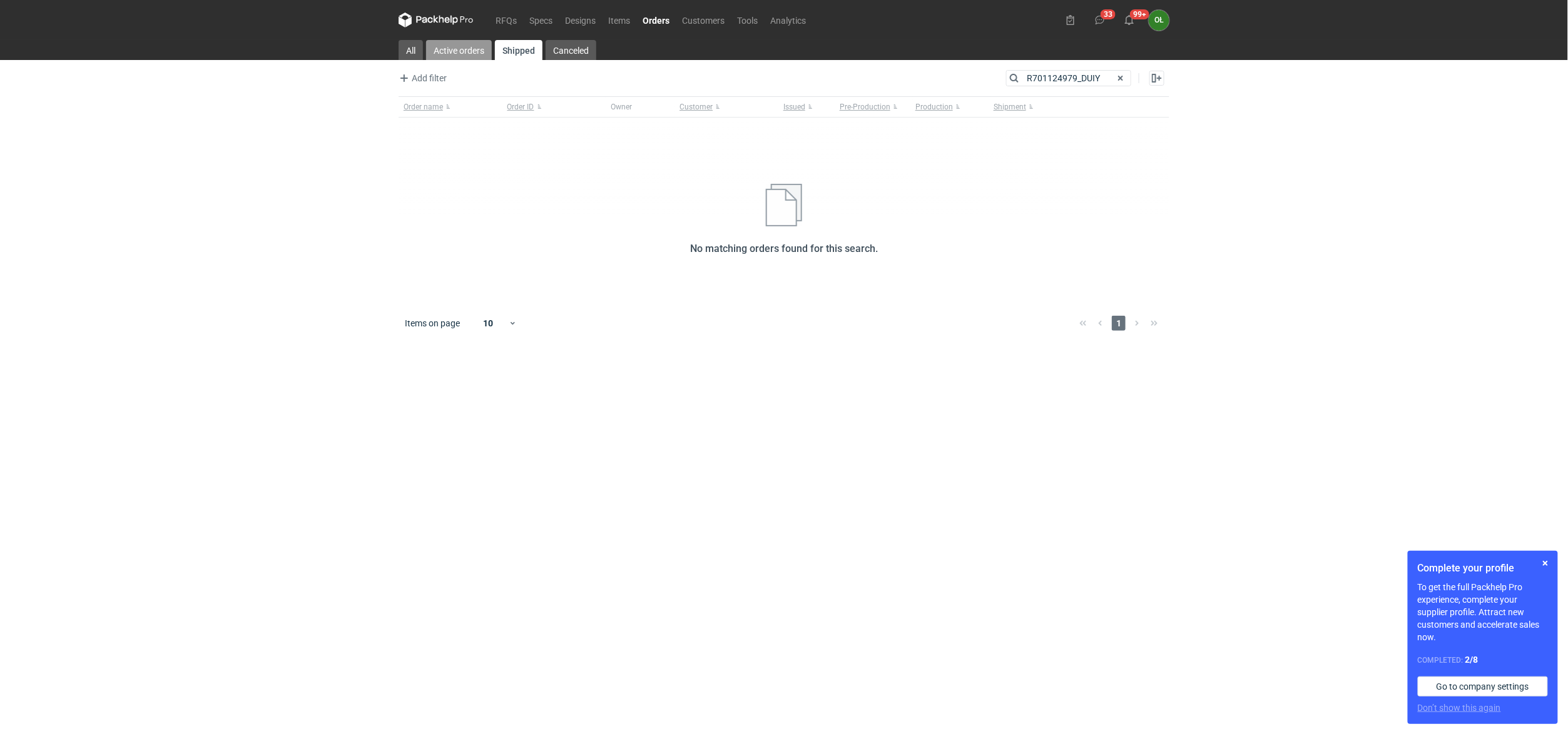
click at [469, 56] on link "Active orders" at bounding box center [459, 50] width 66 height 20
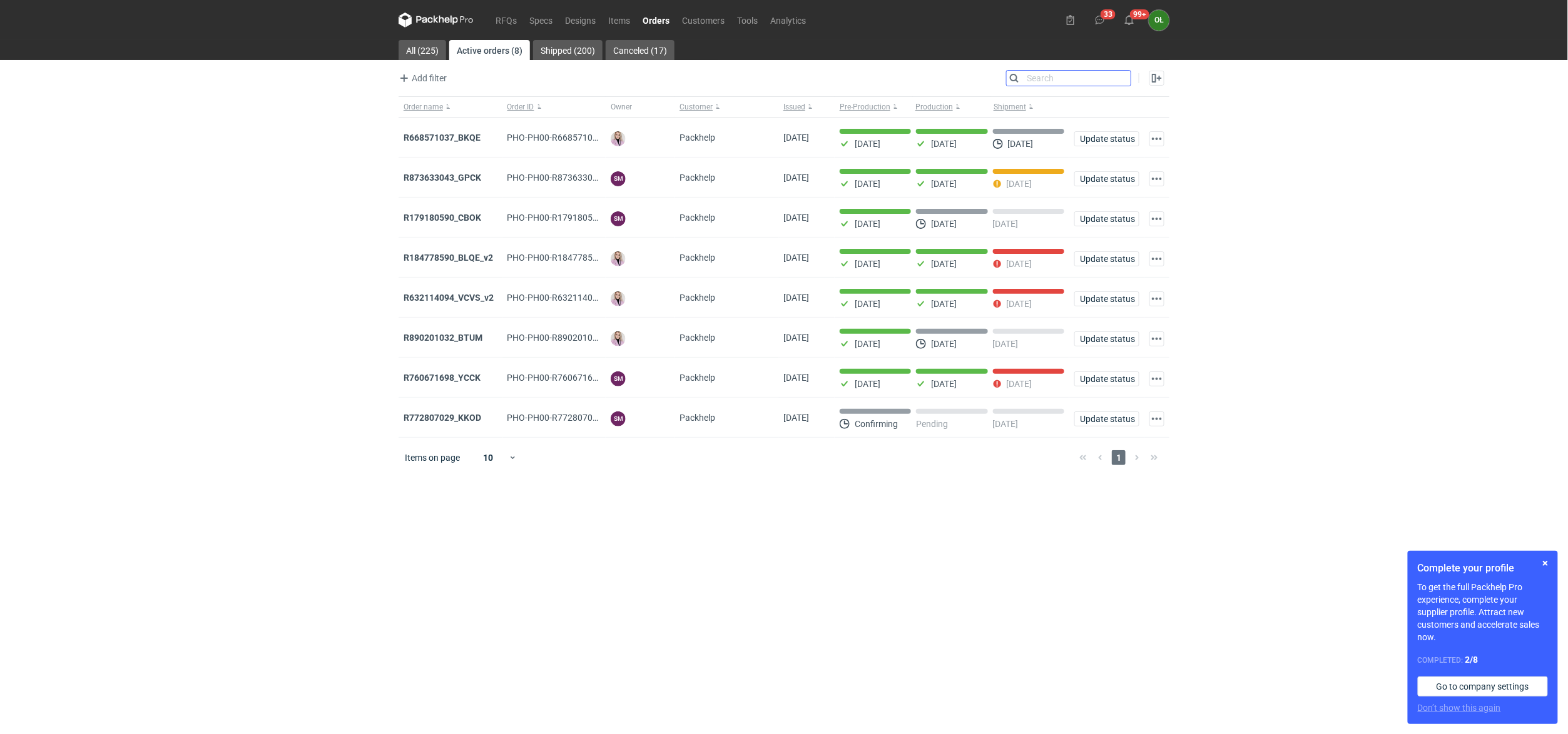
click at [1067, 80] on input "Search" at bounding box center [1068, 79] width 123 height 15
paste input "R701124979_DUIY"
type input "R701124979_DUIY"
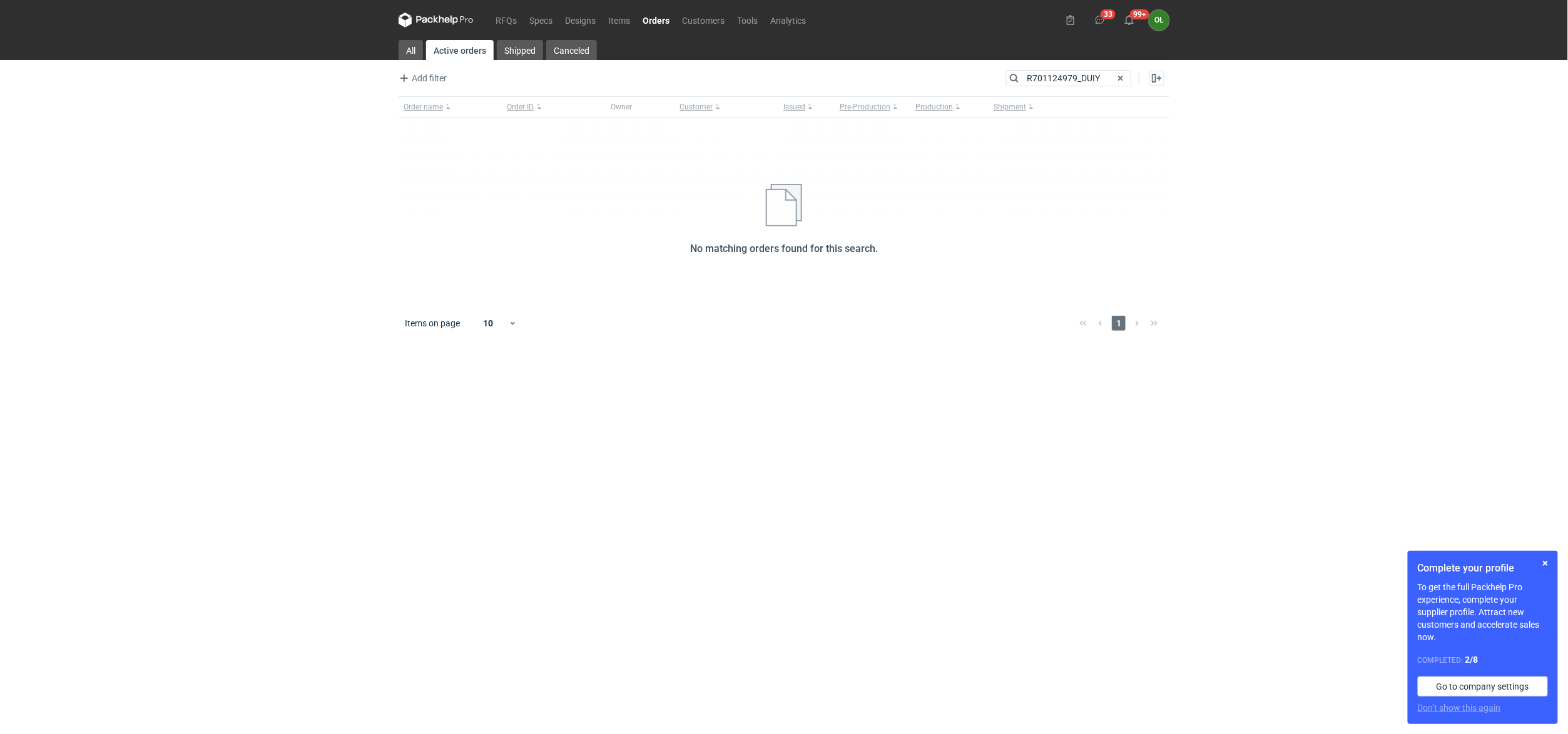
click at [1121, 82] on span at bounding box center [1121, 79] width 15 height 15
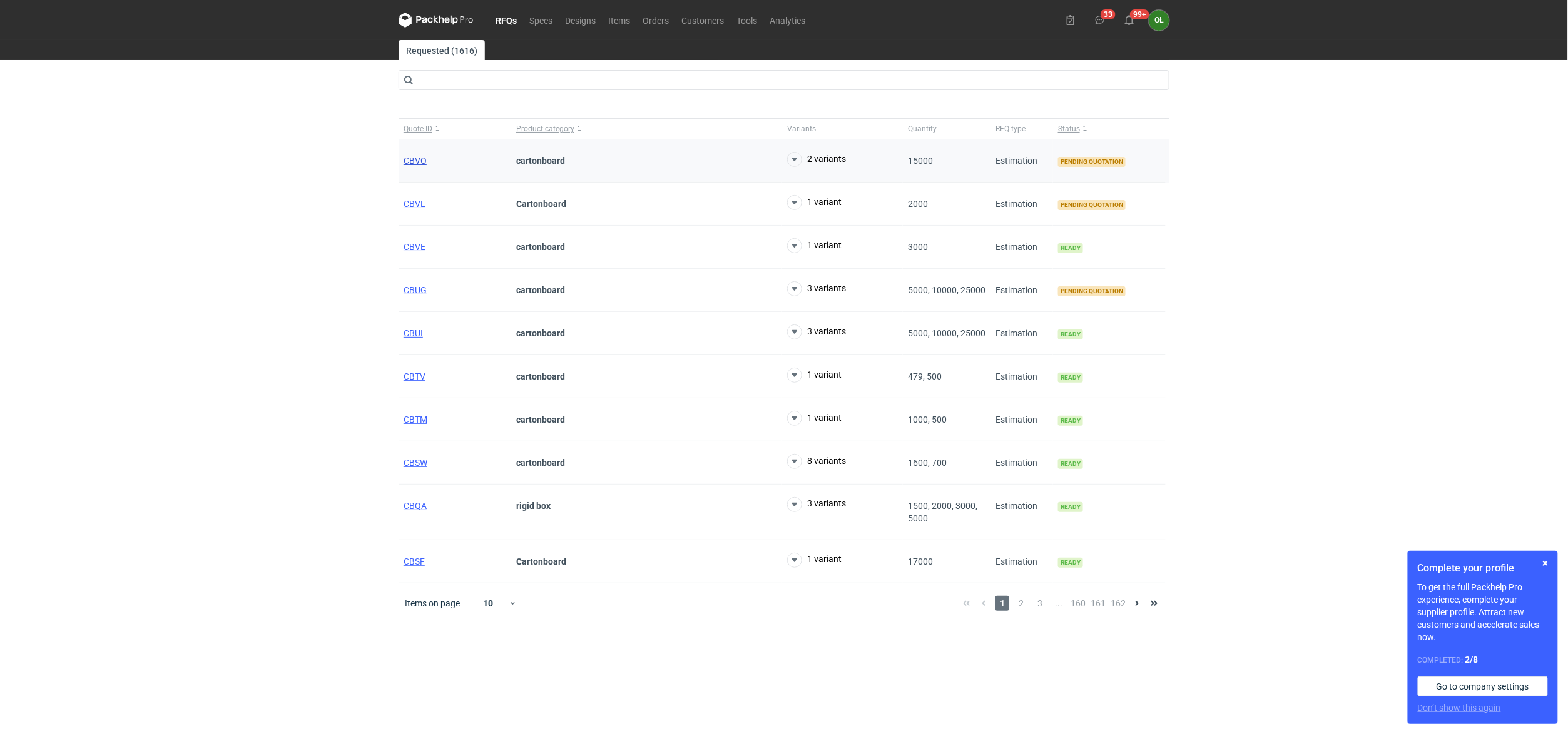
click at [424, 164] on span "CBVO" at bounding box center [415, 160] width 23 height 10
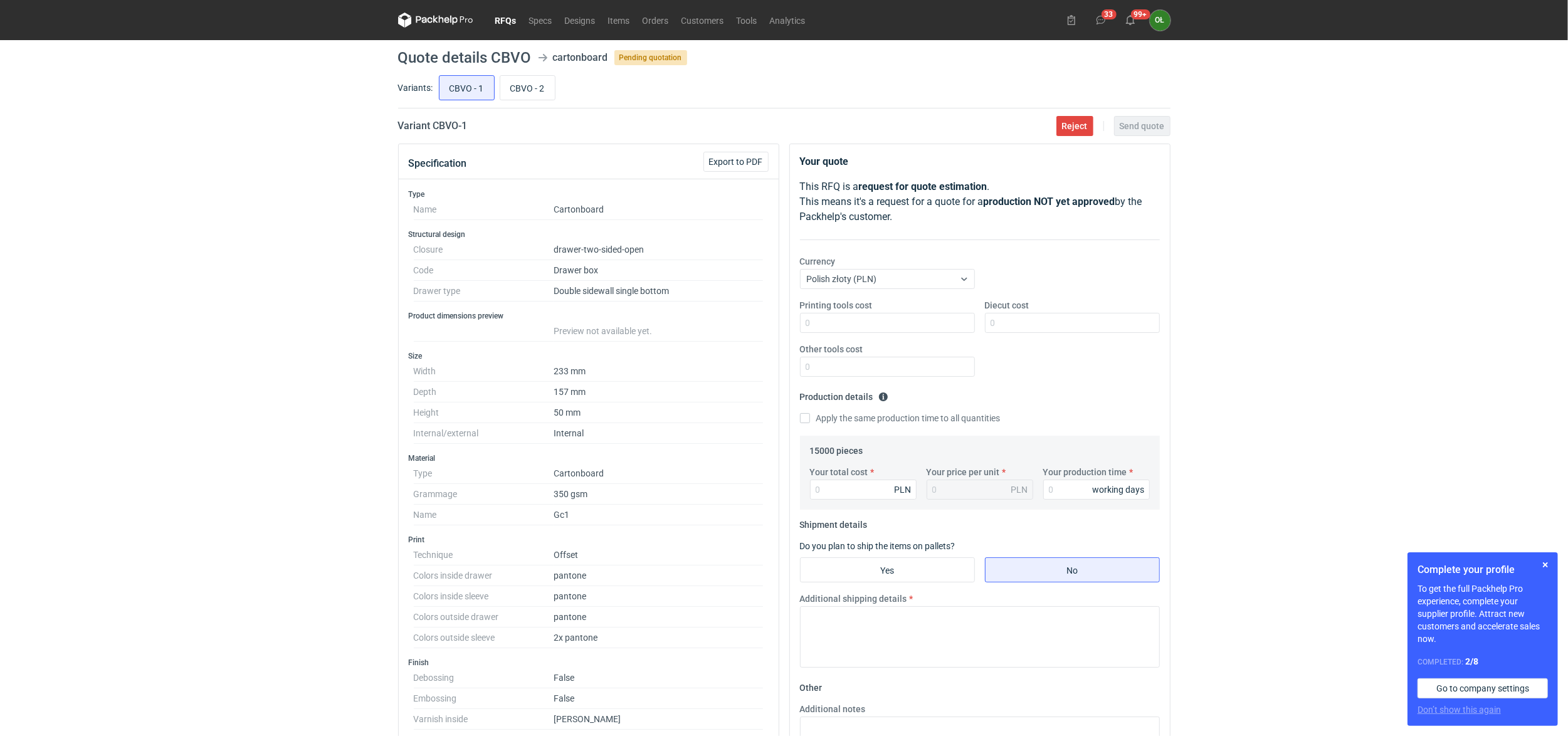
click at [502, 18] on link "RFQs" at bounding box center [506, 20] width 34 height 15
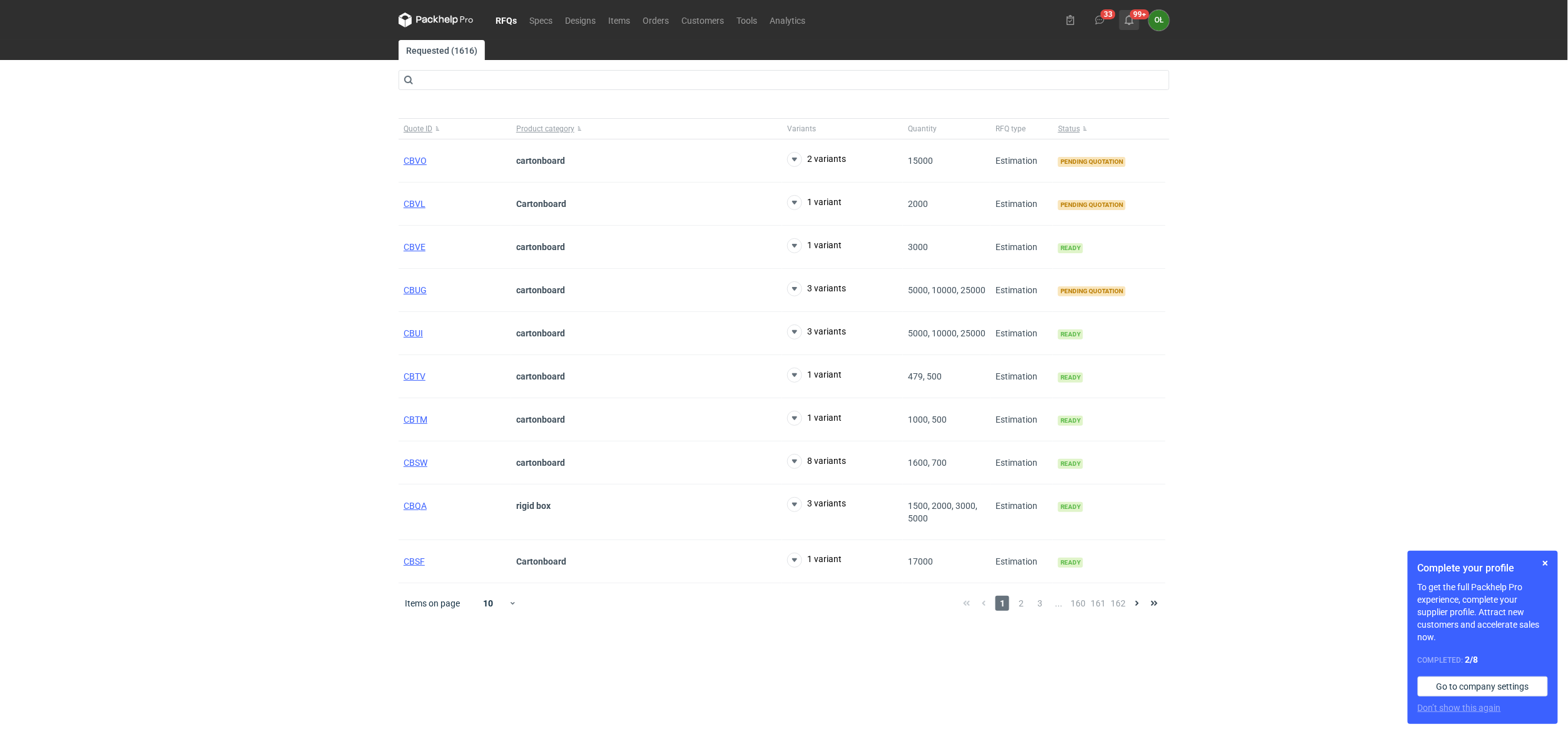
click at [1137, 20] on button "99+" at bounding box center [1129, 20] width 20 height 20
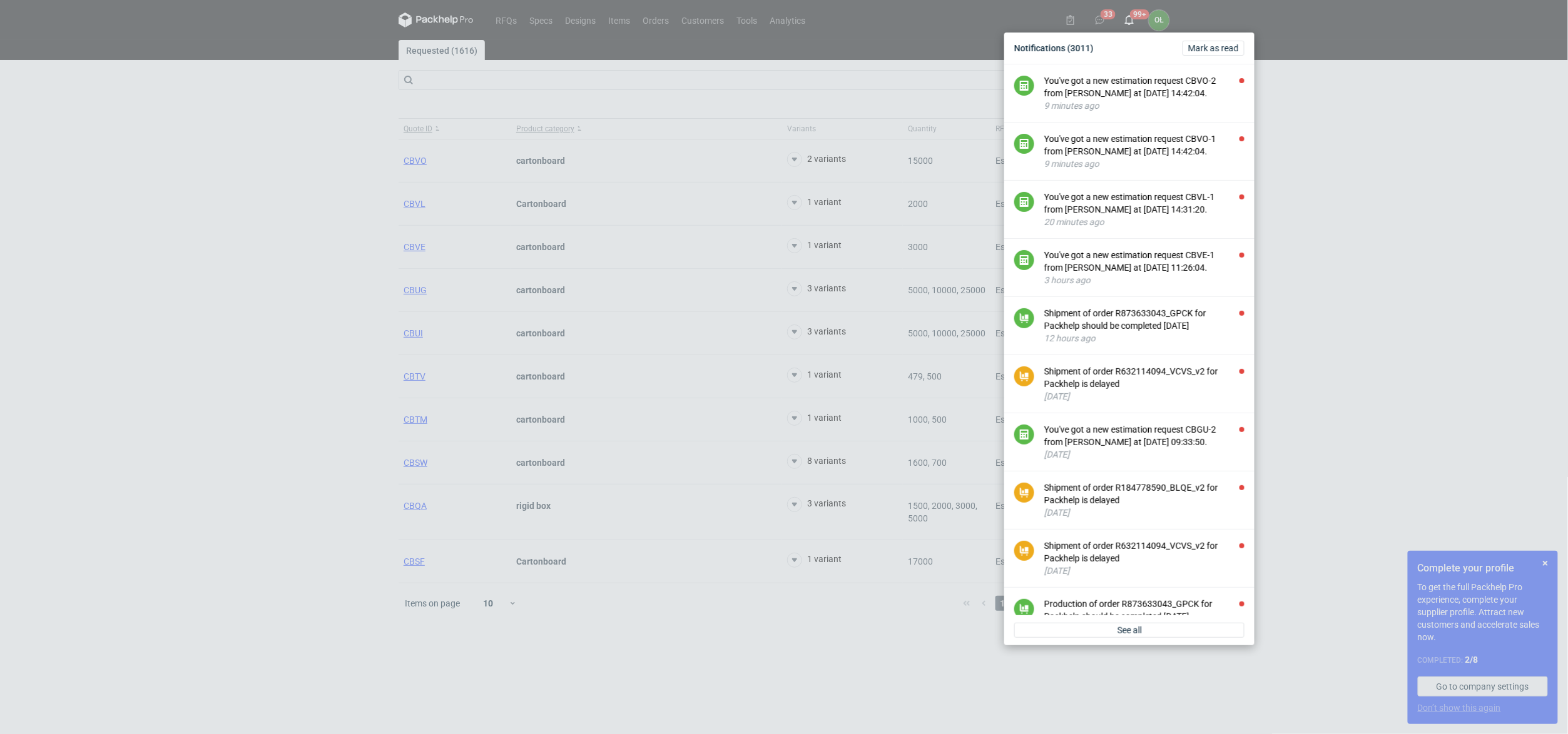
click at [1371, 127] on div "Notifications (3011) [PERSON_NAME] as read You've got a new estimation request …" at bounding box center [784, 367] width 1568 height 734
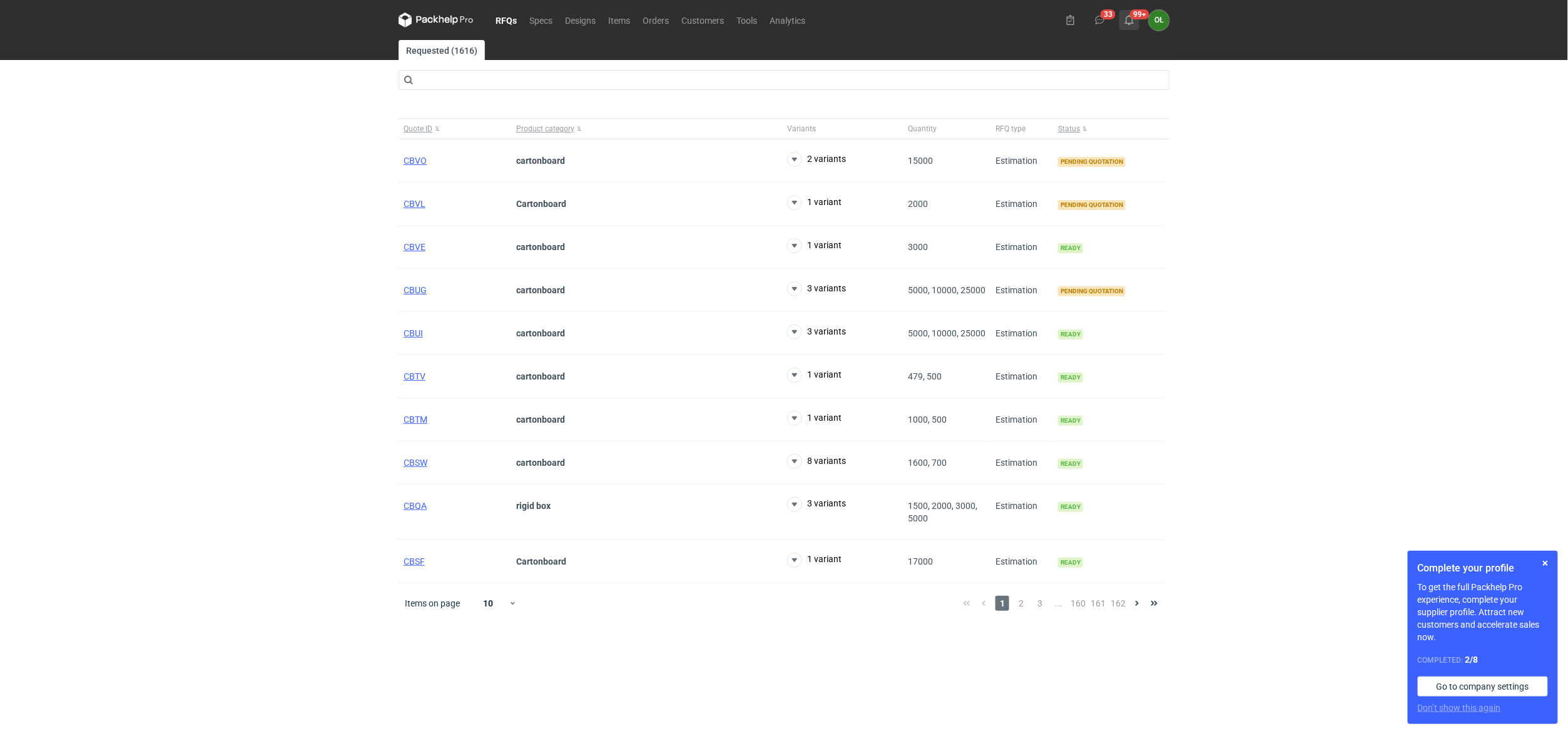
click at [1134, 21] on button "99+" at bounding box center [1129, 20] width 20 height 20
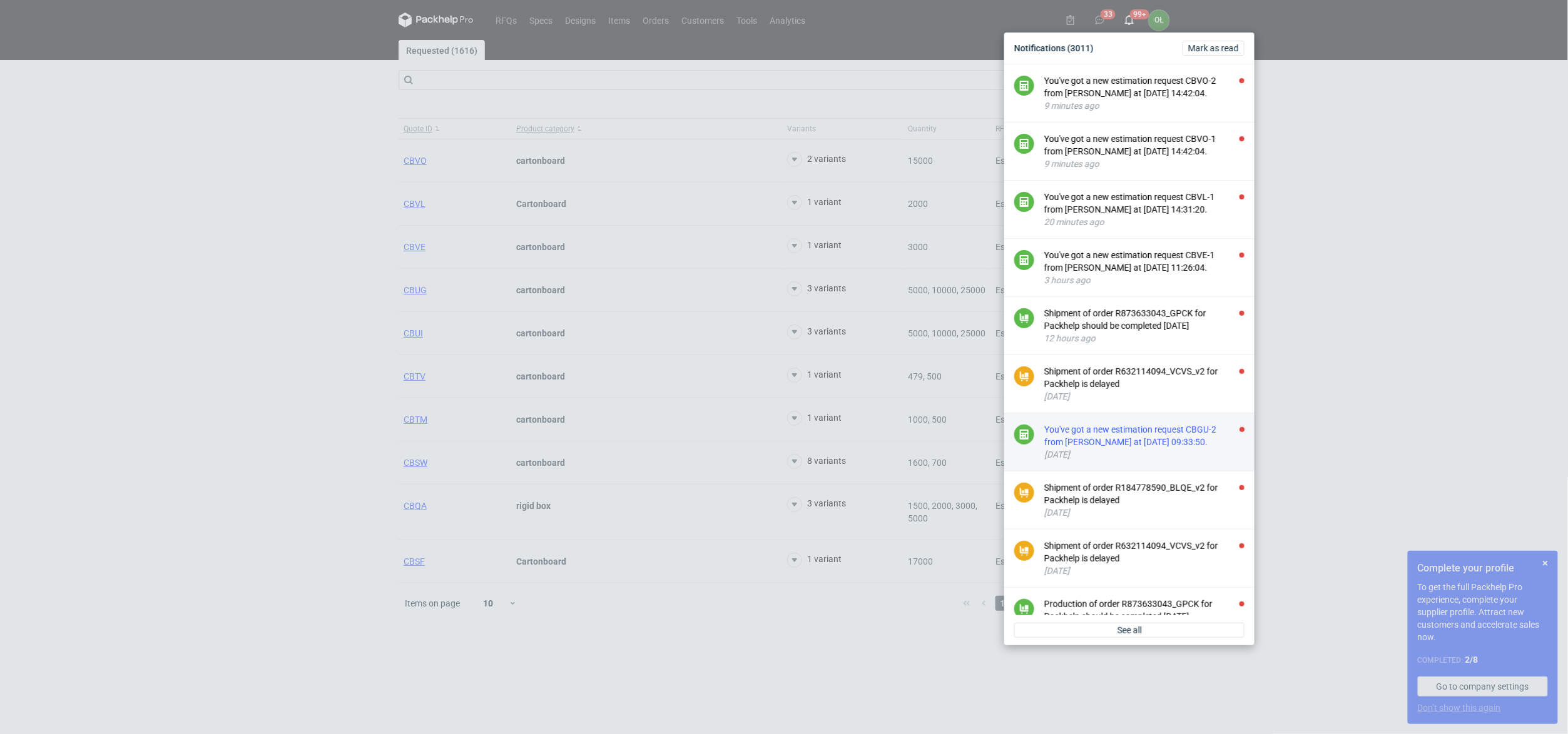
scroll to position [50, 0]
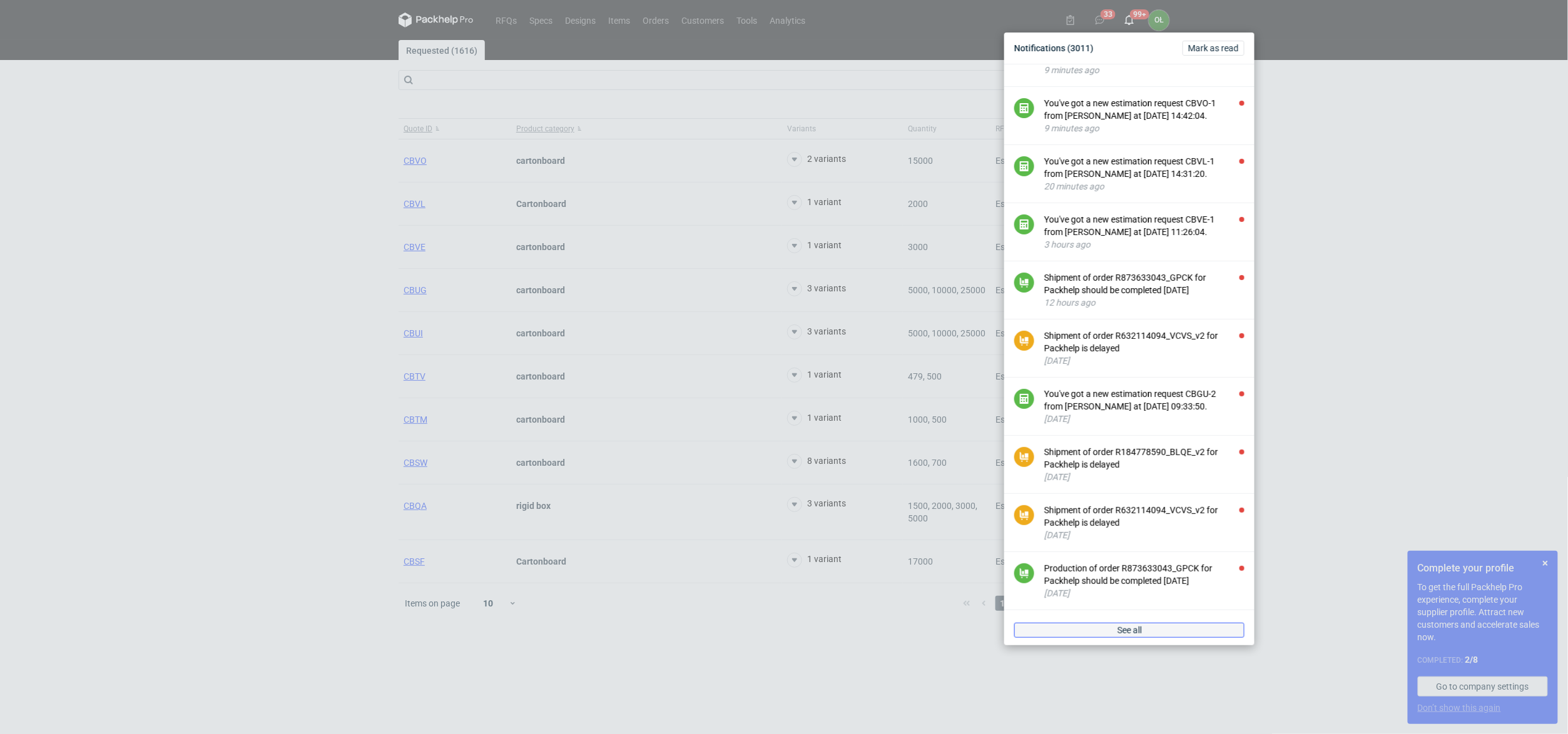
click at [1186, 630] on link "See all" at bounding box center [1129, 630] width 230 height 15
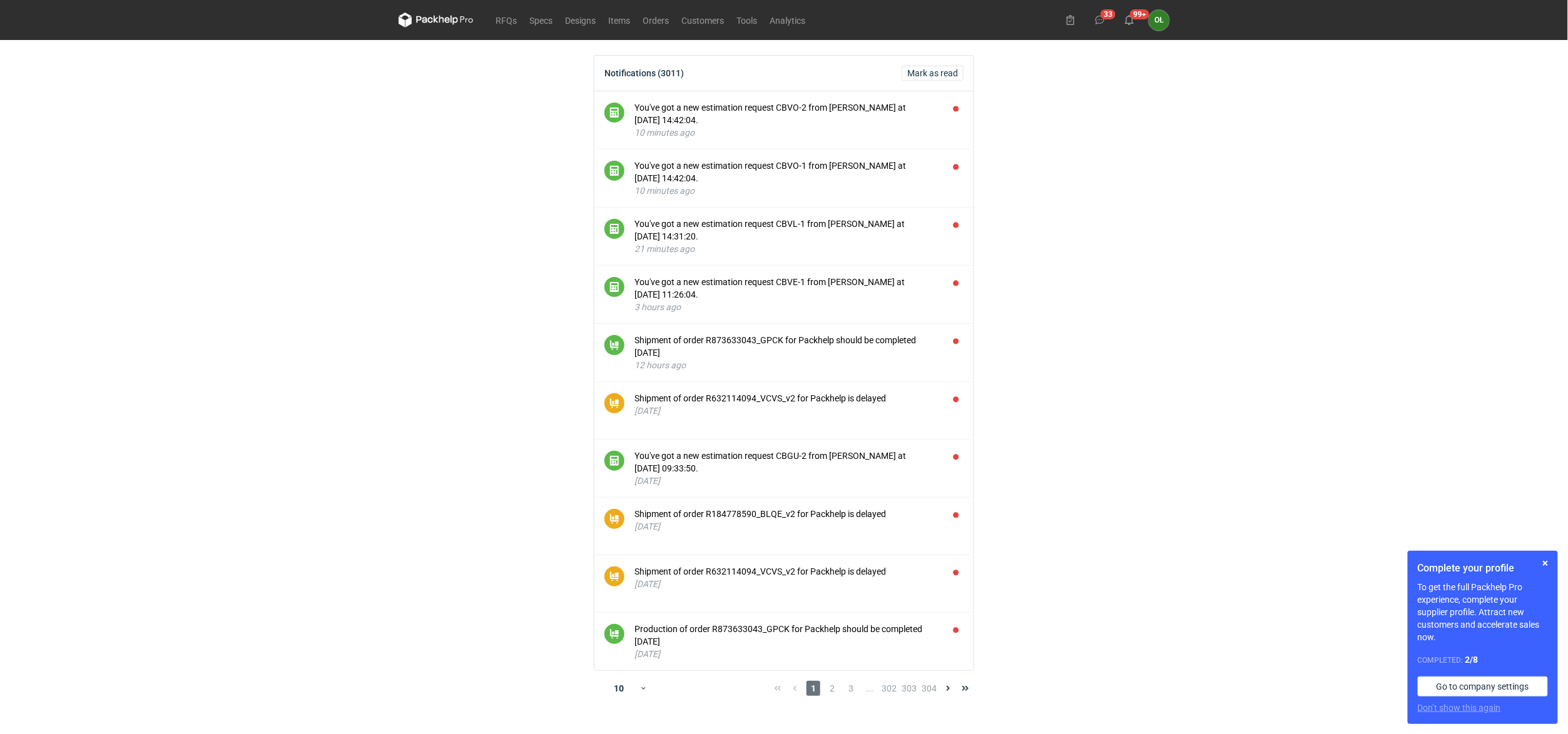
click at [406, 233] on main "Notifications (3011) [PERSON_NAME] as read You've got a new estimation request …" at bounding box center [784, 387] width 781 height 694
click at [503, 10] on nav "RFQs Specs Designs Items Orders Customers Tools Analytics" at bounding box center [605, 20] width 413 height 40
click at [503, 16] on link "RFQs" at bounding box center [506, 20] width 34 height 15
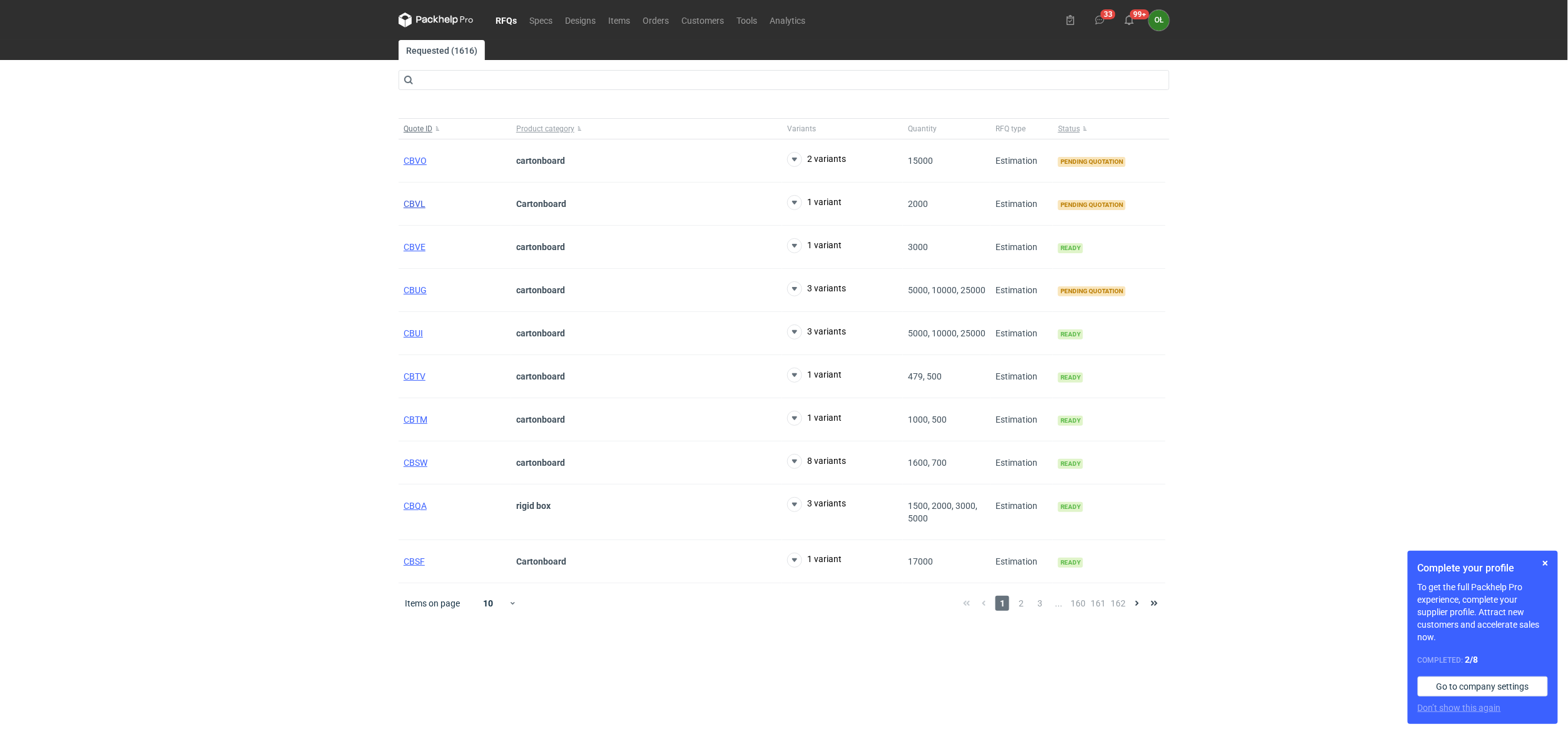
drag, startPoint x: 415, startPoint y: 201, endPoint x: 463, endPoint y: 138, distance: 79.2
click at [415, 201] on span "CBVL" at bounding box center [414, 204] width 22 height 10
